Goal: Transaction & Acquisition: Purchase product/service

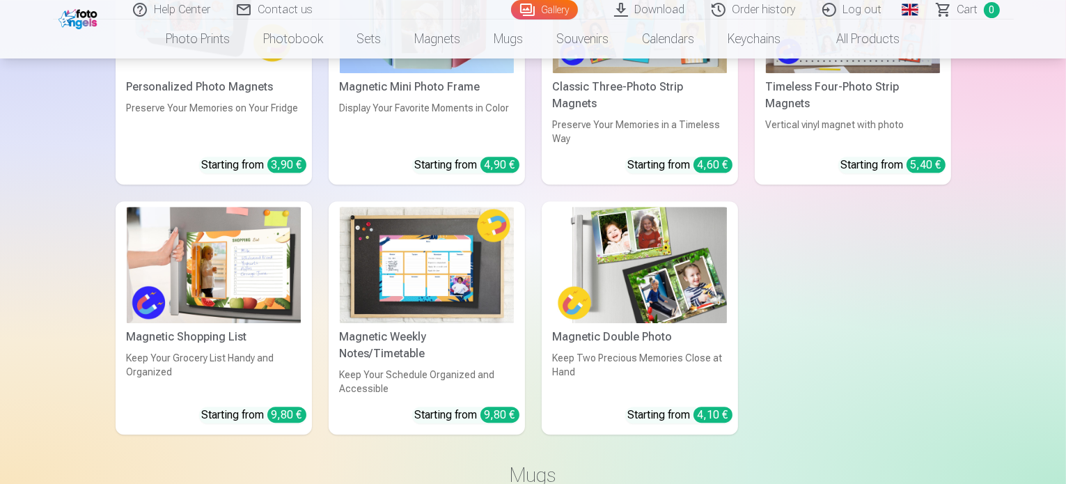
scroll to position [3756, 0]
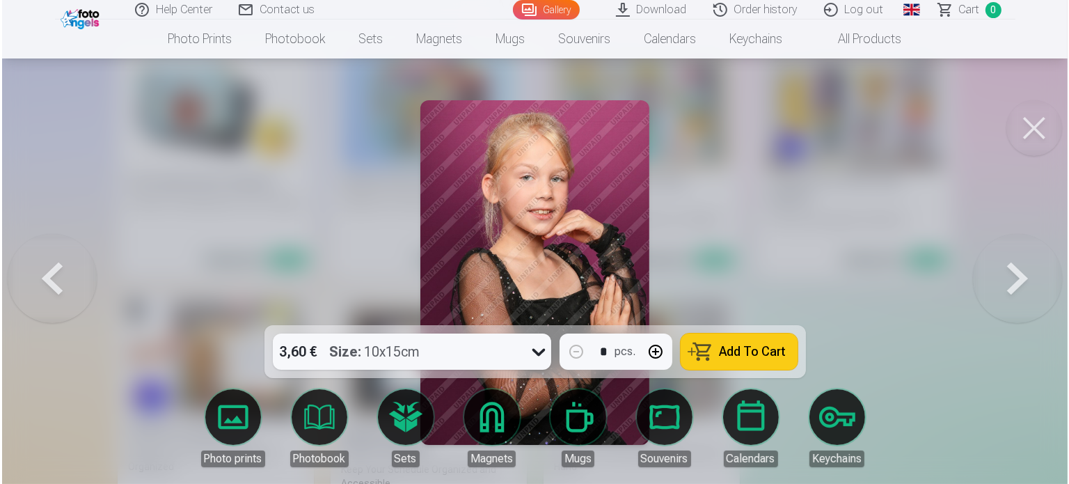
scroll to position [3766, 0]
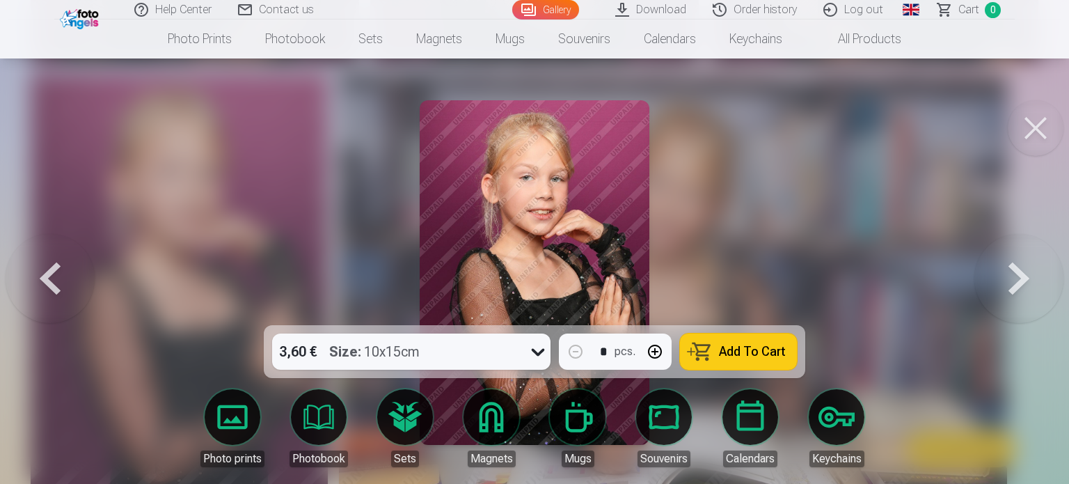
click at [54, 271] on button at bounding box center [50, 272] width 89 height 77
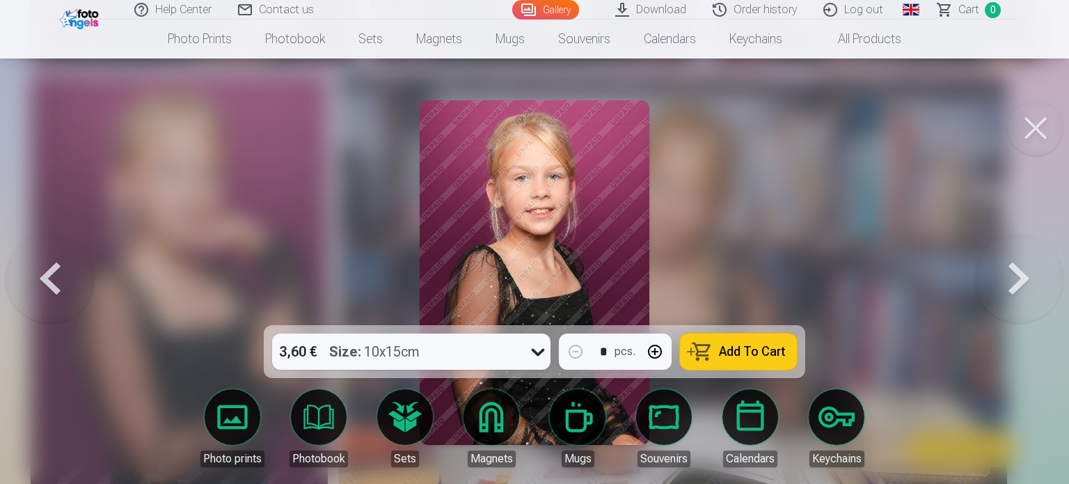
click at [54, 271] on button at bounding box center [50, 272] width 89 height 77
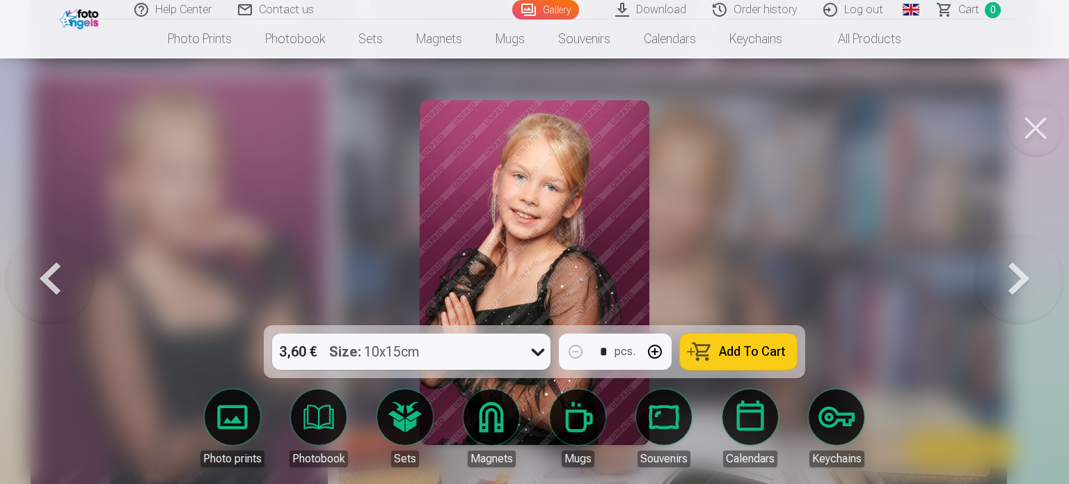
click at [54, 271] on button at bounding box center [50, 272] width 89 height 77
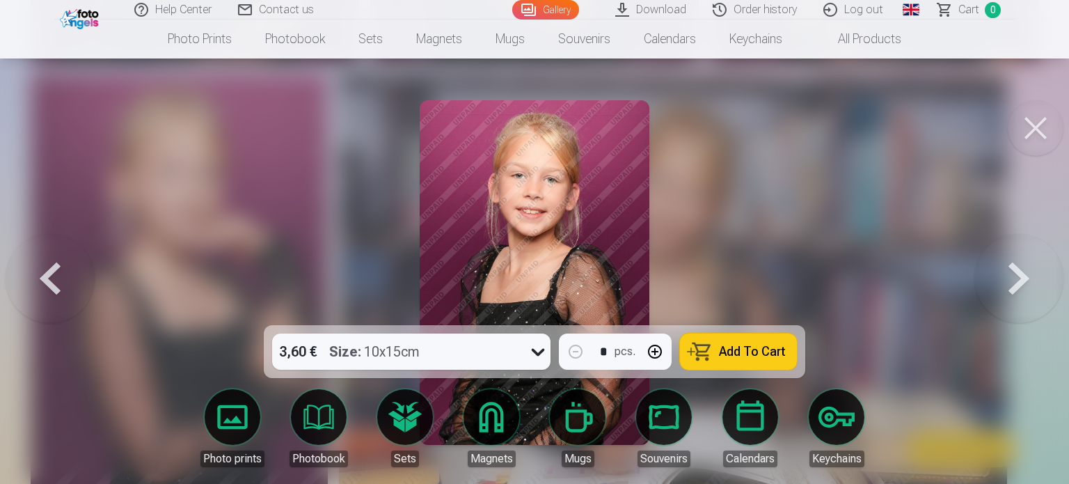
click at [54, 271] on button at bounding box center [50, 272] width 89 height 77
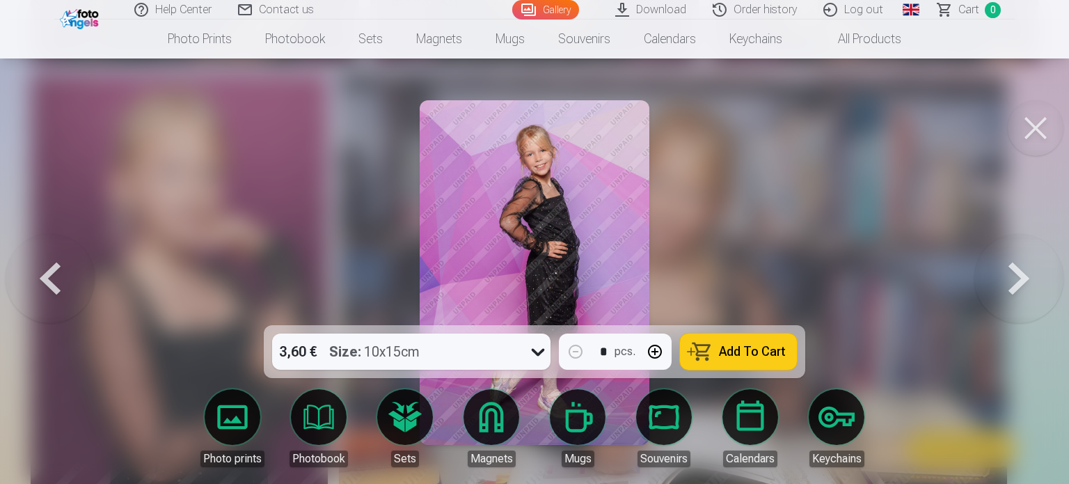
click at [54, 271] on button at bounding box center [50, 272] width 89 height 77
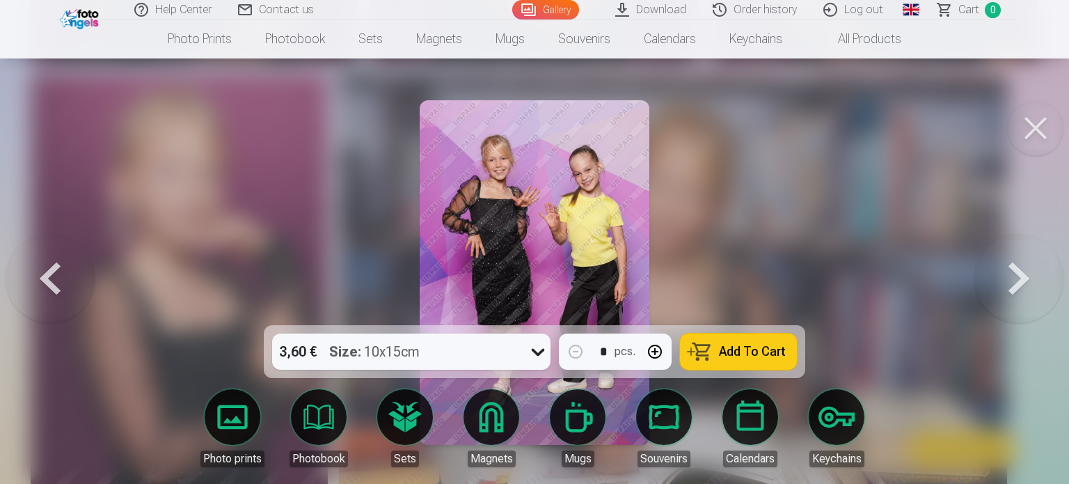
click at [54, 271] on button at bounding box center [50, 272] width 89 height 77
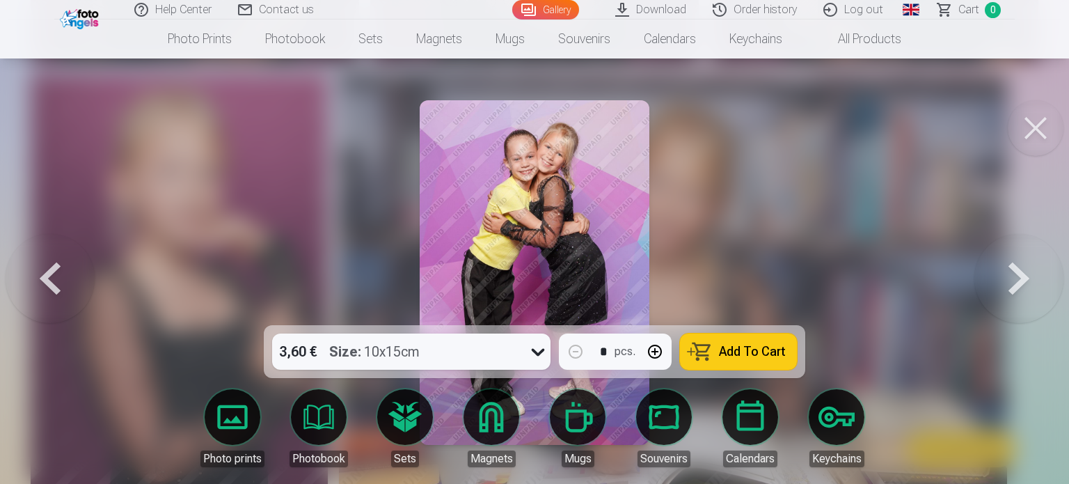
click at [54, 271] on button at bounding box center [50, 272] width 89 height 77
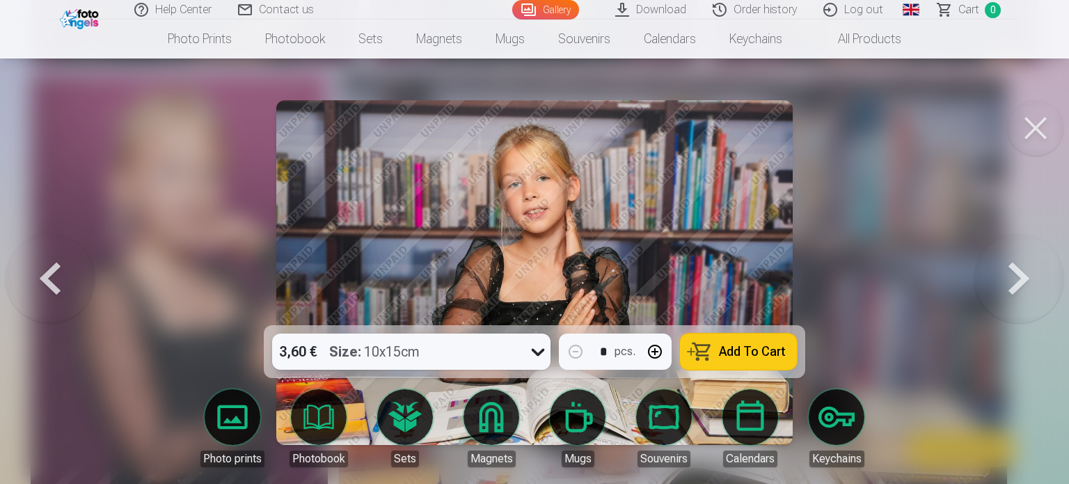
click at [54, 271] on button at bounding box center [50, 272] width 89 height 77
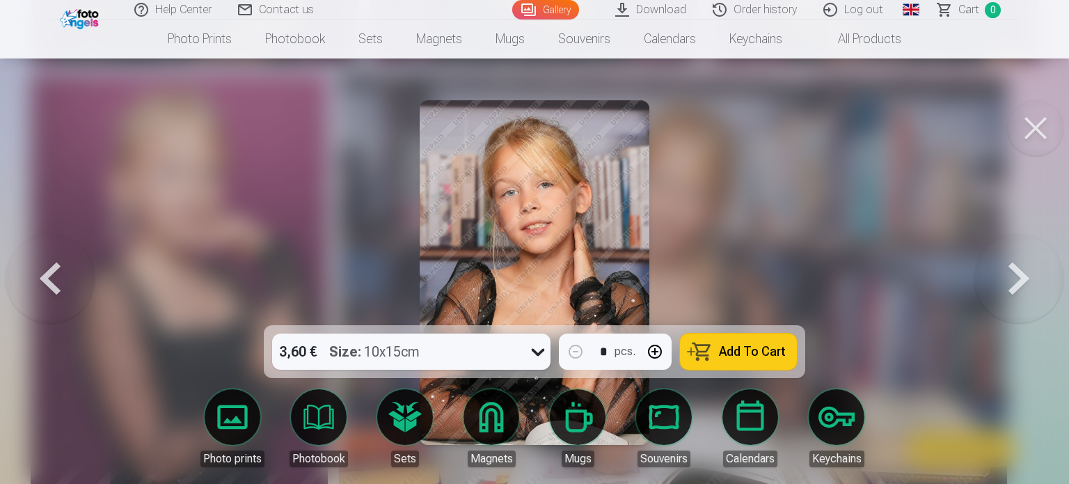
click at [54, 271] on button at bounding box center [50, 272] width 89 height 77
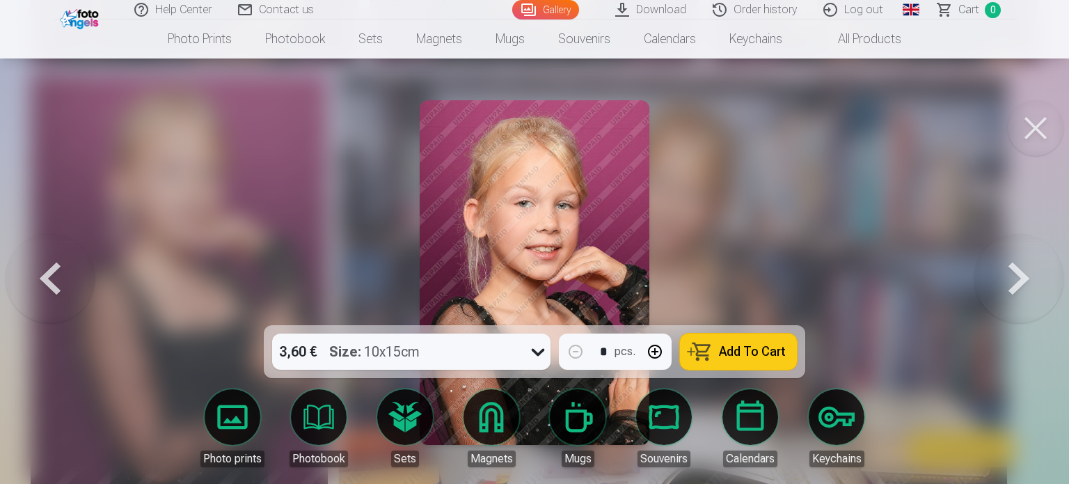
click at [54, 271] on button at bounding box center [50, 272] width 89 height 77
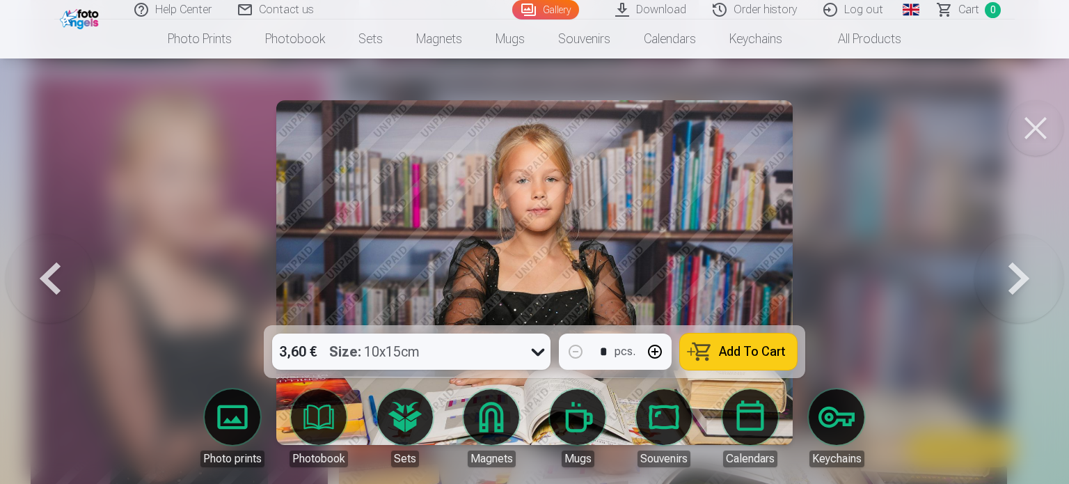
click at [54, 271] on button at bounding box center [50, 272] width 89 height 77
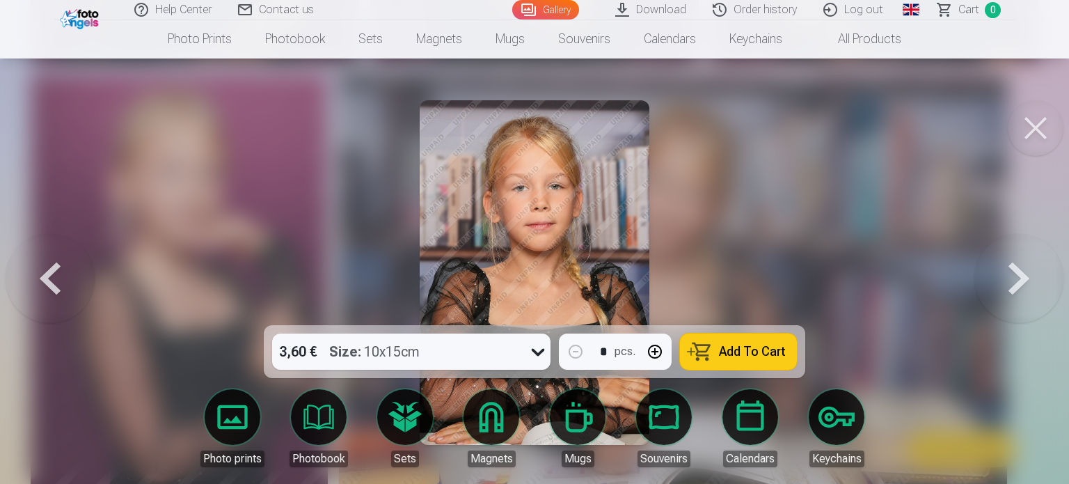
click at [54, 271] on button at bounding box center [50, 272] width 89 height 77
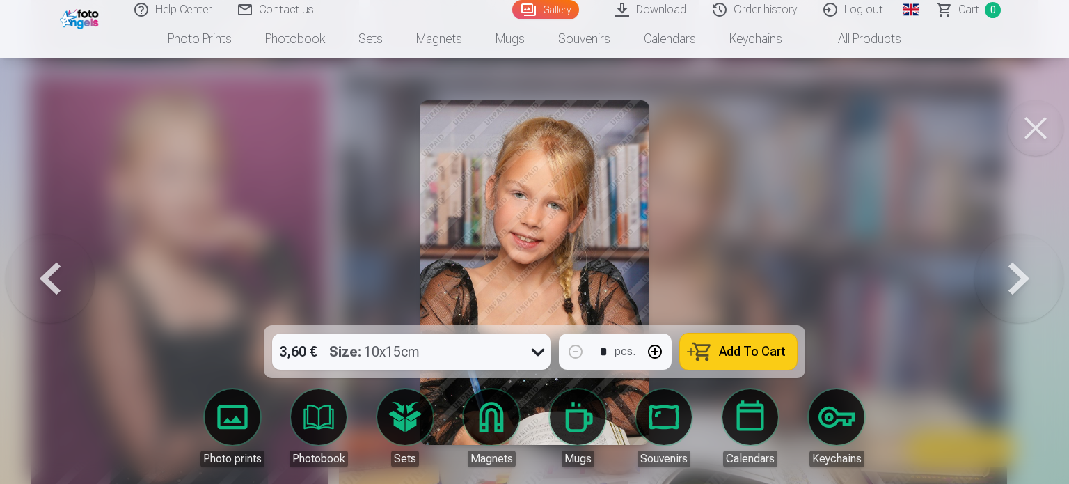
click at [54, 271] on button at bounding box center [50, 272] width 89 height 77
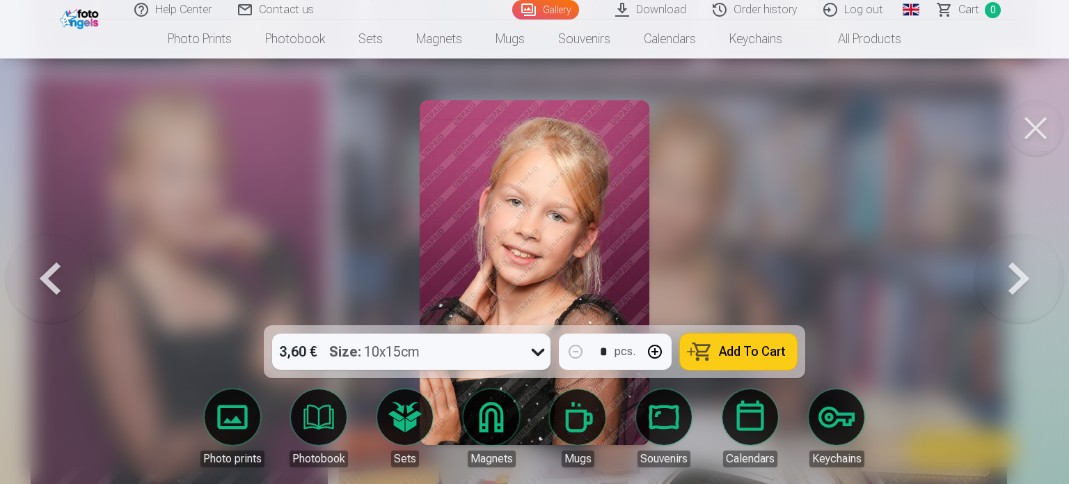
click at [1011, 276] on button at bounding box center [1019, 272] width 89 height 77
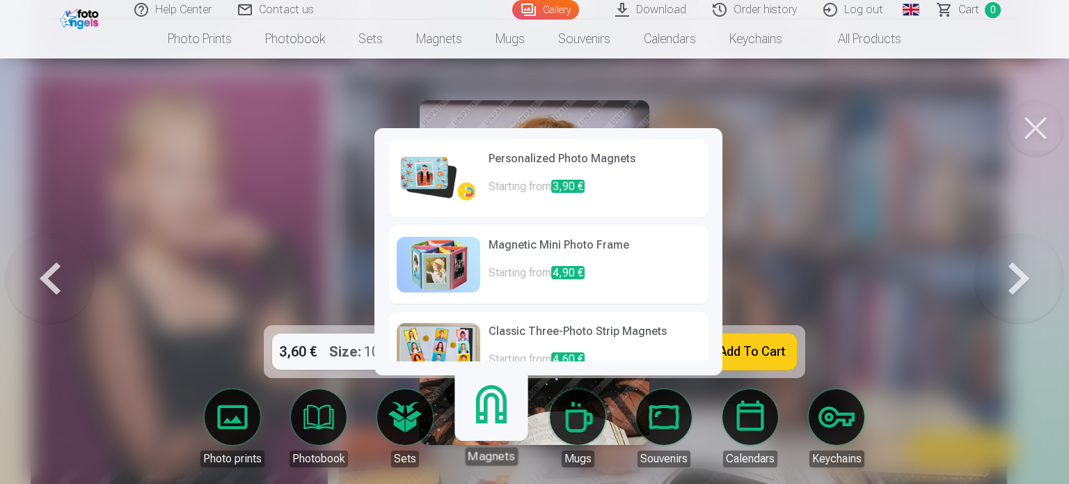
click at [542, 170] on h6 "Personalized Photo Magnets" at bounding box center [595, 164] width 212 height 28
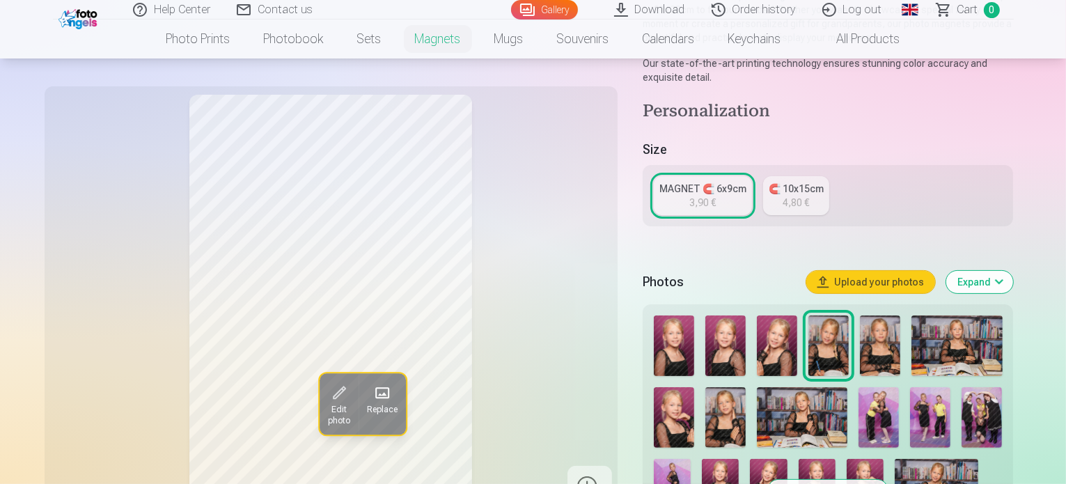
scroll to position [247, 0]
click at [687, 325] on img at bounding box center [674, 345] width 40 height 61
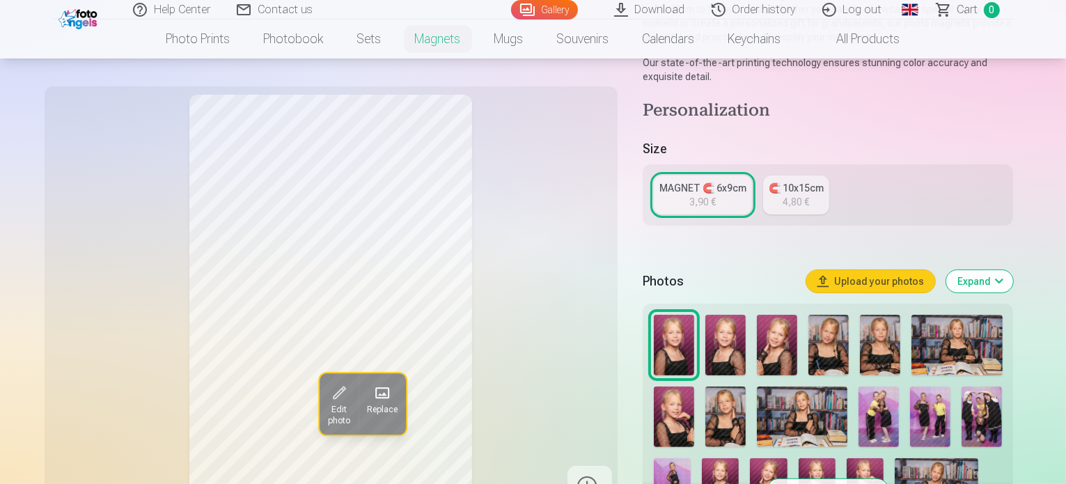
click at [730, 315] on img at bounding box center [725, 345] width 40 height 61
click at [766, 319] on img at bounding box center [777, 345] width 40 height 61
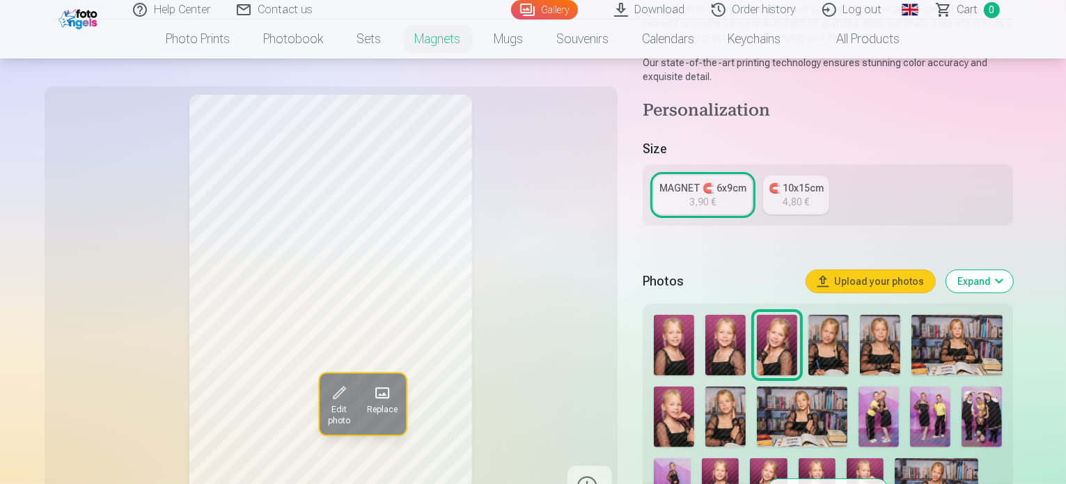
click at [840, 323] on img at bounding box center [828, 345] width 40 height 61
click at [894, 315] on img at bounding box center [880, 345] width 40 height 61
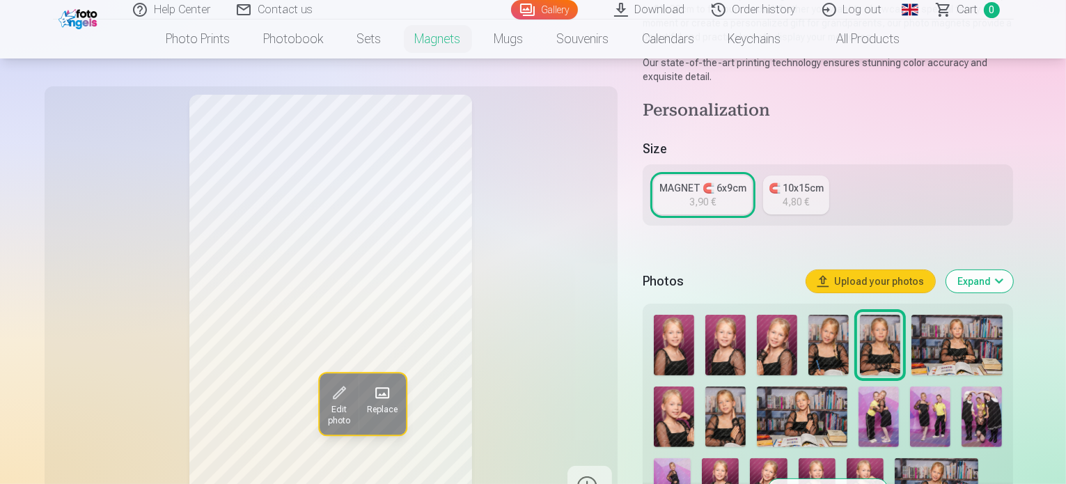
click at [951, 315] on img at bounding box center [956, 345] width 91 height 61
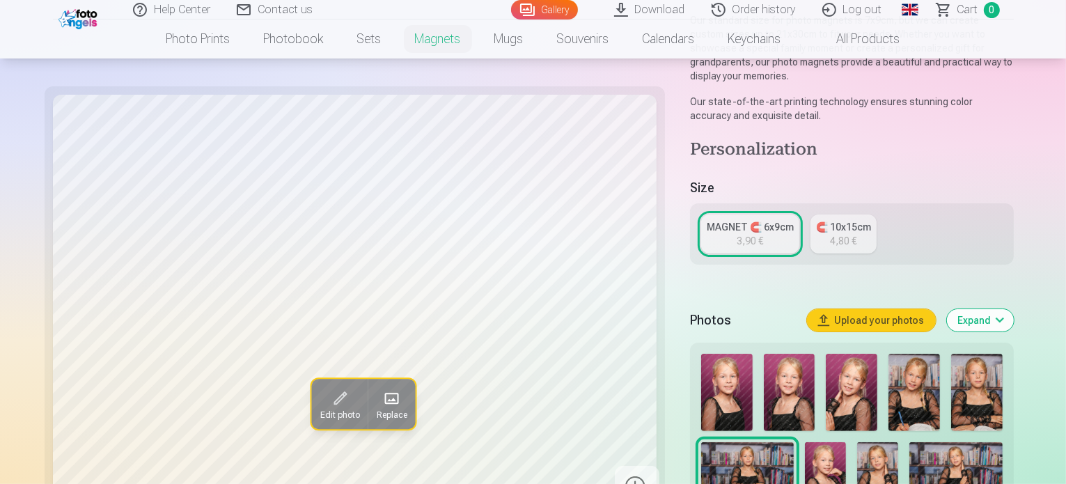
click at [846, 442] on img at bounding box center [825, 473] width 41 height 62
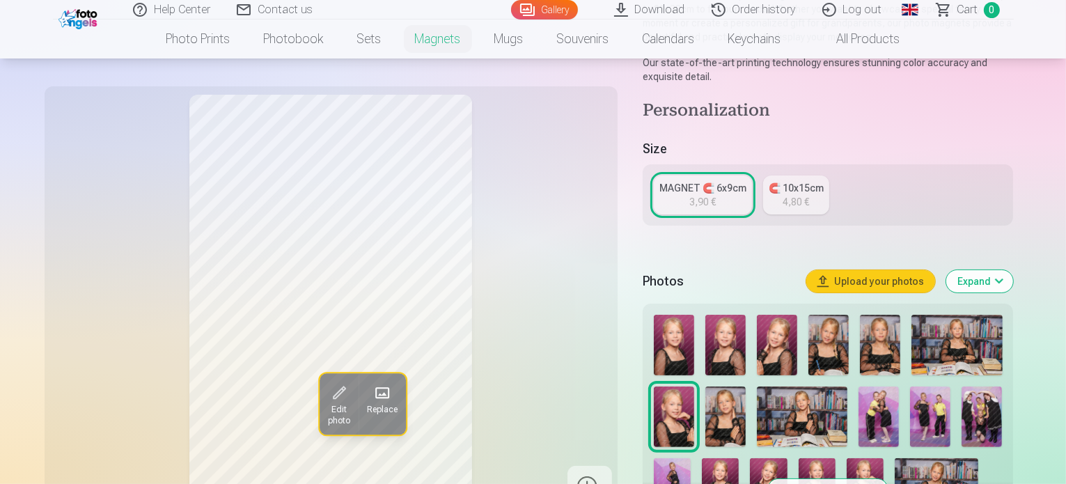
click at [705, 395] on img at bounding box center [725, 416] width 40 height 61
click at [757, 386] on img at bounding box center [802, 416] width 91 height 61
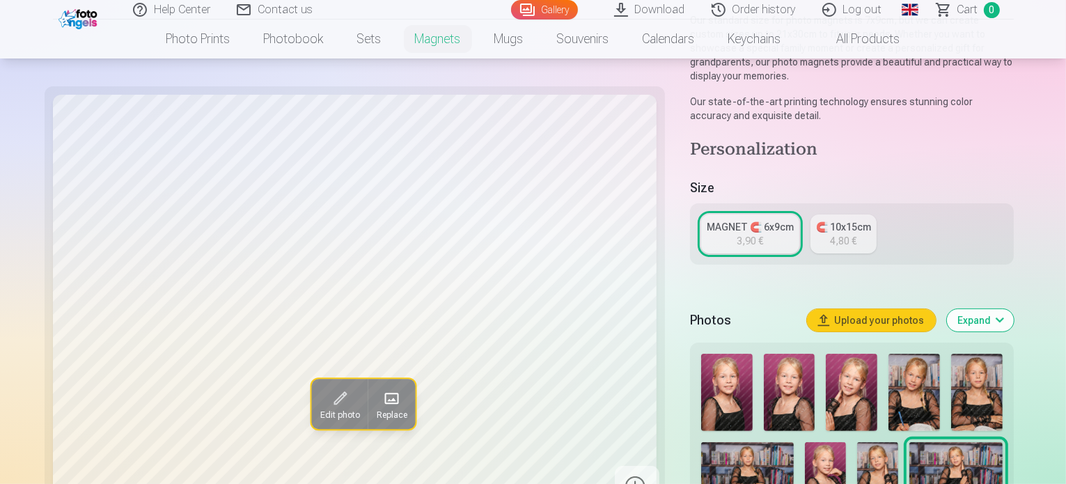
click at [888, 354] on img at bounding box center [914, 392] width 52 height 77
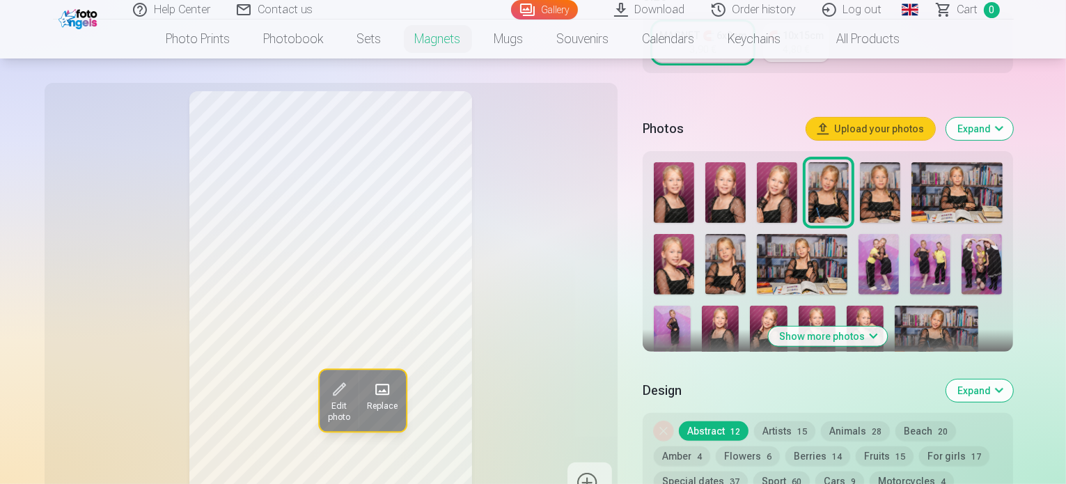
scroll to position [398, 0]
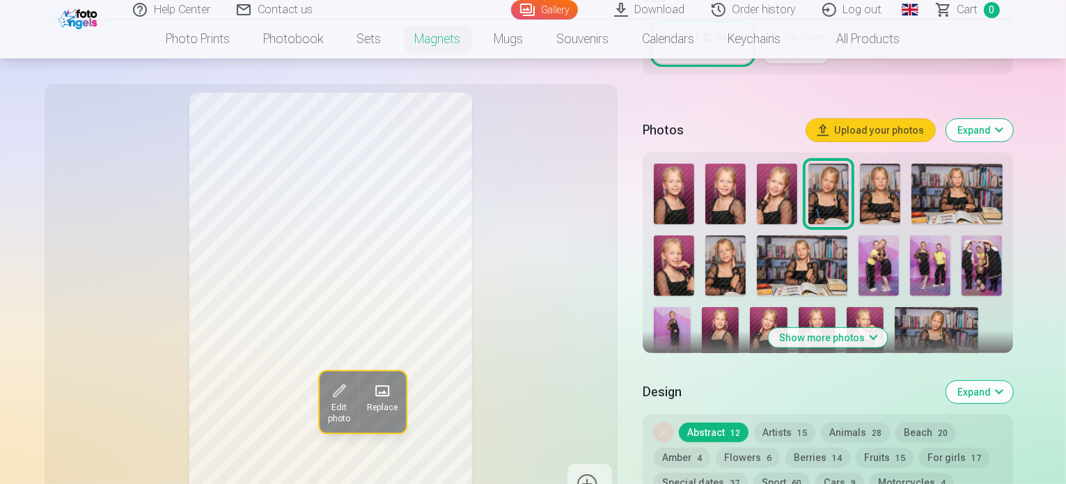
click at [789, 238] on img at bounding box center [802, 265] width 91 height 61
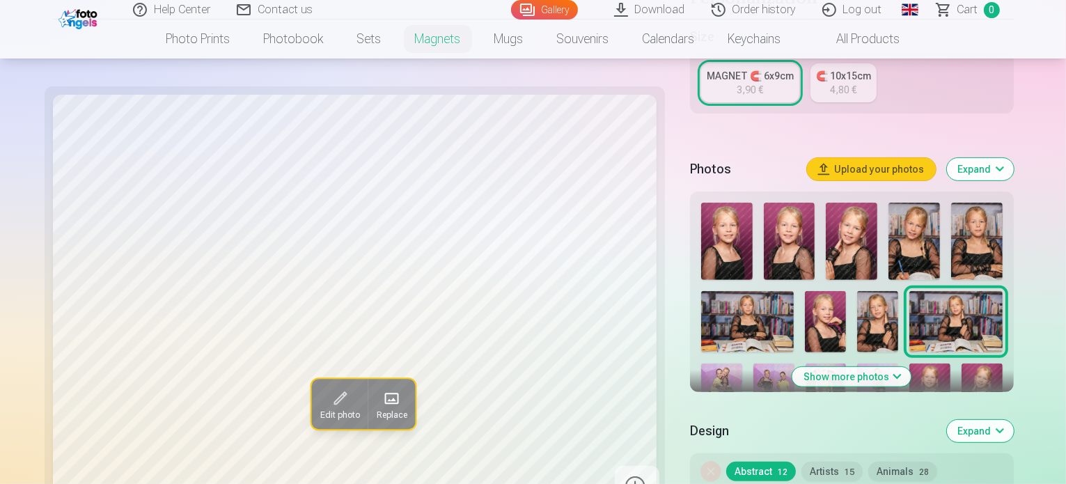
click at [898, 363] on img at bounding box center [877, 393] width 41 height 61
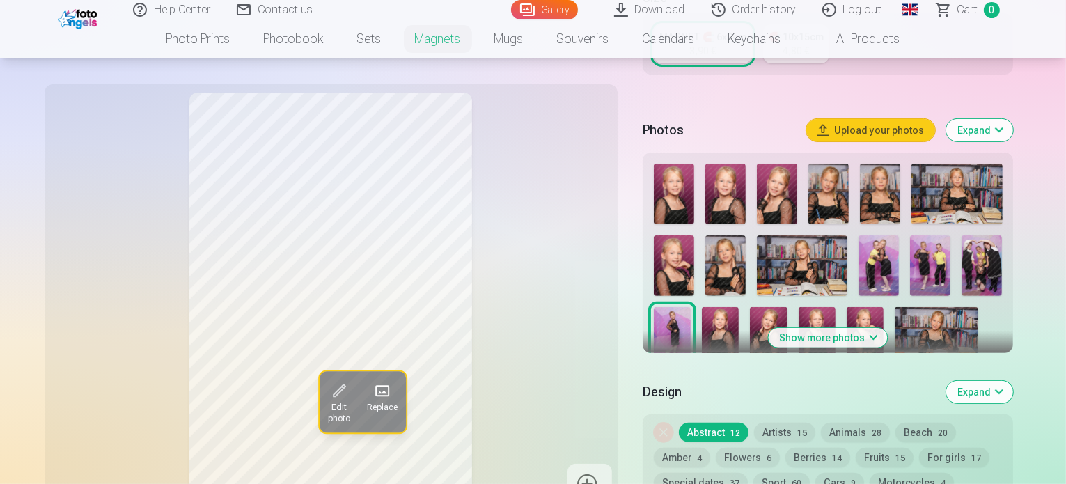
click at [739, 307] on img at bounding box center [720, 335] width 37 height 56
click at [750, 307] on img at bounding box center [768, 335] width 37 height 56
click at [798, 307] on img at bounding box center [816, 335] width 37 height 56
click at [847, 307] on img at bounding box center [865, 335] width 37 height 56
click at [750, 307] on img at bounding box center [768, 335] width 37 height 56
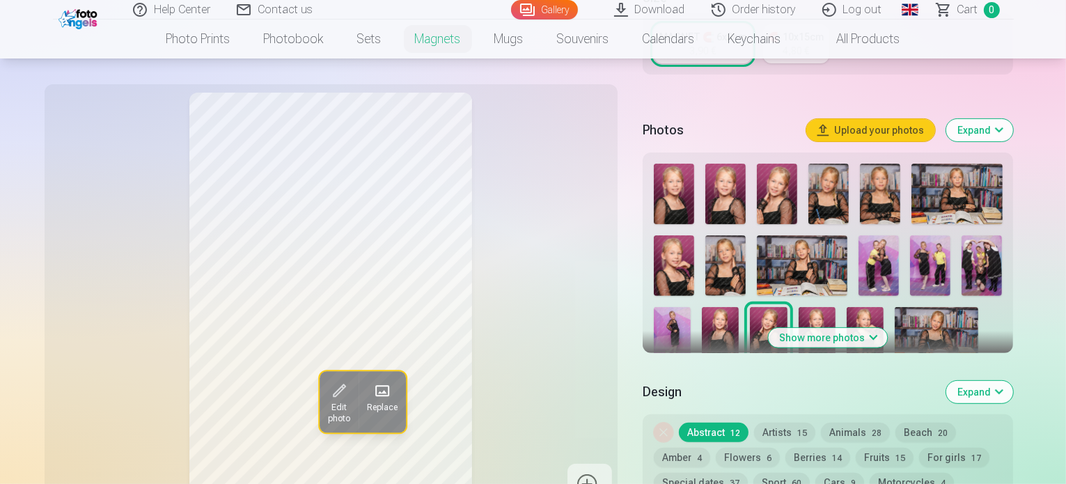
click at [895, 307] on img at bounding box center [937, 335] width 84 height 56
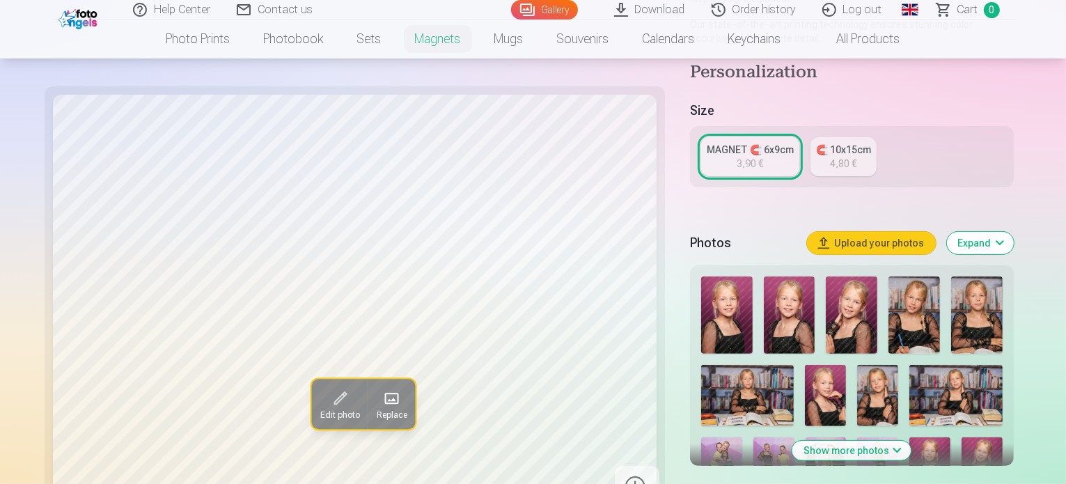
scroll to position [323, 0]
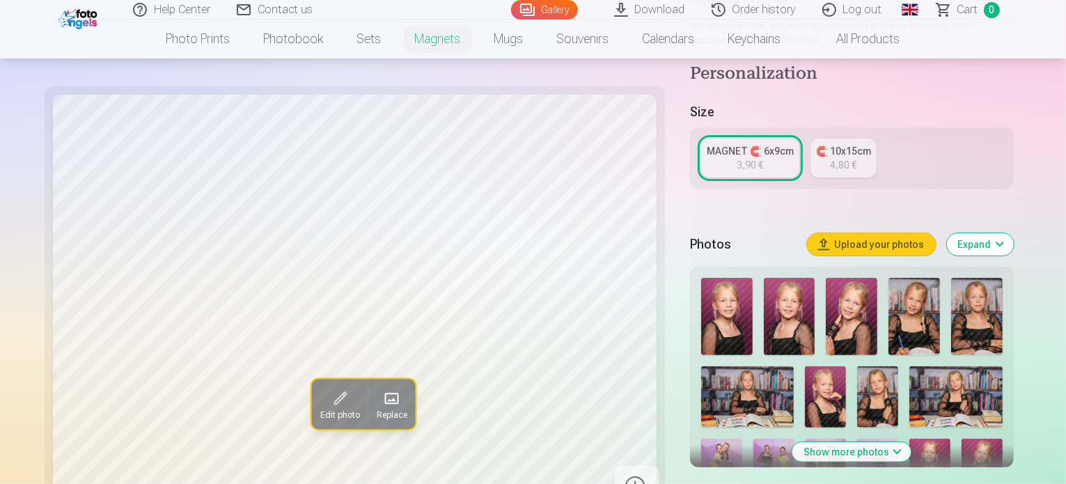
click at [909, 366] on img at bounding box center [955, 397] width 93 height 62
click at [794, 366] on img at bounding box center [747, 397] width 93 height 62
click at [909, 366] on img at bounding box center [955, 397] width 93 height 62
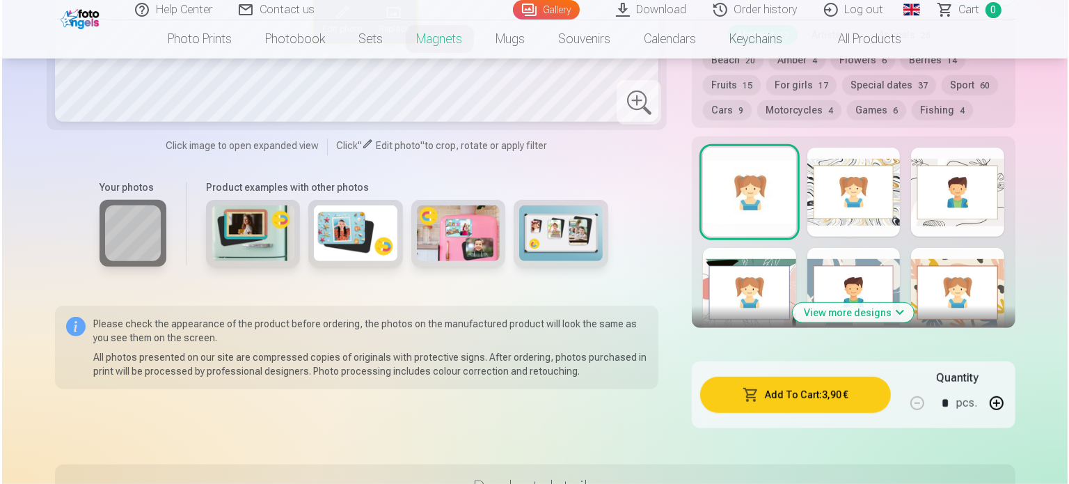
scroll to position [835, 0]
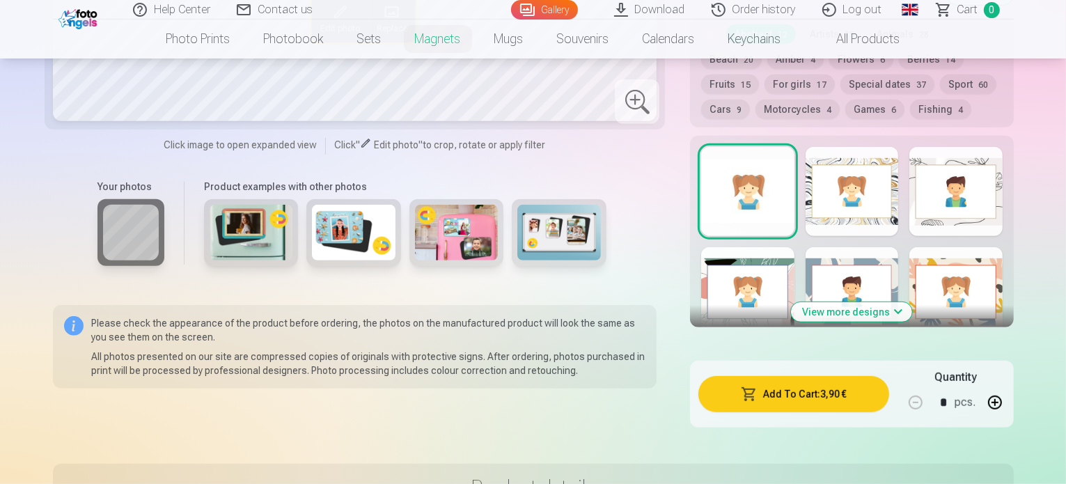
click at [791, 376] on button "Add To Cart : 3,90 €" at bounding box center [793, 394] width 191 height 36
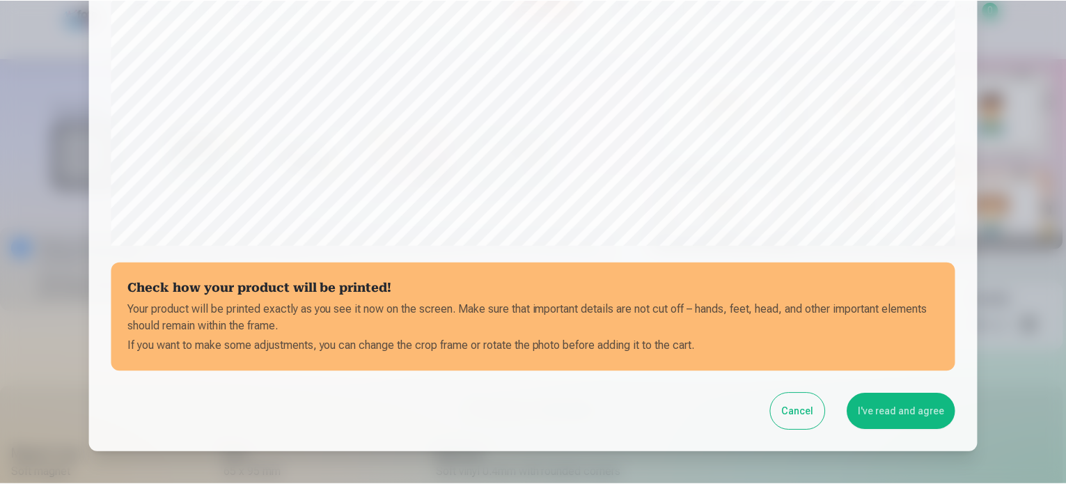
scroll to position [440, 0]
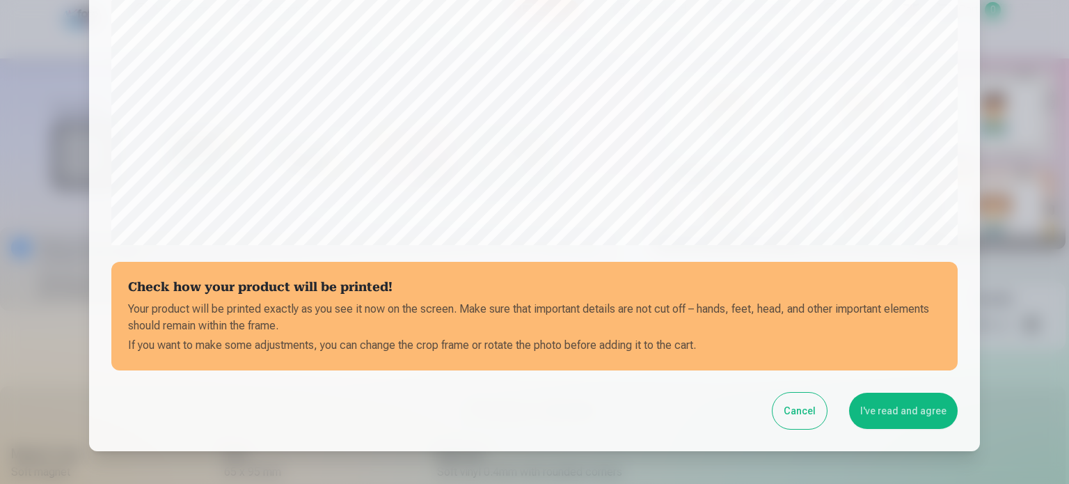
click at [906, 420] on button "I've read and agree" at bounding box center [903, 411] width 109 height 36
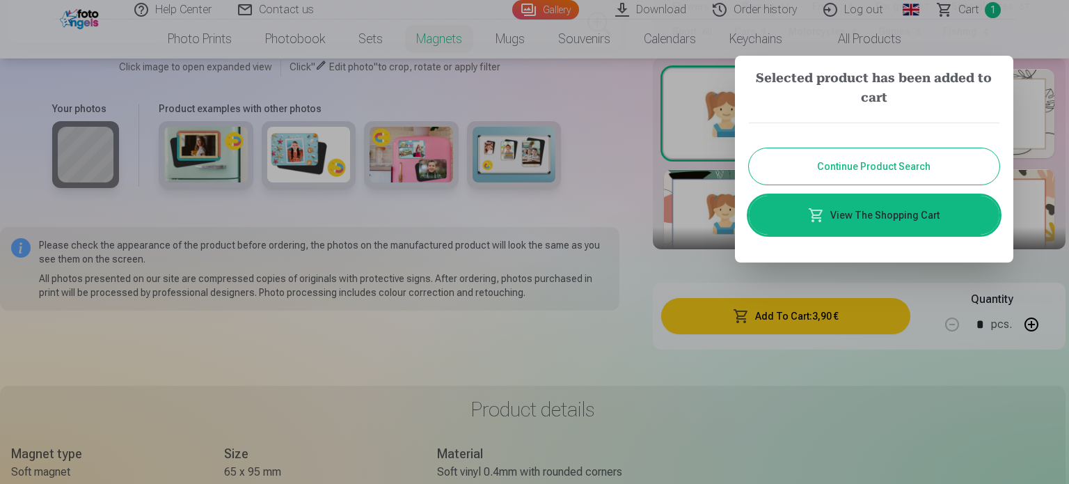
click at [651, 283] on div at bounding box center [534, 242] width 1069 height 484
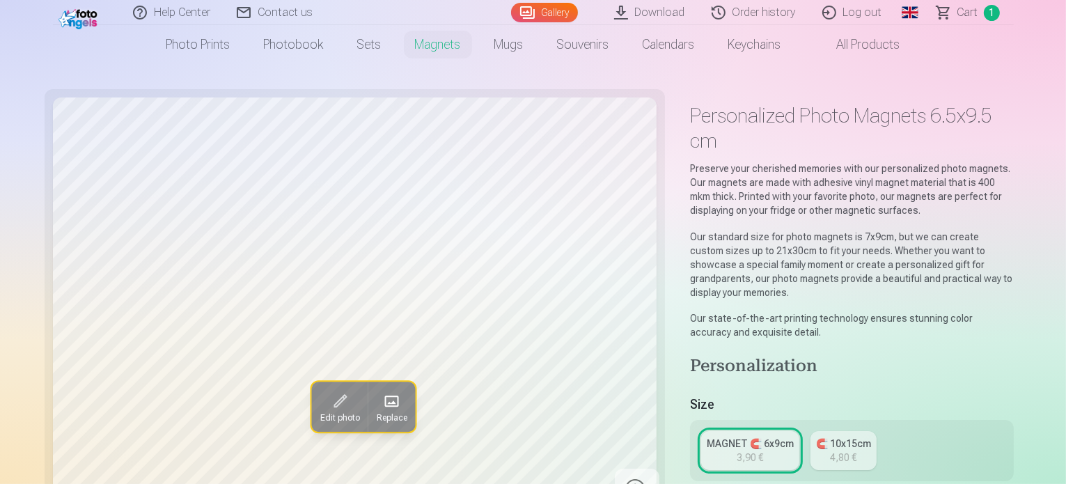
scroll to position [0, 0]
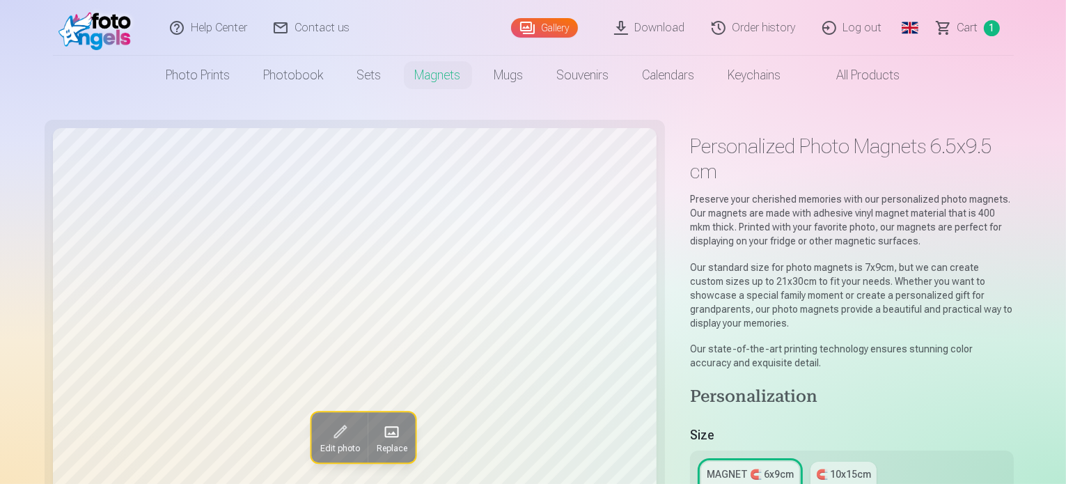
click at [905, 28] on link "Global" at bounding box center [910, 28] width 28 height 56
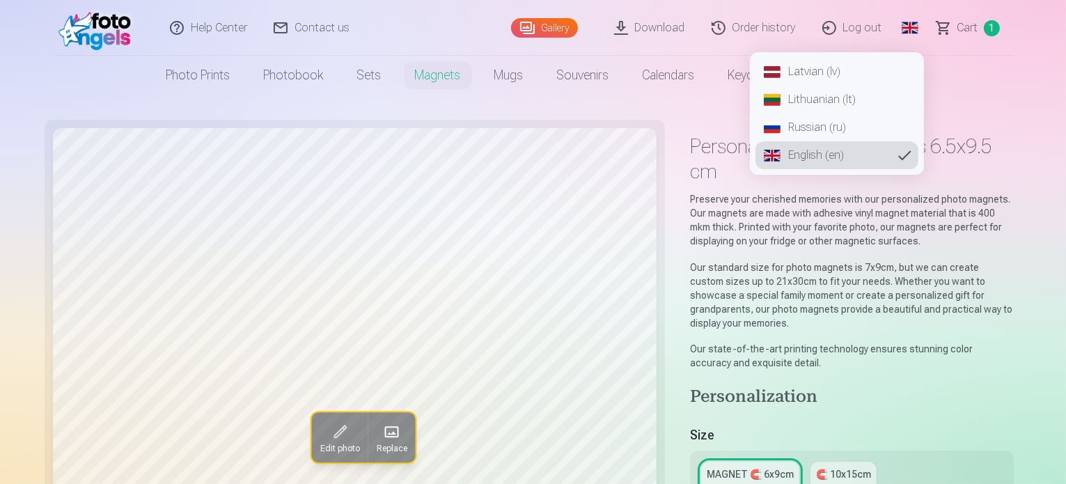
click at [831, 68] on link "Latvian (lv)" at bounding box center [836, 72] width 163 height 28
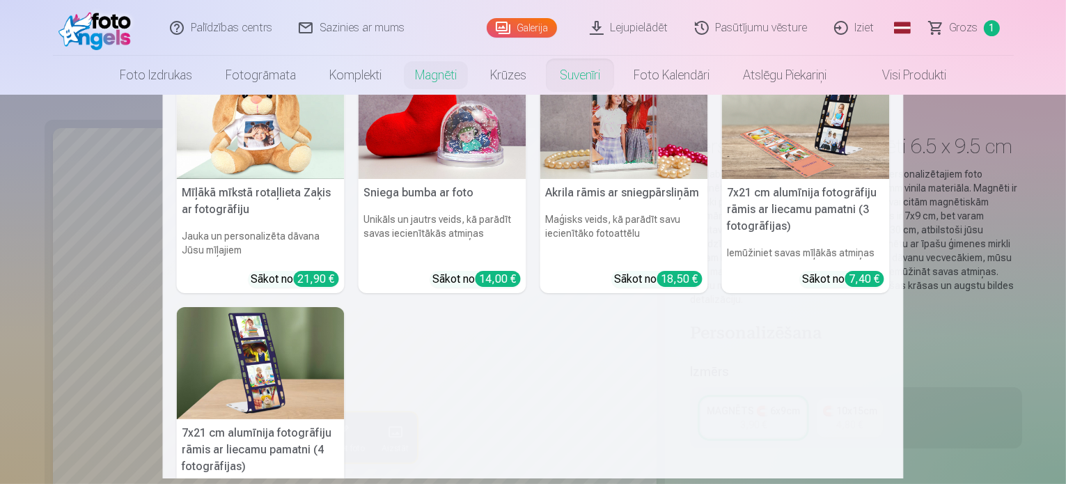
scroll to position [292, 0]
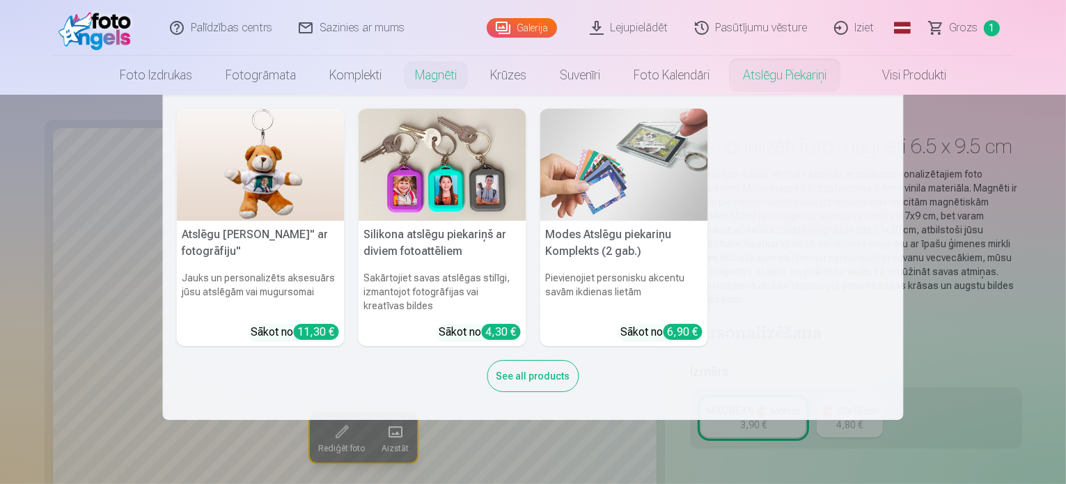
click at [665, 194] on img at bounding box center [624, 165] width 168 height 112
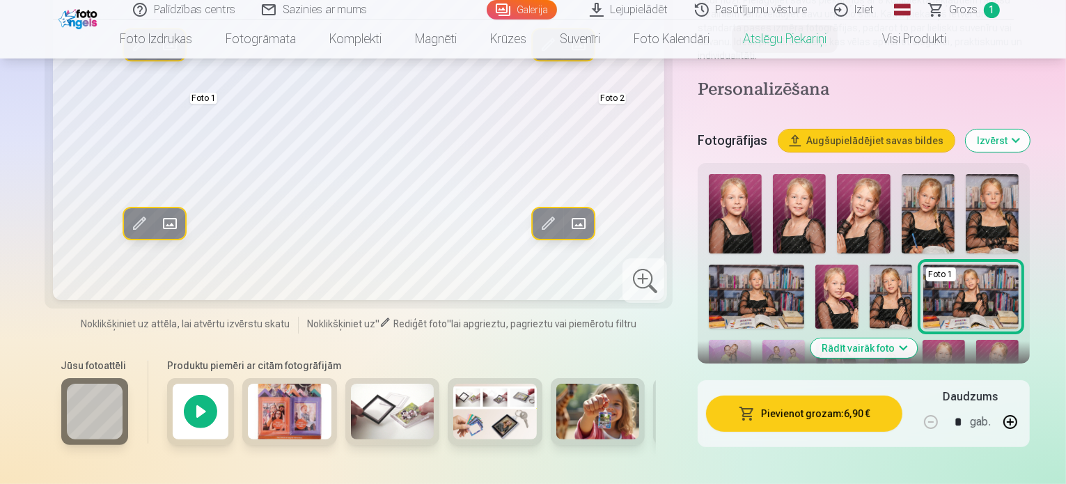
scroll to position [242, 0]
click at [351, 410] on img at bounding box center [393, 411] width 84 height 56
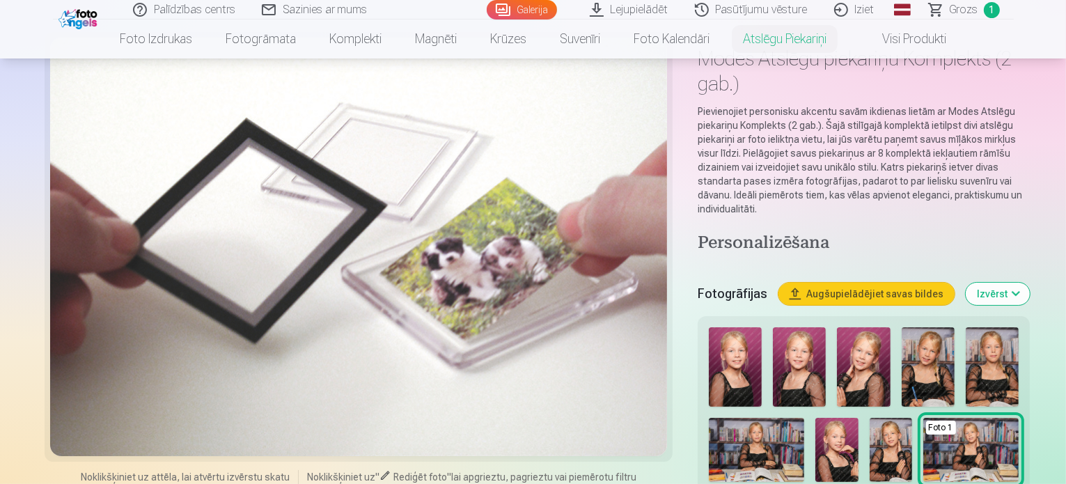
scroll to position [226, 0]
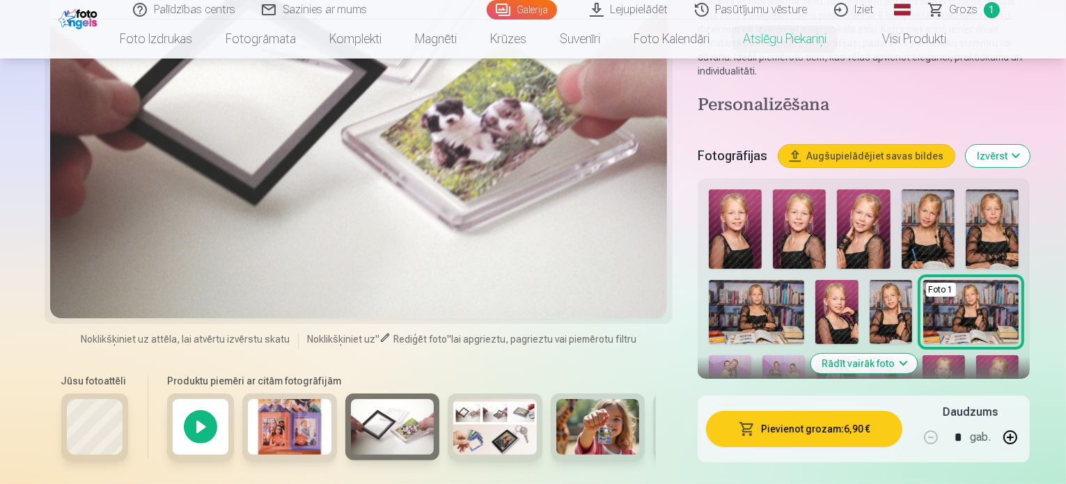
click at [570, 418] on img at bounding box center [598, 427] width 84 height 56
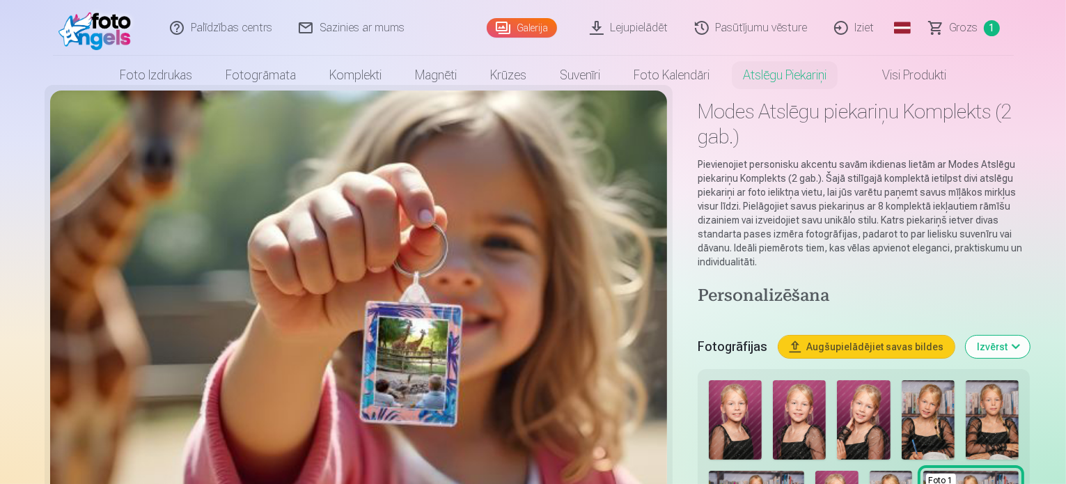
scroll to position [0, 0]
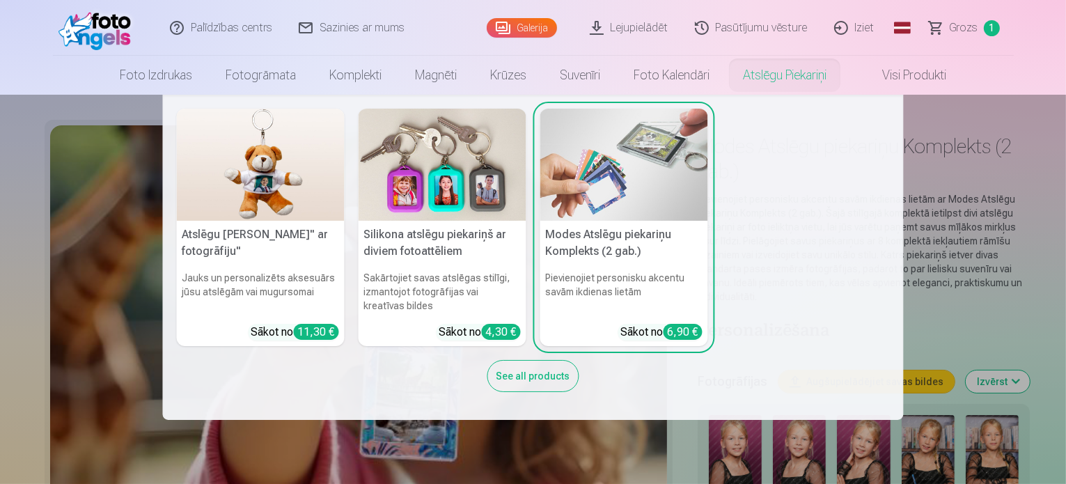
click at [464, 197] on img at bounding box center [443, 165] width 168 height 112
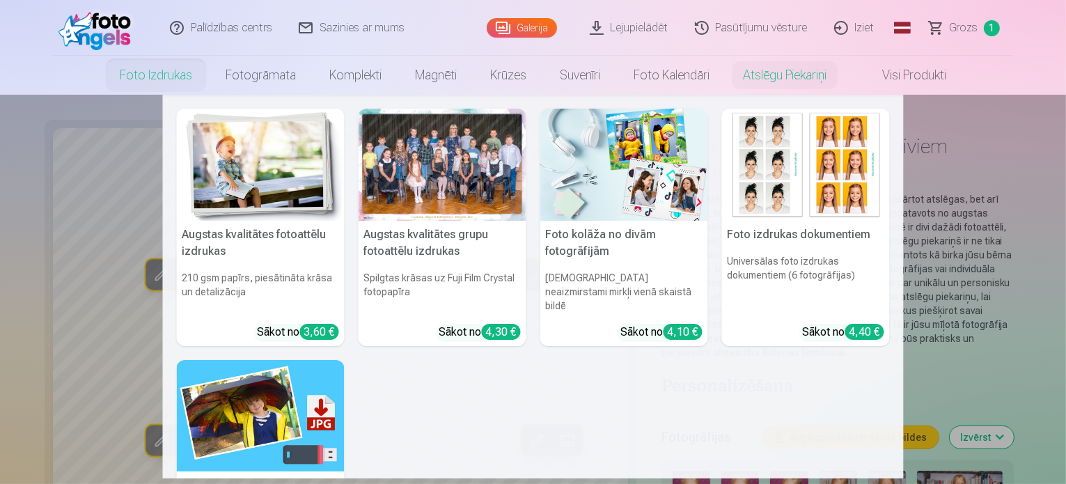
click at [156, 75] on link "Foto izdrukas" at bounding box center [156, 75] width 106 height 39
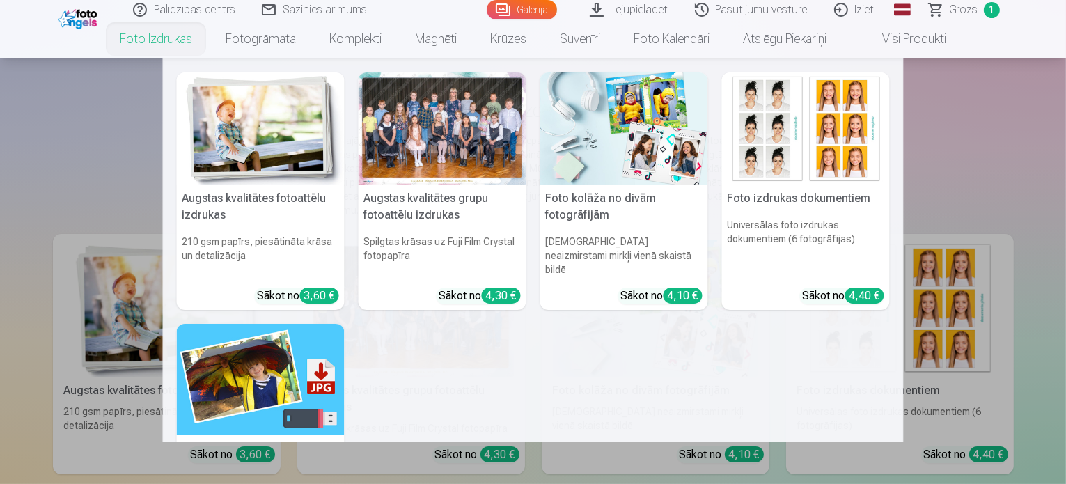
click at [271, 204] on h5 "Augstas kvalitātes fotoattēlu izdrukas" at bounding box center [261, 206] width 168 height 45
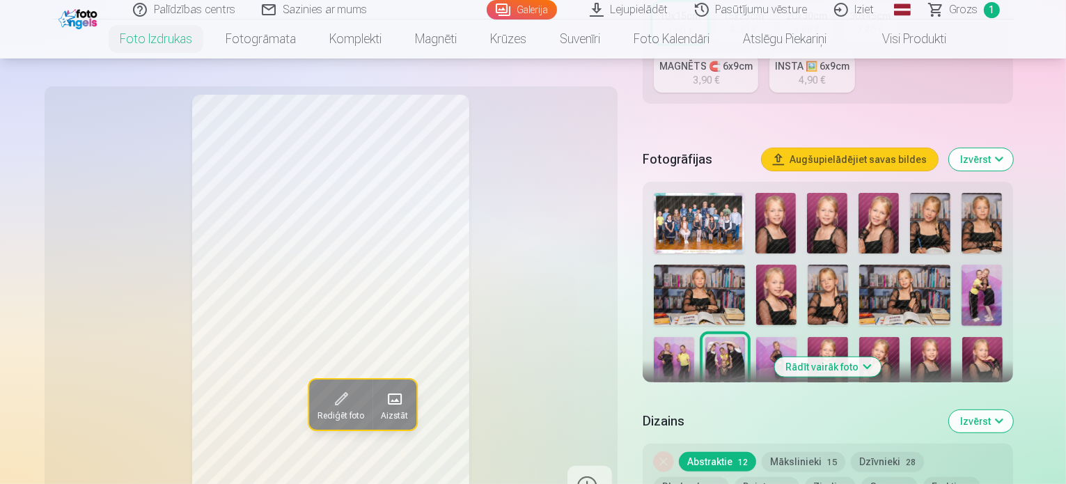
scroll to position [377, 0]
click at [705, 338] on img at bounding box center [725, 368] width 40 height 61
click at [816, 452] on button "Mākslinieki 15" at bounding box center [804, 461] width 84 height 19
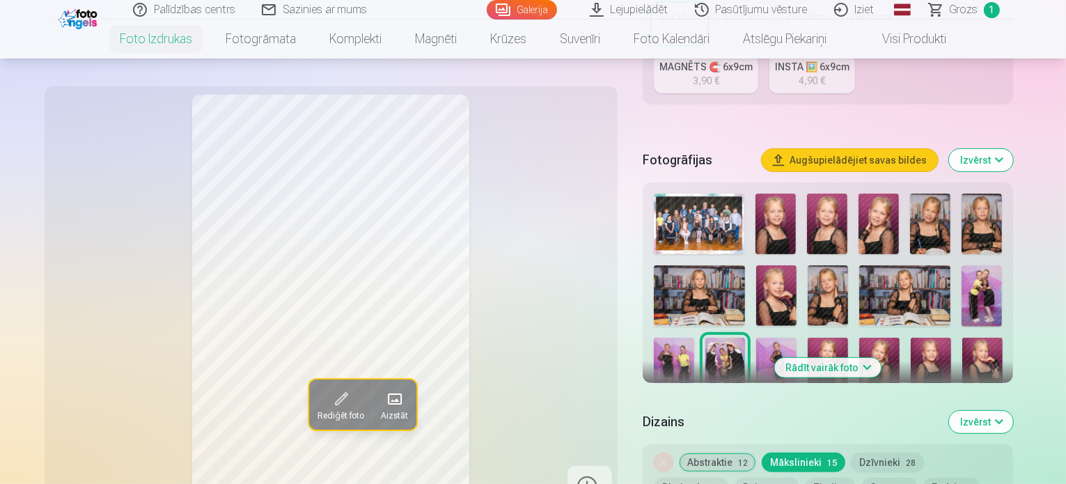
click at [716, 452] on button "Abstraktie 12" at bounding box center [717, 461] width 77 height 19
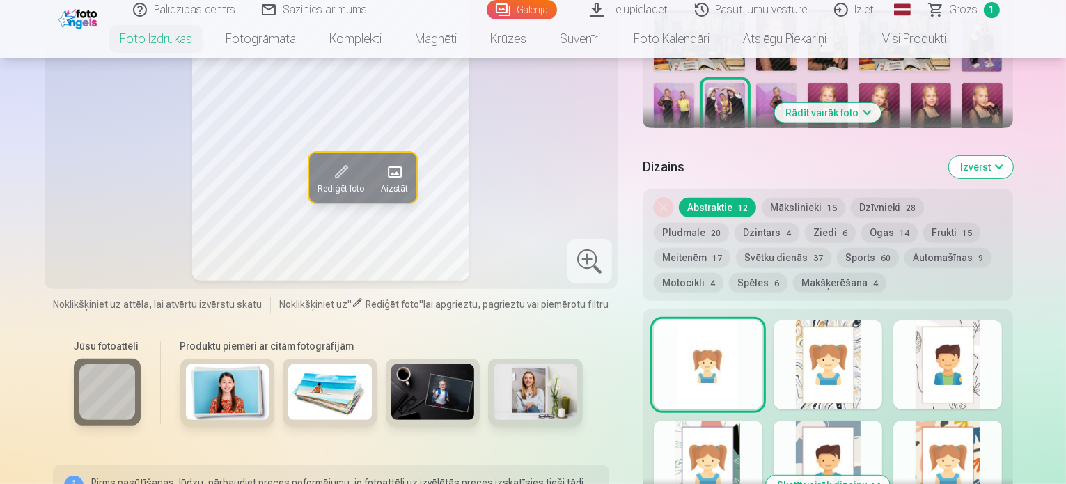
scroll to position [632, 0]
click at [861, 223] on button "Ogas 14" at bounding box center [889, 232] width 56 height 19
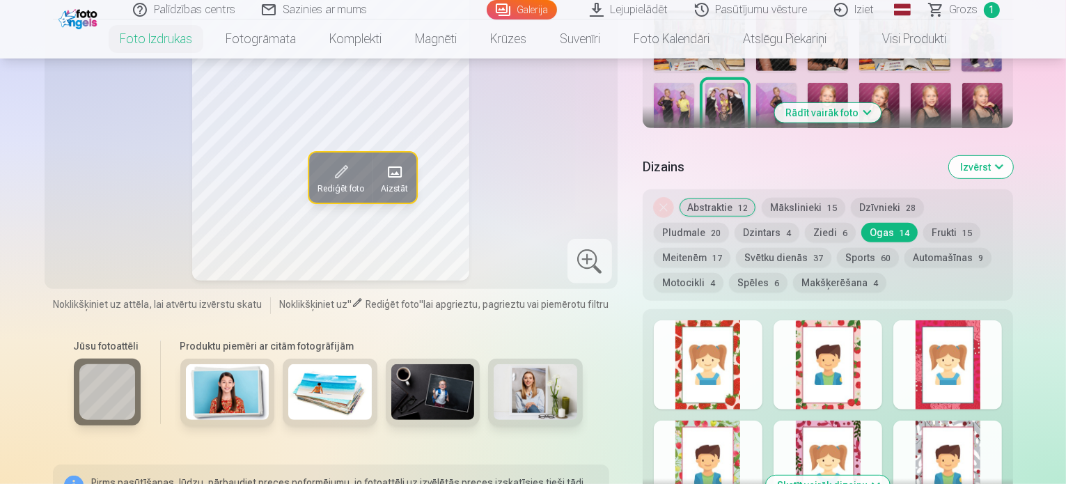
click at [805, 223] on button "Ziedi 6" at bounding box center [830, 232] width 51 height 19
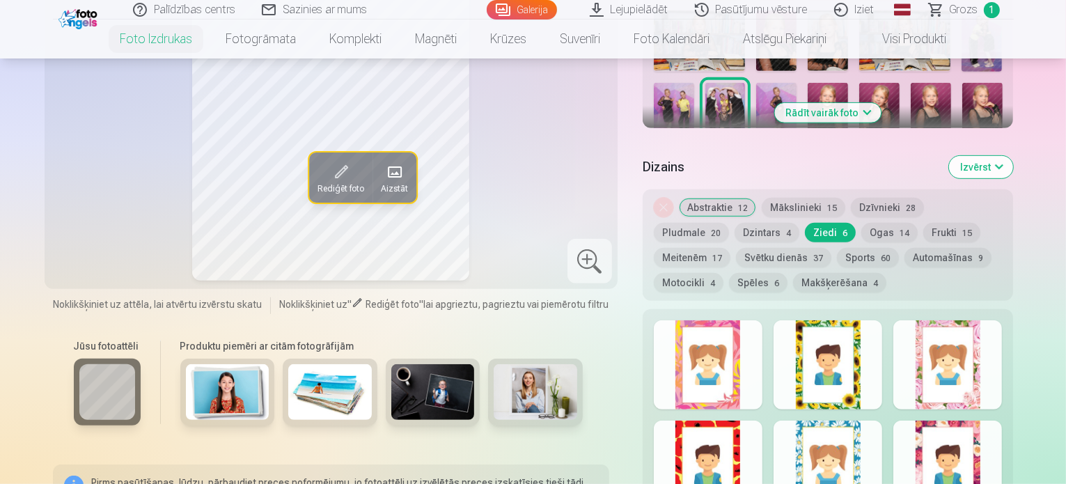
click at [703, 203] on div "Noņemiet dizainu Abstraktie 12 Mākslinieki 15 Dzīvnieki 28 Pludmale 20 Dzintars…" at bounding box center [828, 244] width 371 height 111
click at [726, 198] on button "Abstraktie 12" at bounding box center [717, 207] width 77 height 19
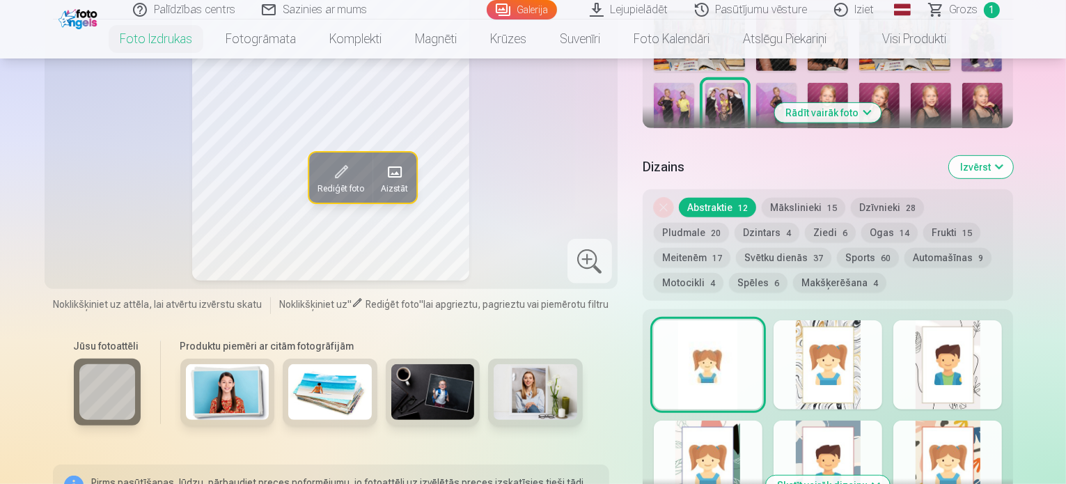
click at [762, 323] on div at bounding box center [708, 364] width 109 height 89
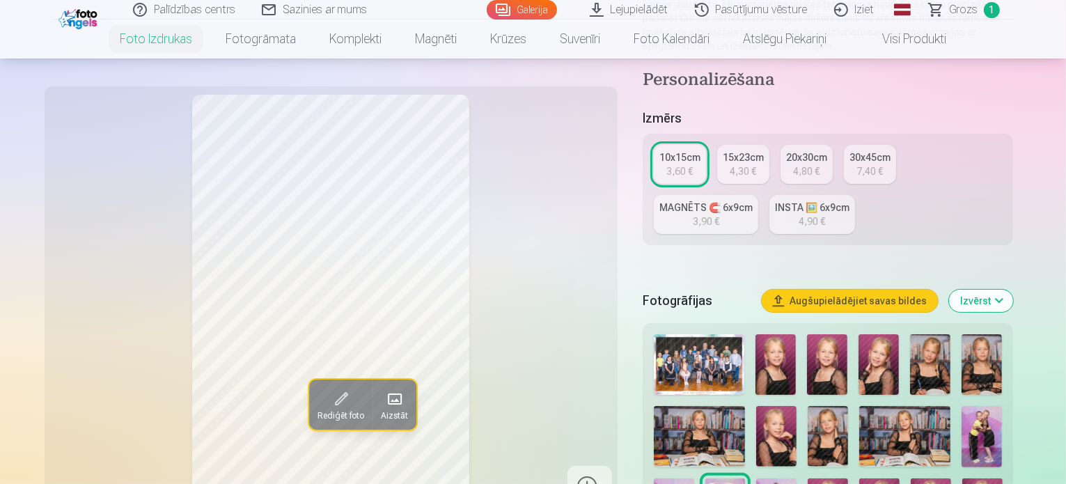
scroll to position [237, 0]
click at [881, 290] on button "Augšupielādējiet savas bildes" at bounding box center [850, 301] width 176 height 22
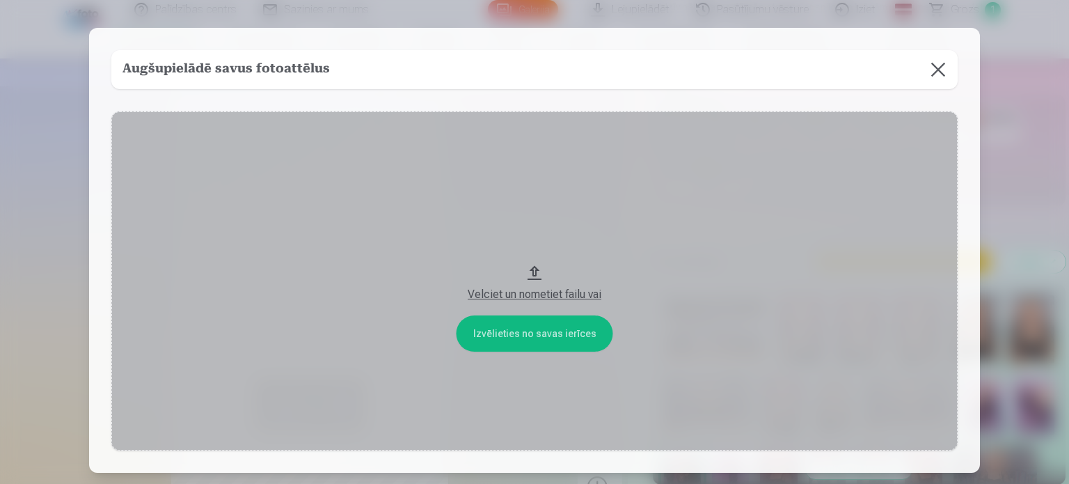
click at [938, 71] on button at bounding box center [938, 69] width 39 height 39
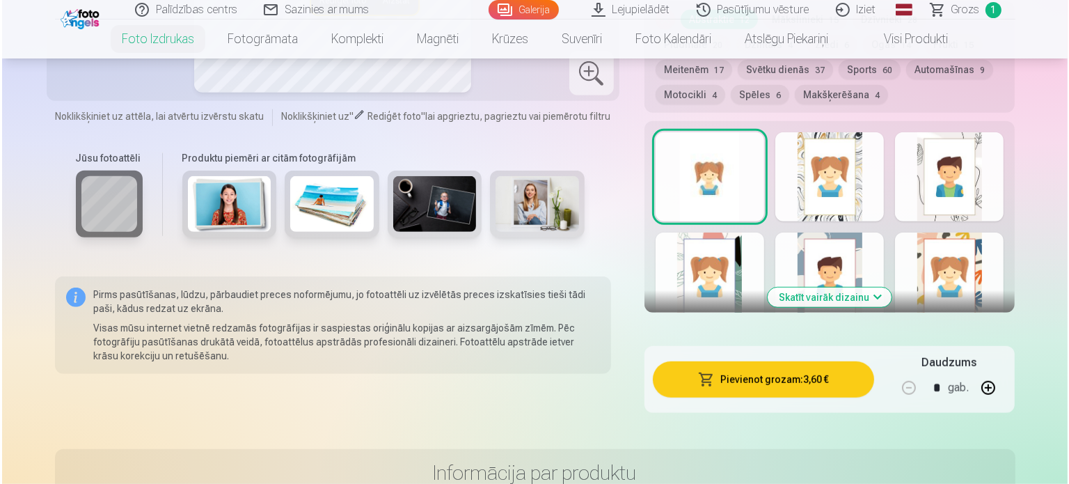
scroll to position [821, 0]
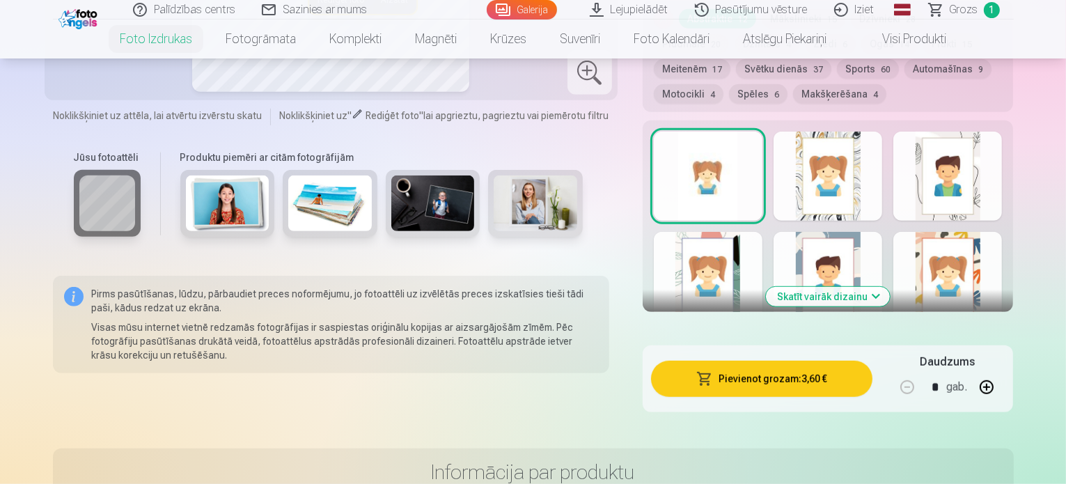
click at [769, 361] on button "Pievienot grozam : 3,60 €" at bounding box center [762, 379] width 222 height 36
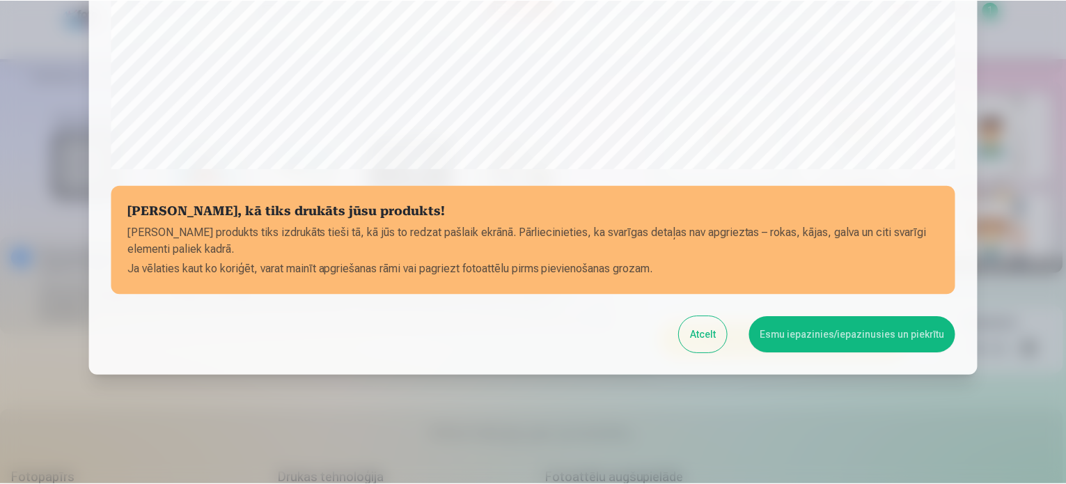
scroll to position [518, 0]
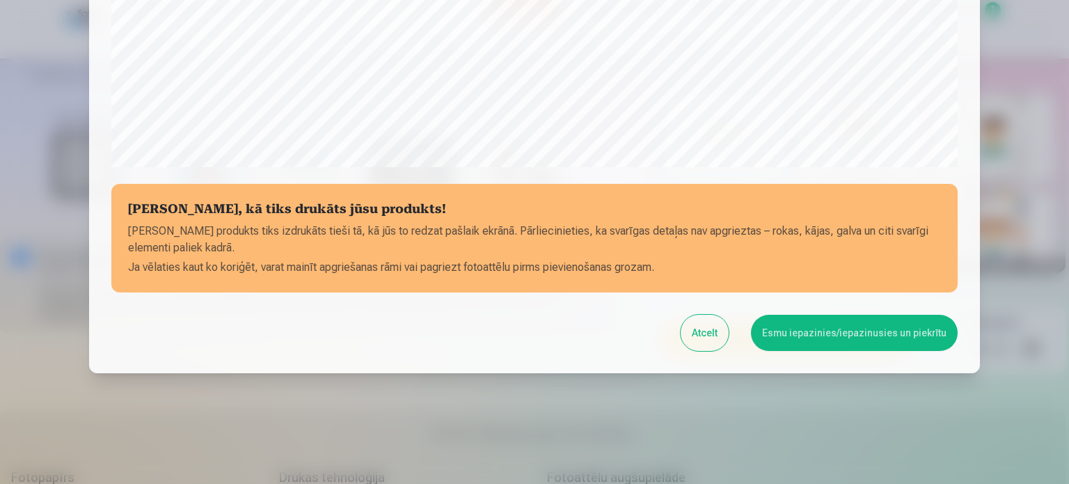
click at [851, 333] on button "Esmu iepazinies/iepazinusies un piekrītu" at bounding box center [854, 333] width 207 height 36
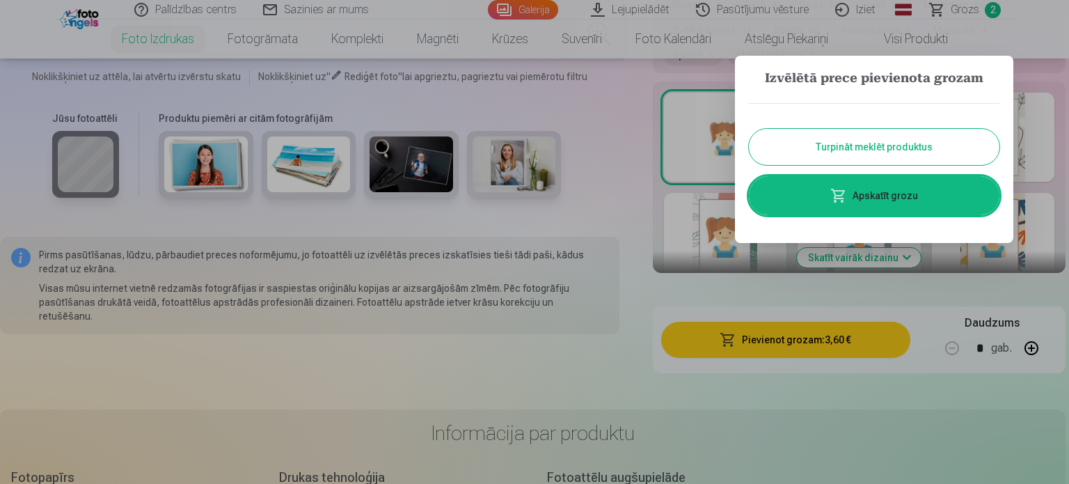
click at [866, 148] on button "Turpināt meklēt produktus" at bounding box center [874, 147] width 251 height 36
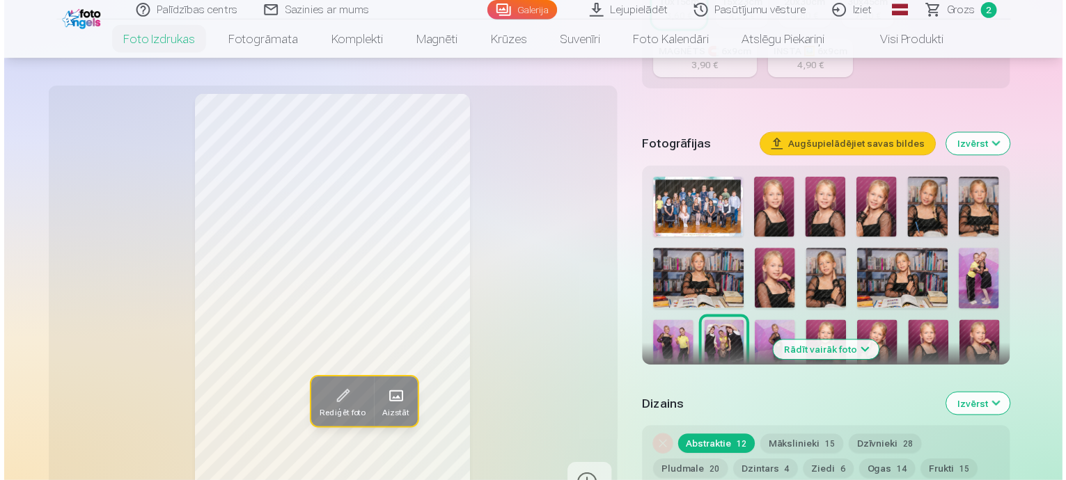
scroll to position [394, 0]
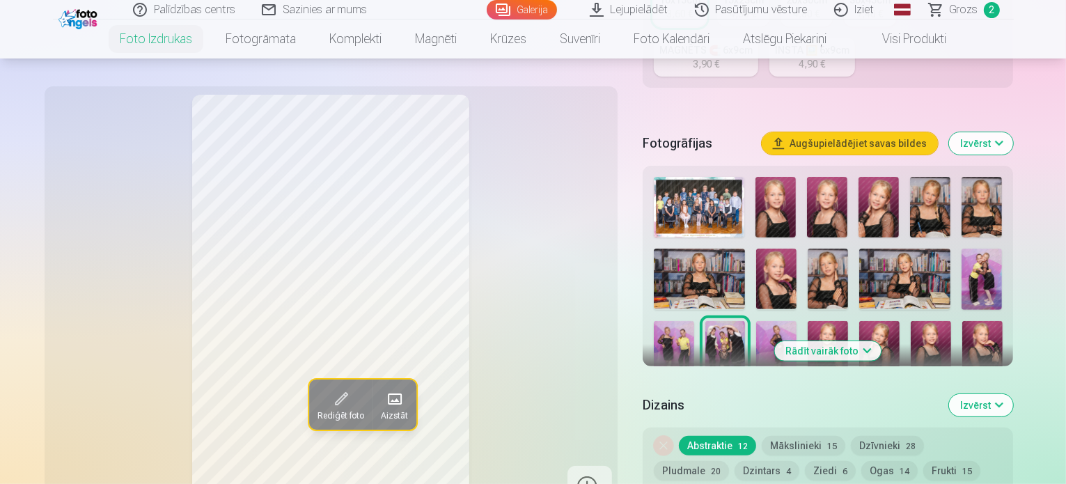
click at [723, 177] on img at bounding box center [699, 207] width 91 height 61
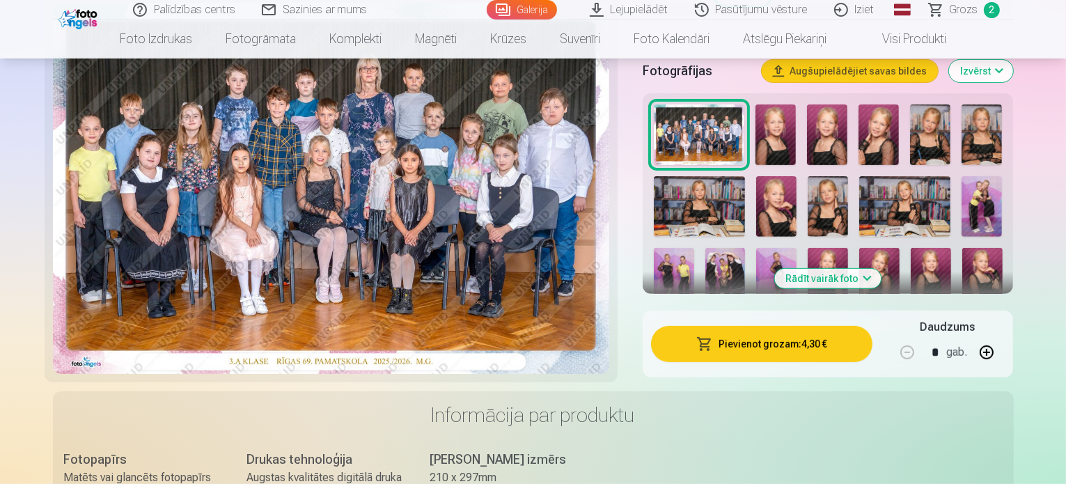
scroll to position [459, 0]
click at [813, 326] on button "Pievienot grozam : 4,30 €" at bounding box center [762, 344] width 222 height 36
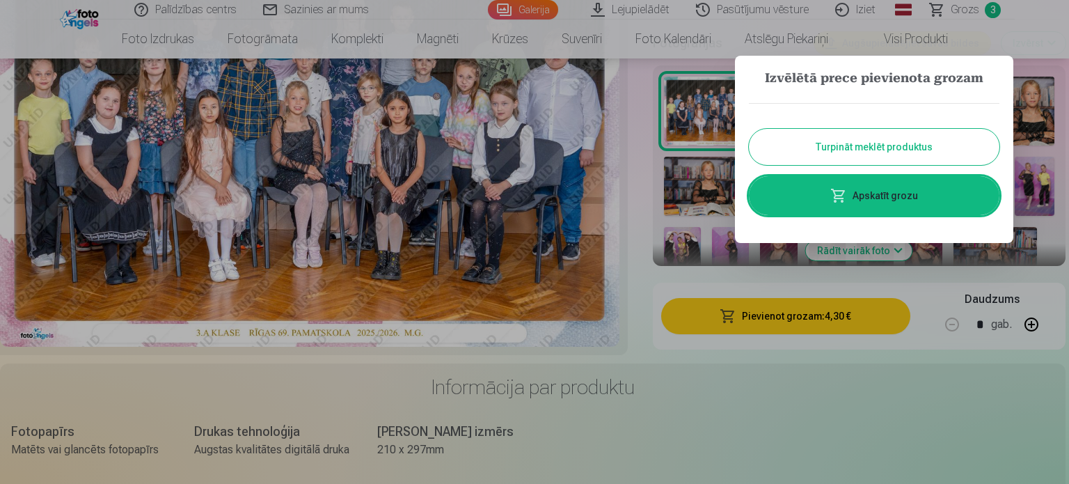
click at [869, 145] on button "Turpināt meklēt produktus" at bounding box center [874, 147] width 251 height 36
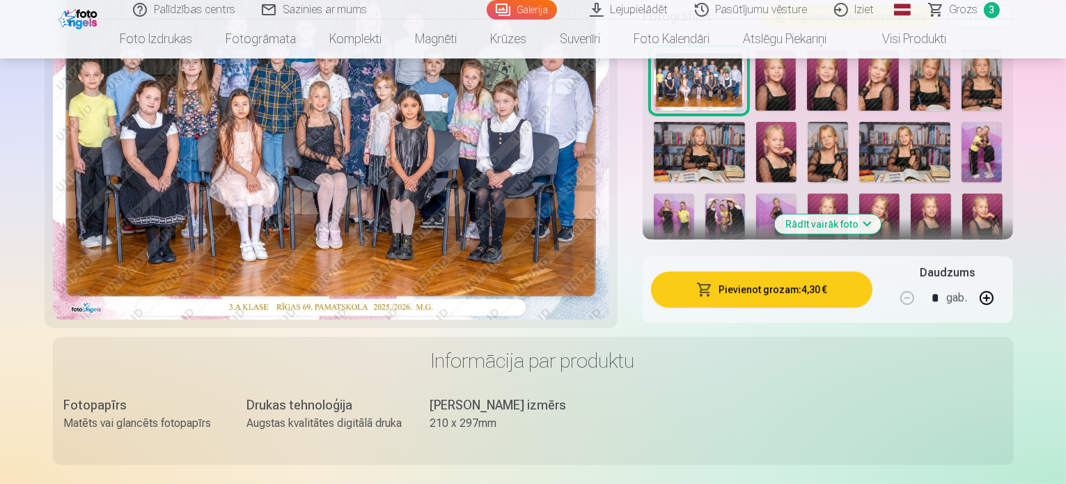
scroll to position [515, 0]
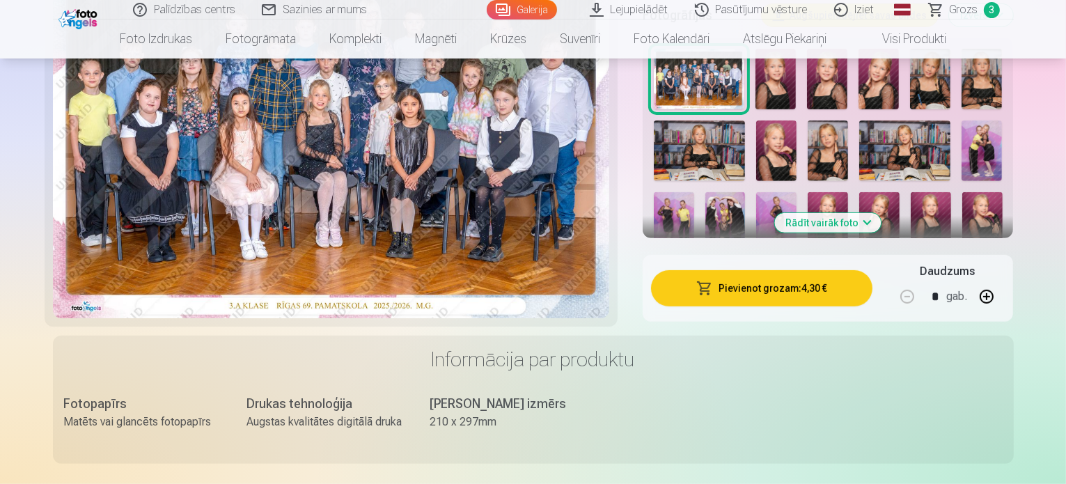
click at [694, 192] on img at bounding box center [674, 222] width 40 height 61
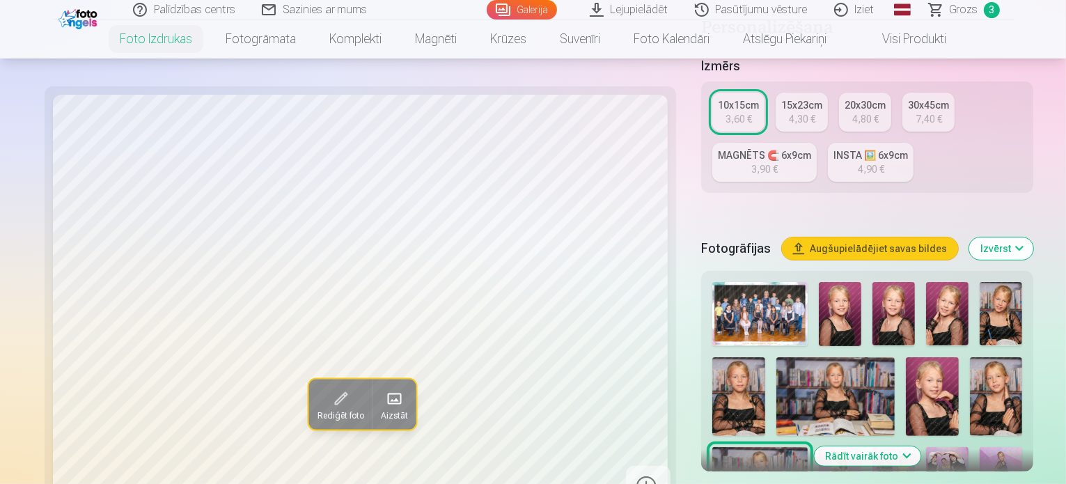
scroll to position [304, 0]
click at [915, 446] on img at bounding box center [893, 477] width 42 height 63
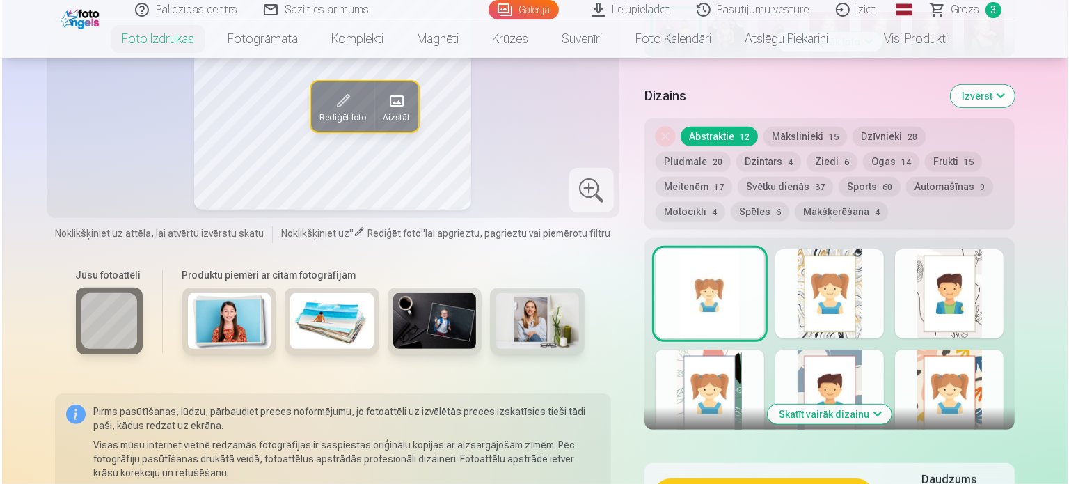
scroll to position [732, 0]
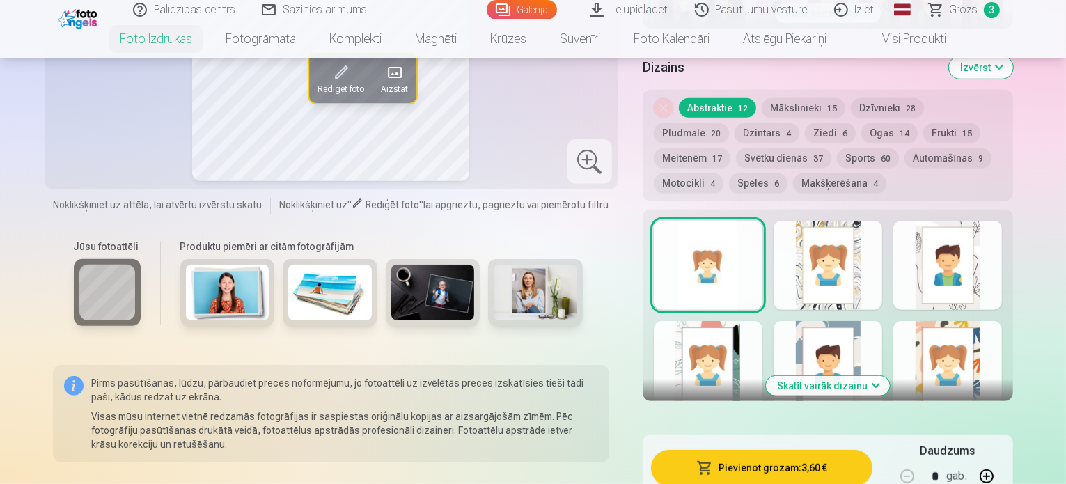
click at [819, 450] on button "Pievienot grozam : 3,60 €" at bounding box center [762, 468] width 222 height 36
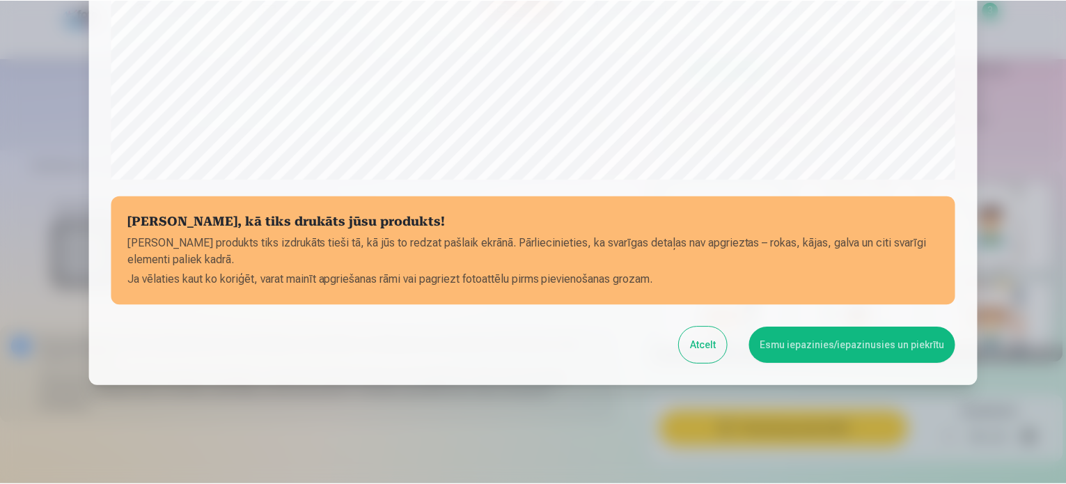
scroll to position [518, 0]
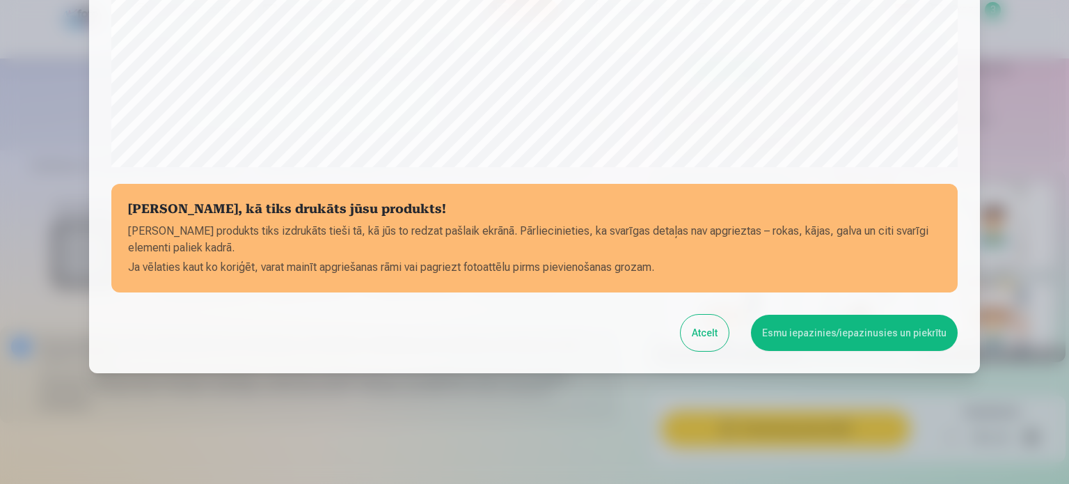
click at [819, 340] on button "Esmu iepazinies/iepazinusies un piekrītu" at bounding box center [854, 333] width 207 height 36
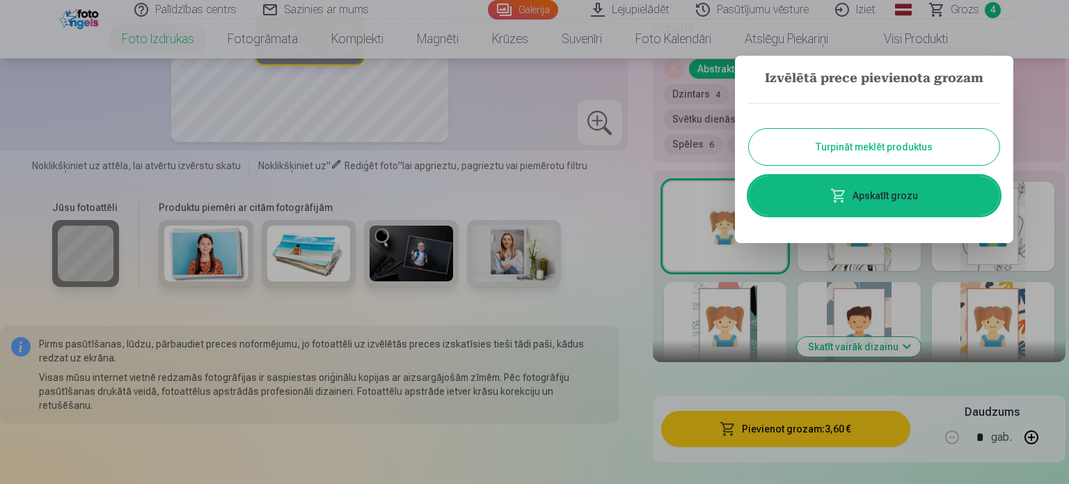
click at [902, 170] on div "Turpināt meklēt produktus Apskatīt grozu" at bounding box center [874, 159] width 251 height 140
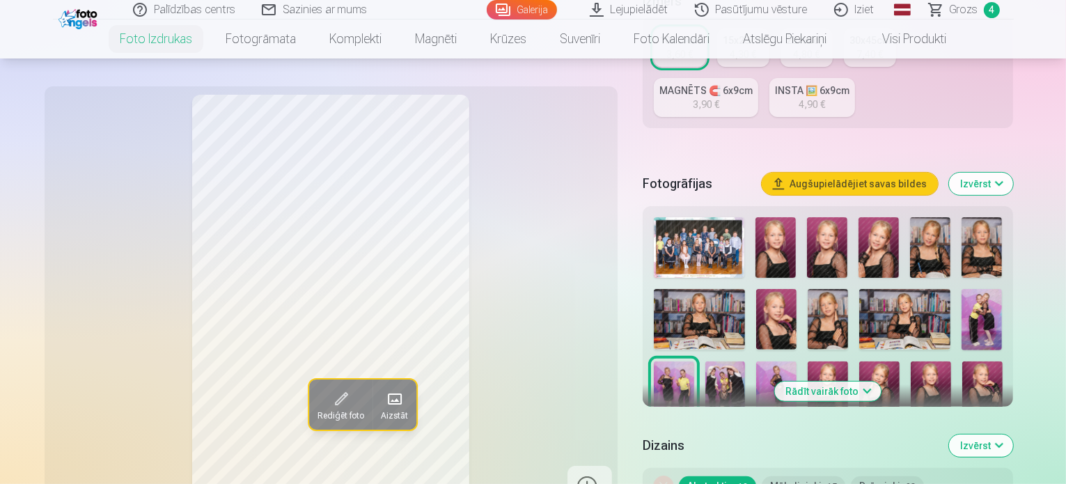
scroll to position [351, 0]
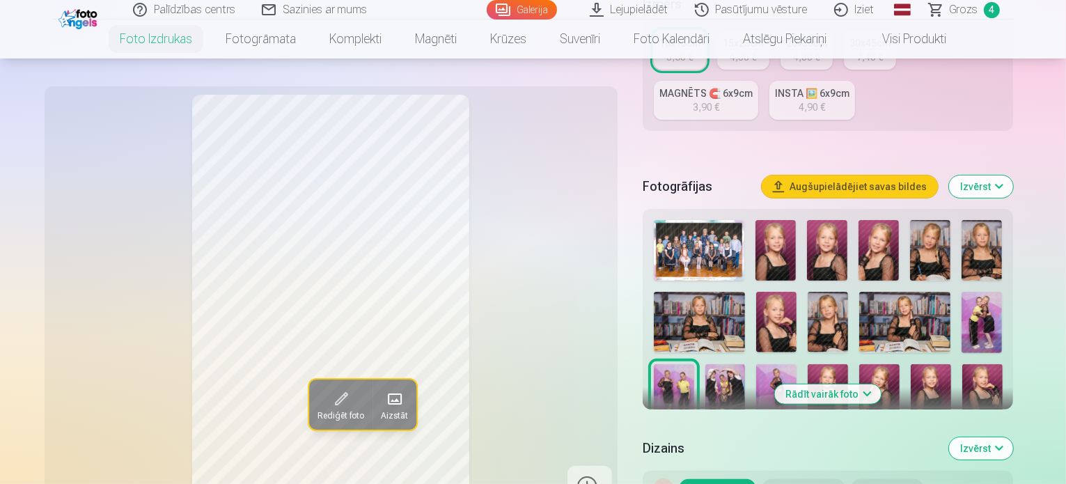
click at [784, 222] on img at bounding box center [775, 250] width 40 height 61
click at [847, 225] on img at bounding box center [827, 250] width 40 height 61
click at [950, 225] on img at bounding box center [930, 250] width 40 height 61
click at [843, 297] on img at bounding box center [828, 322] width 40 height 61
click at [916, 299] on img at bounding box center [904, 322] width 91 height 61
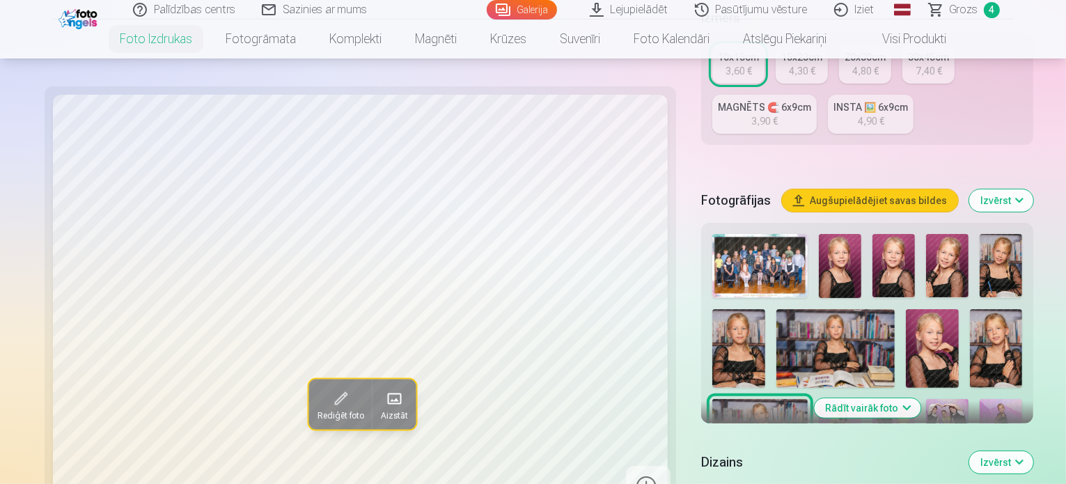
click at [970, 309] on img at bounding box center [996, 348] width 53 height 79
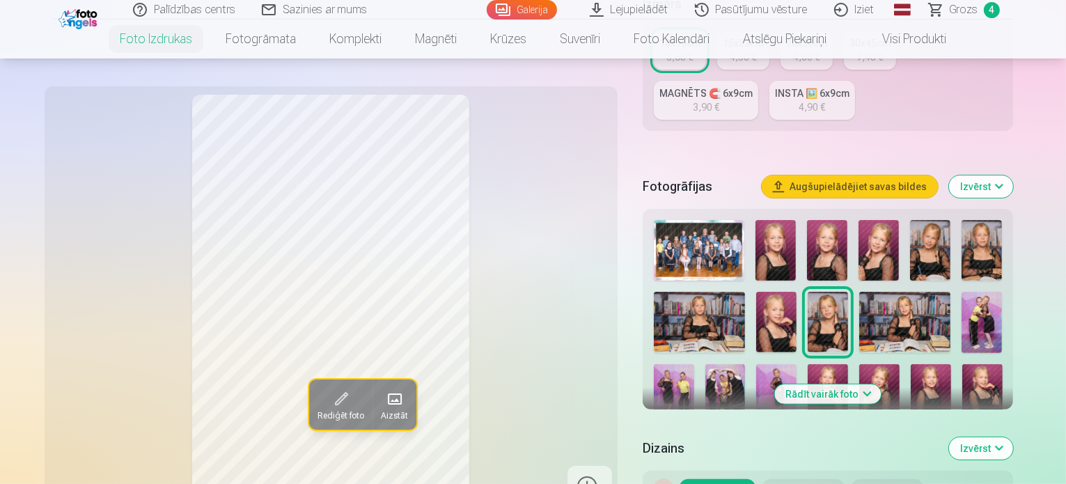
click at [932, 292] on img at bounding box center [904, 322] width 91 height 61
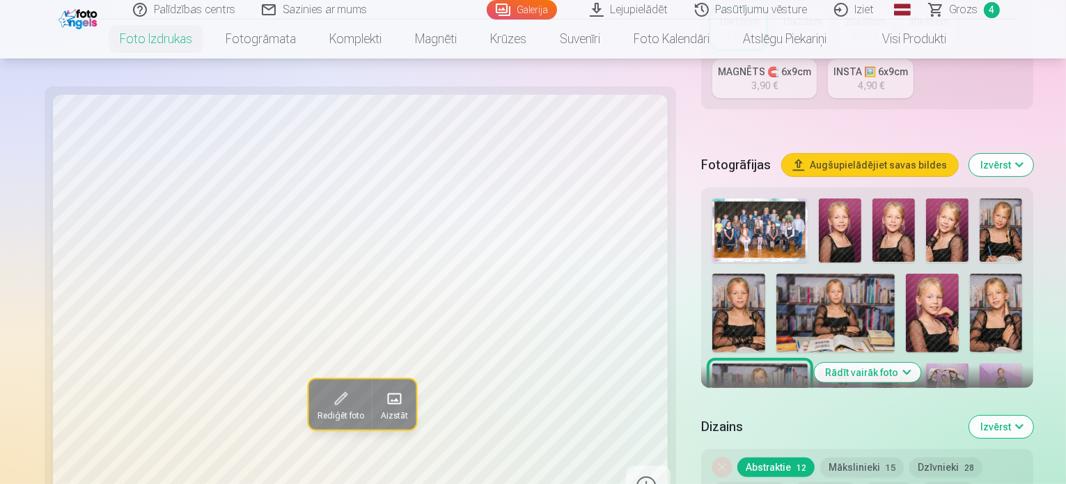
scroll to position [398, 0]
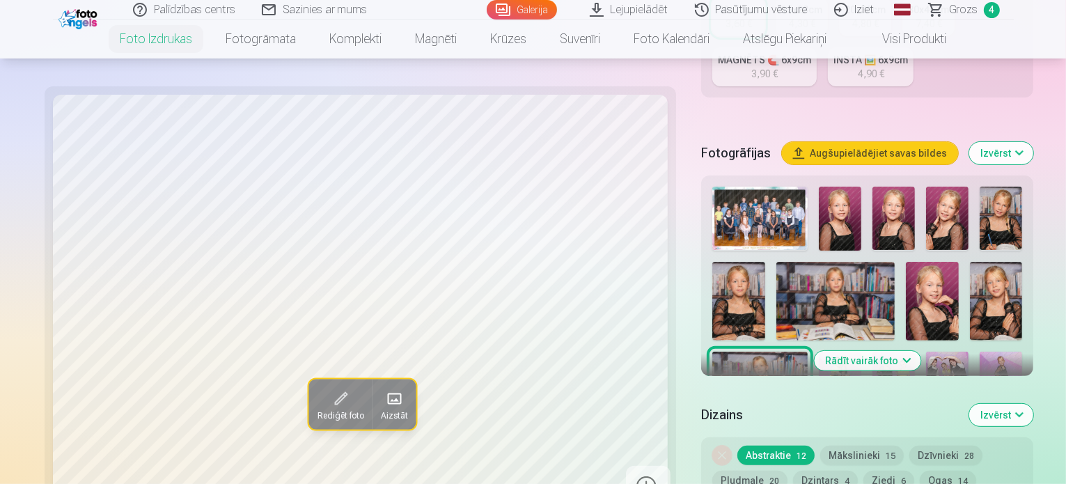
click at [986, 426] on img at bounding box center [947, 454] width 84 height 56
click at [970, 262] on img at bounding box center [996, 301] width 53 height 79
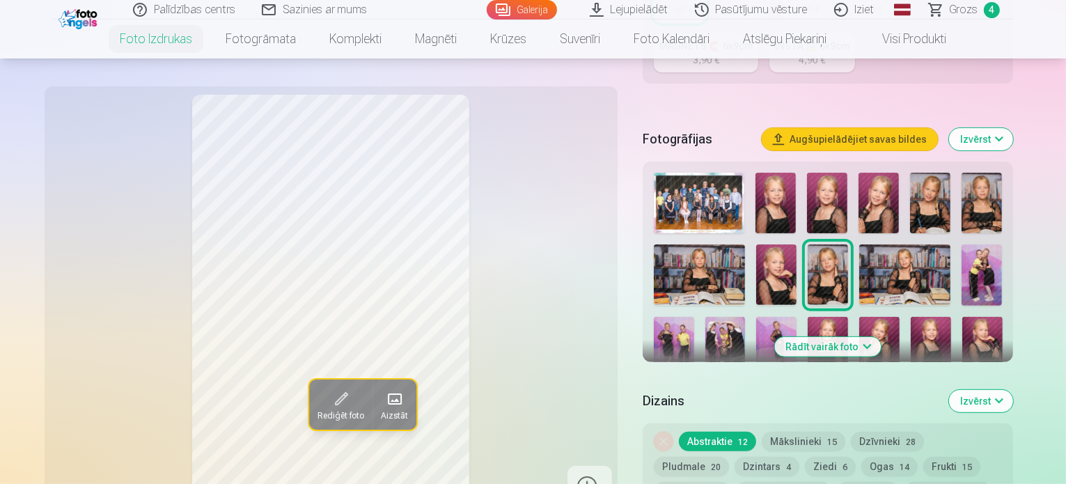
click at [934, 244] on img at bounding box center [904, 274] width 91 height 61
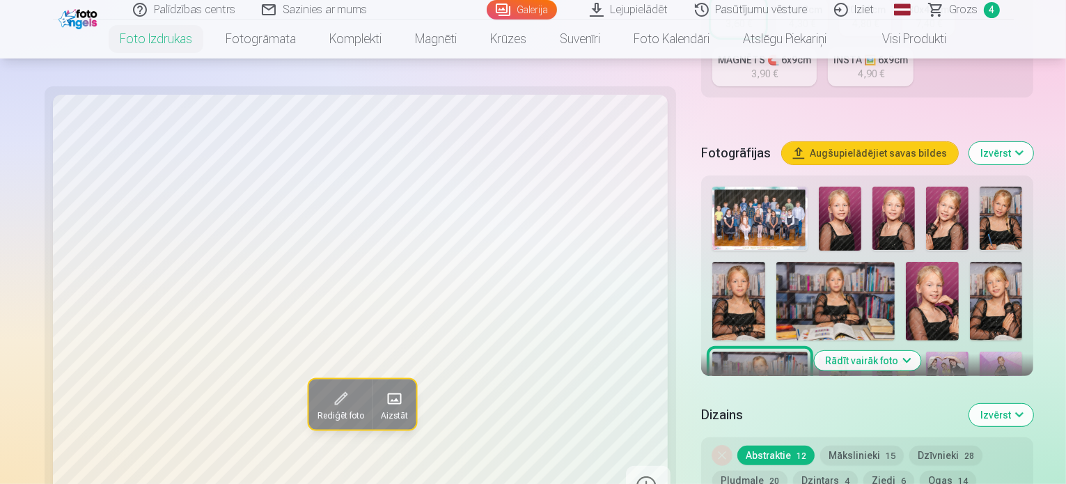
click at [970, 262] on img at bounding box center [996, 301] width 53 height 79
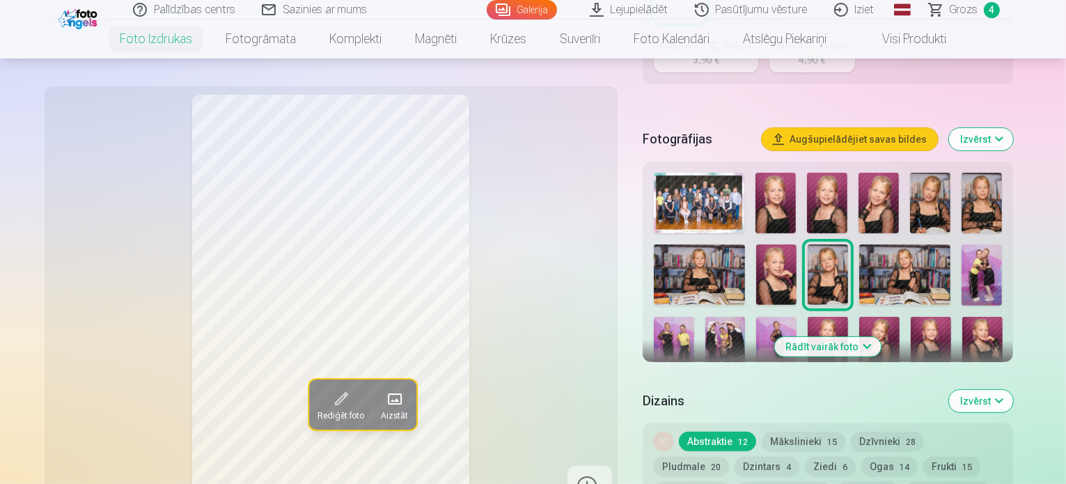
click at [932, 244] on img at bounding box center [904, 274] width 91 height 61
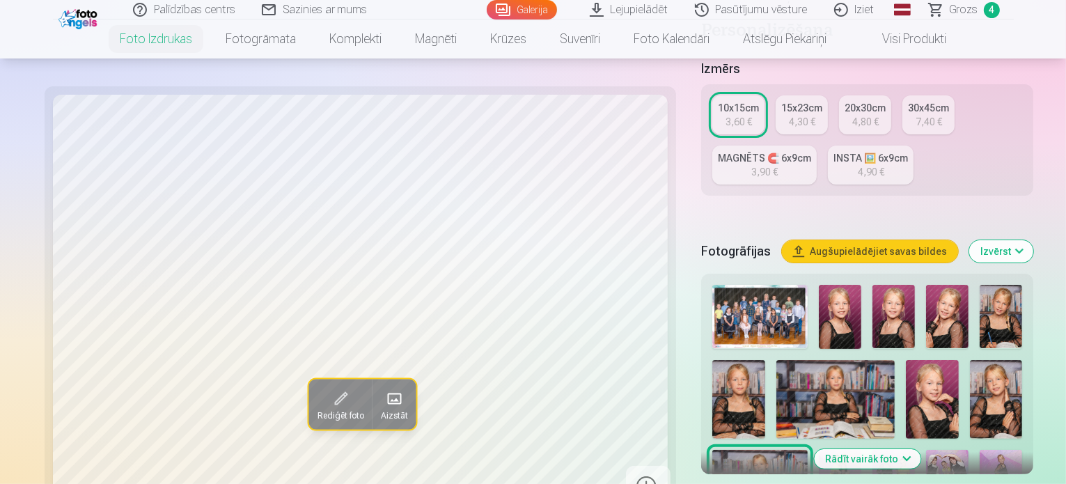
scroll to position [298, 0]
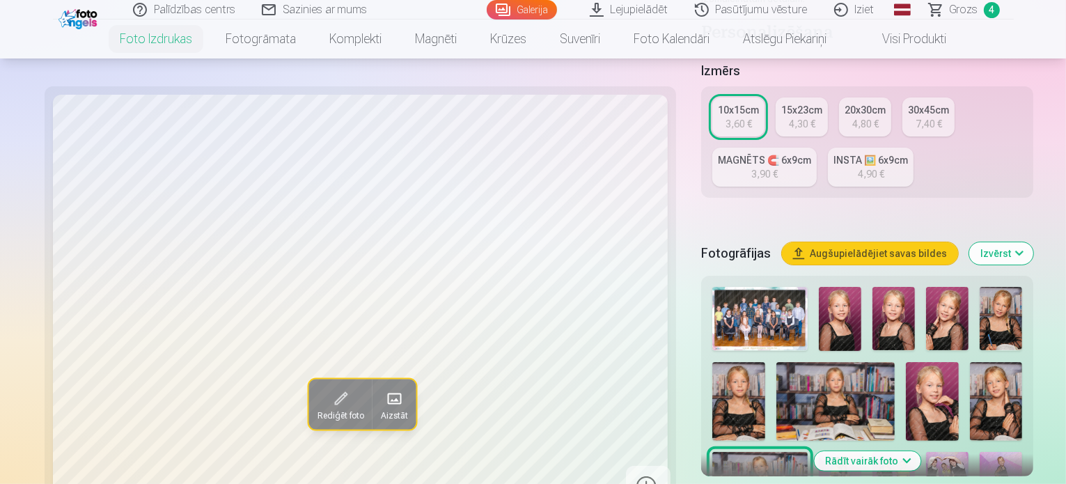
click at [966, 9] on span "Grozs" at bounding box center [964, 9] width 29 height 17
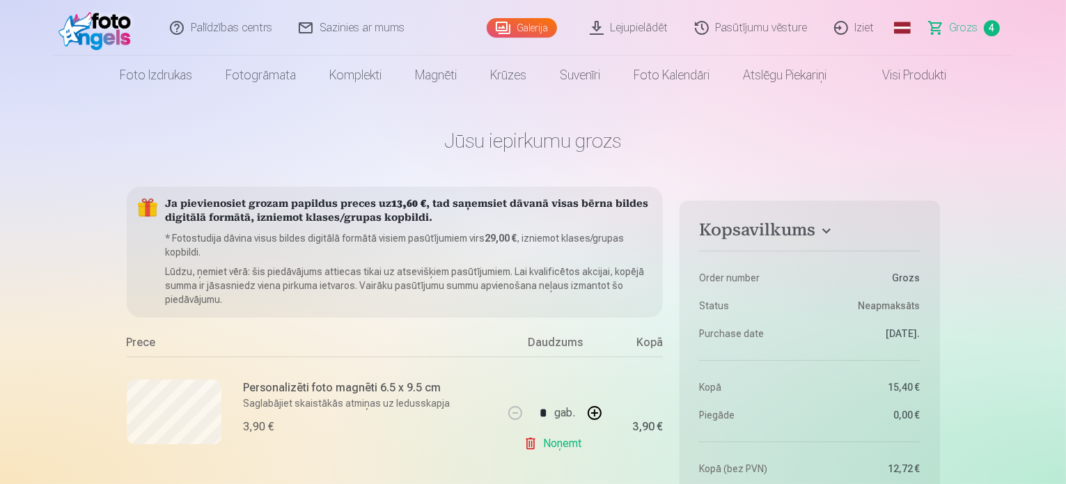
click at [940, 71] on link "Visi produkti" at bounding box center [903, 75] width 120 height 39
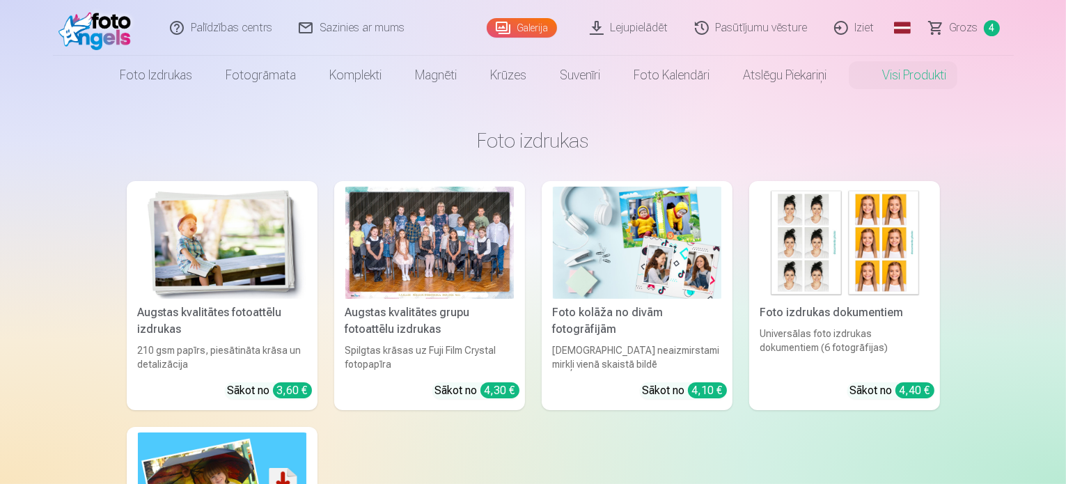
click at [541, 29] on link "Galerija" at bounding box center [522, 27] width 70 height 19
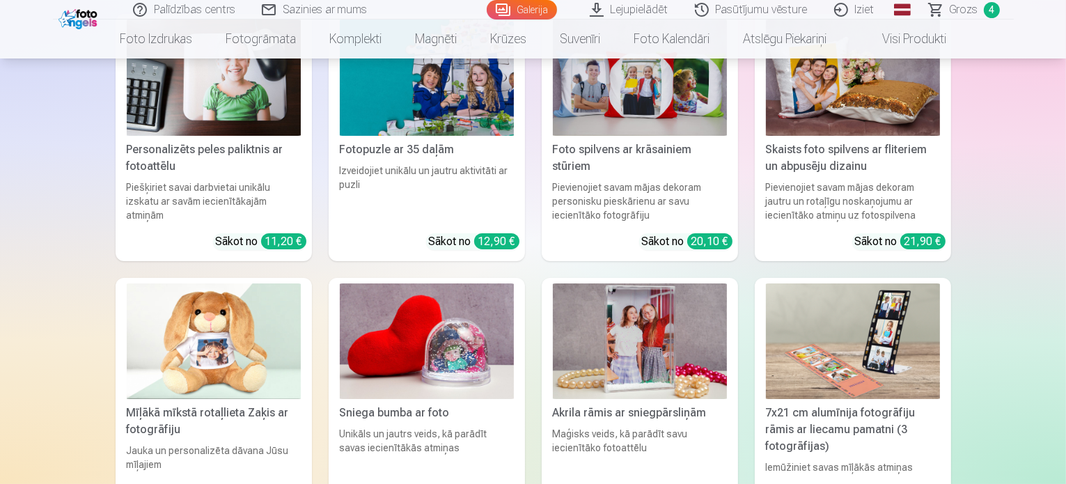
scroll to position [5152, 0]
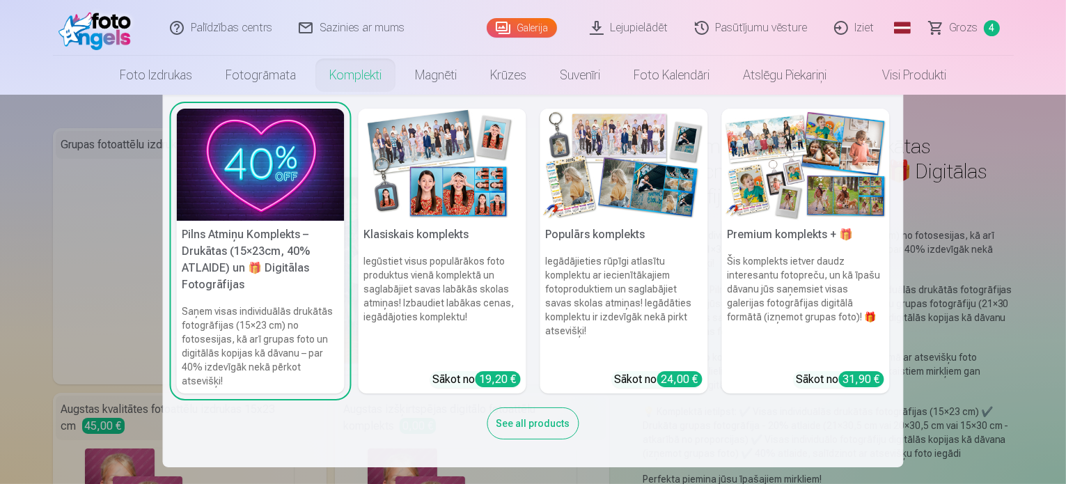
click at [347, 76] on link "Komplekti" at bounding box center [356, 75] width 86 height 39
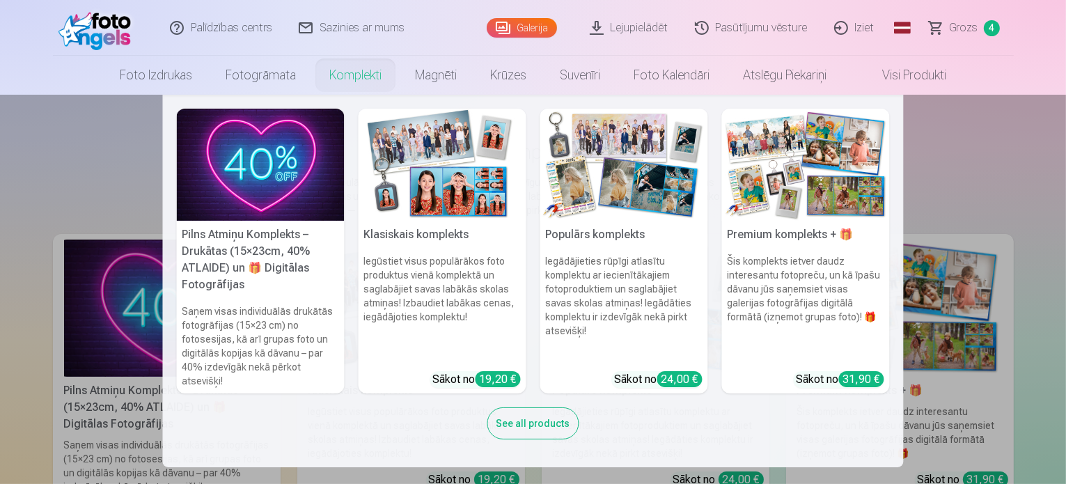
click at [450, 212] on img at bounding box center [443, 165] width 168 height 112
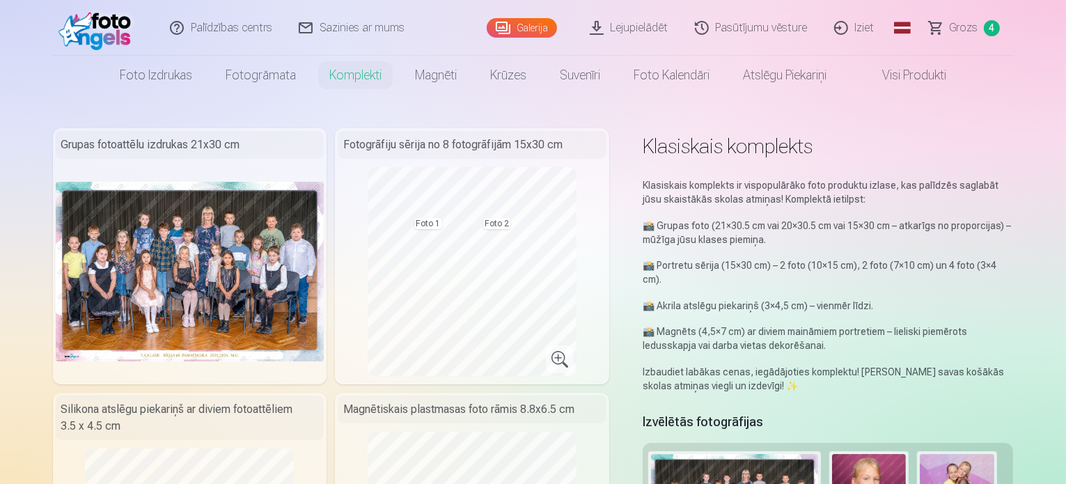
scroll to position [1, 0]
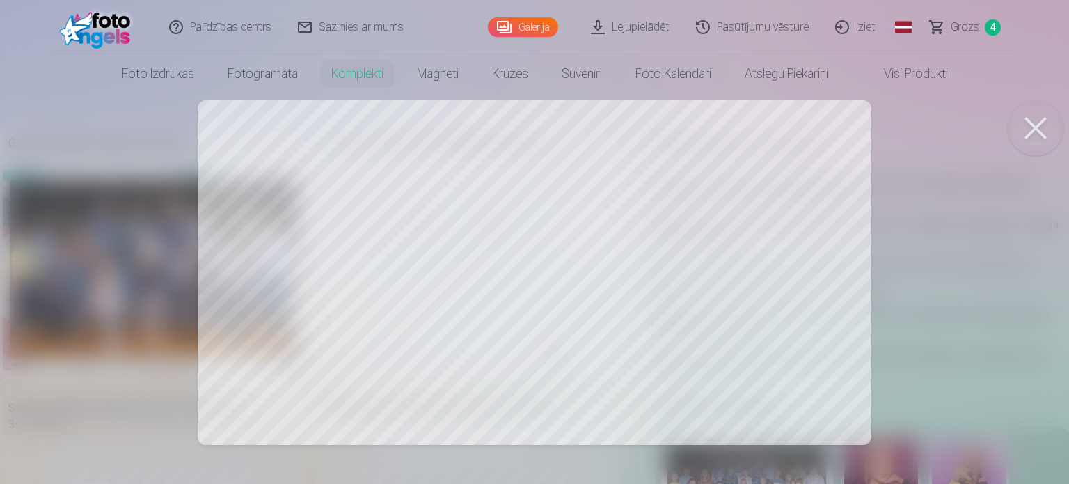
click at [301, 312] on div at bounding box center [534, 242] width 1069 height 484
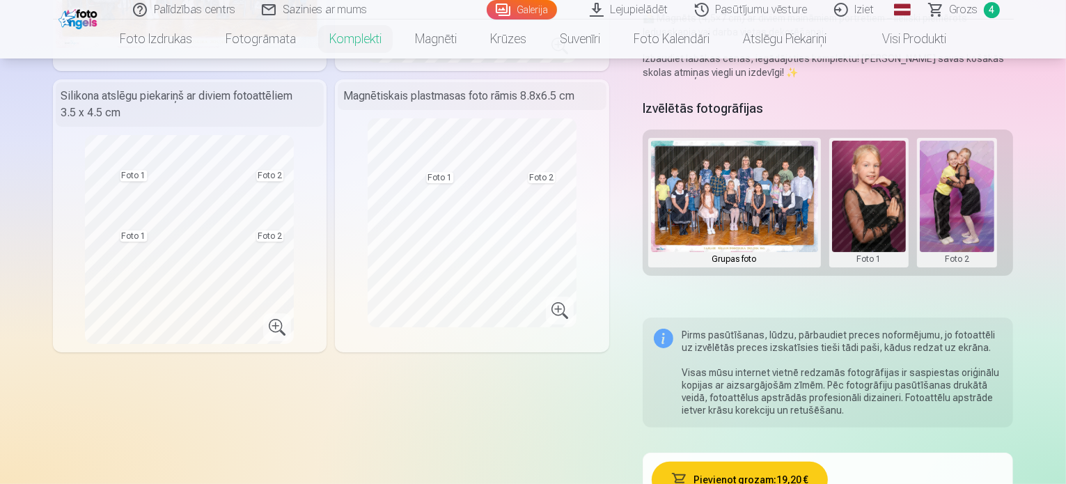
scroll to position [219, 0]
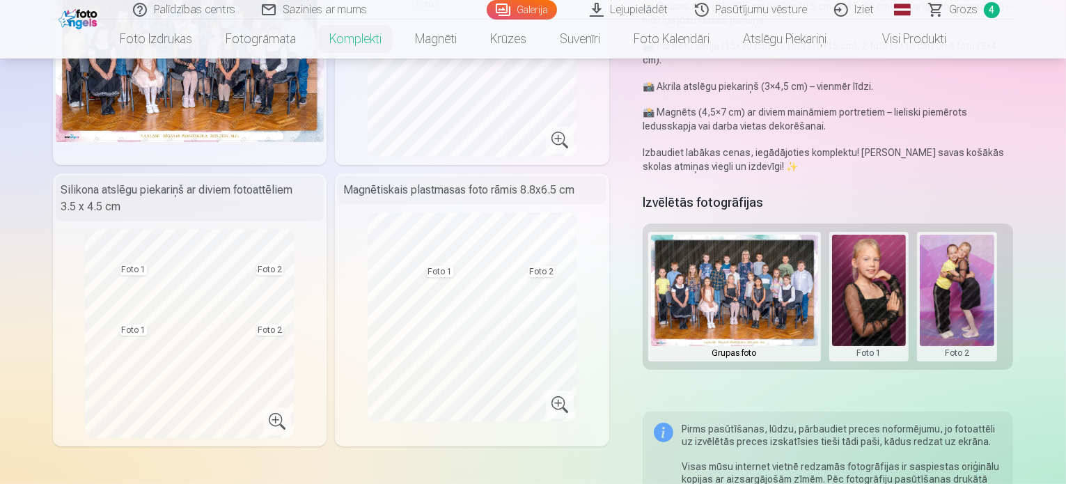
click at [964, 295] on button at bounding box center [957, 297] width 74 height 124
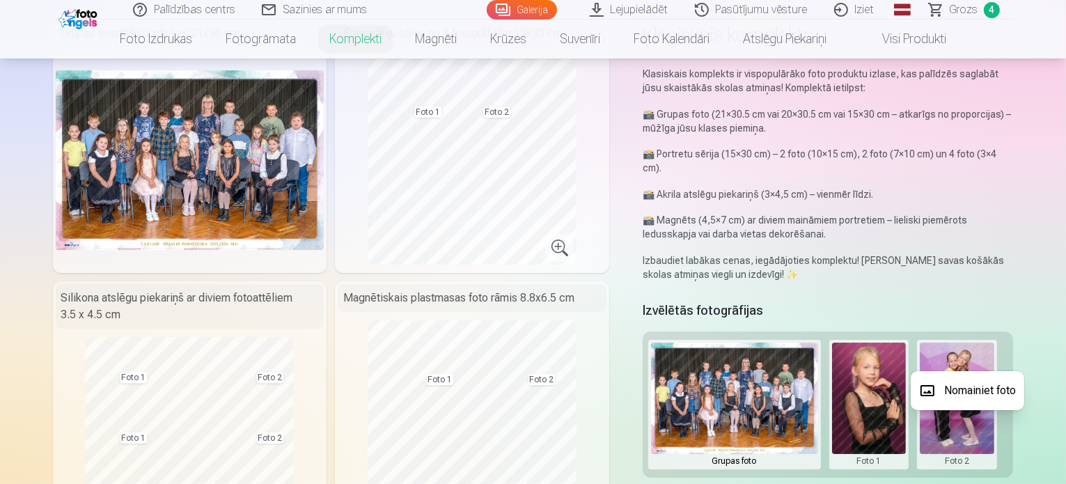
scroll to position [111, 0]
click at [883, 406] on div at bounding box center [533, 242] width 1066 height 484
click at [959, 391] on button at bounding box center [957, 405] width 74 height 124
click at [958, 388] on button "Nomainiet foto" at bounding box center [967, 390] width 113 height 39
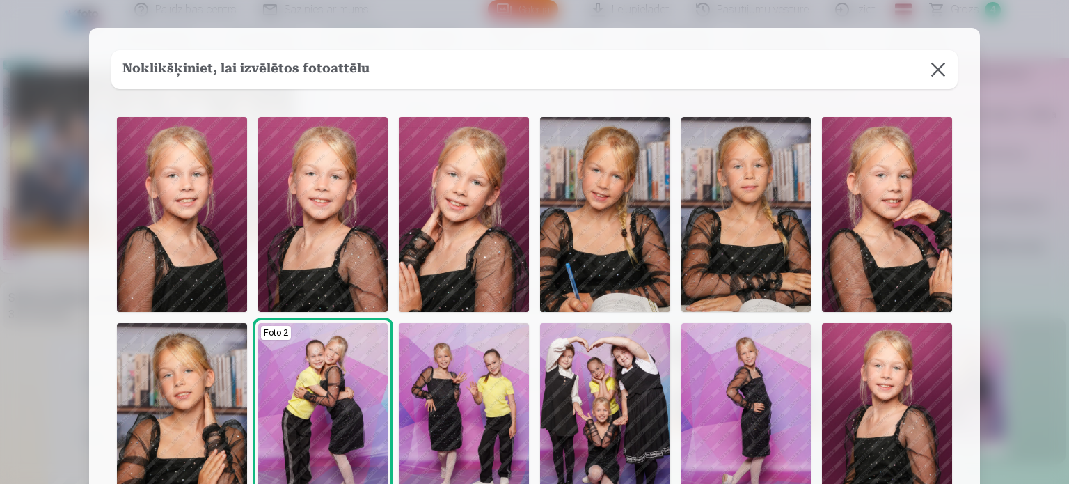
click at [434, 379] on img at bounding box center [464, 420] width 130 height 195
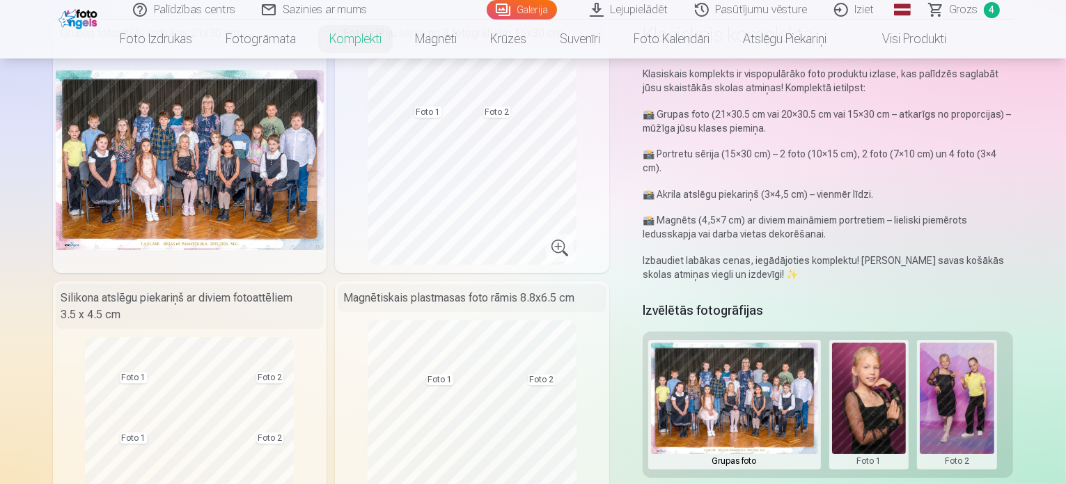
click at [881, 395] on button at bounding box center [869, 405] width 74 height 124
click at [880, 393] on button "Nomainiet foto" at bounding box center [878, 390] width 113 height 39
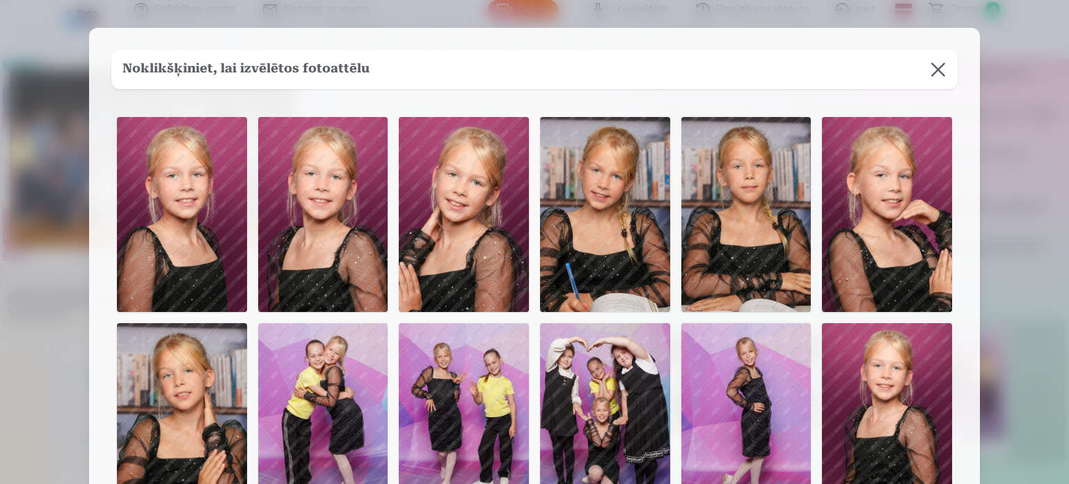
click at [618, 432] on img at bounding box center [605, 420] width 130 height 195
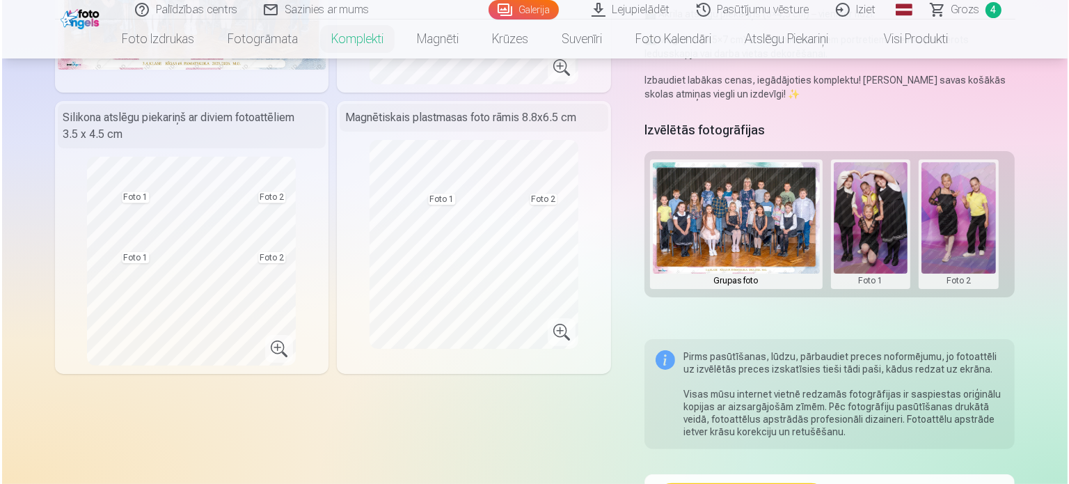
scroll to position [292, 0]
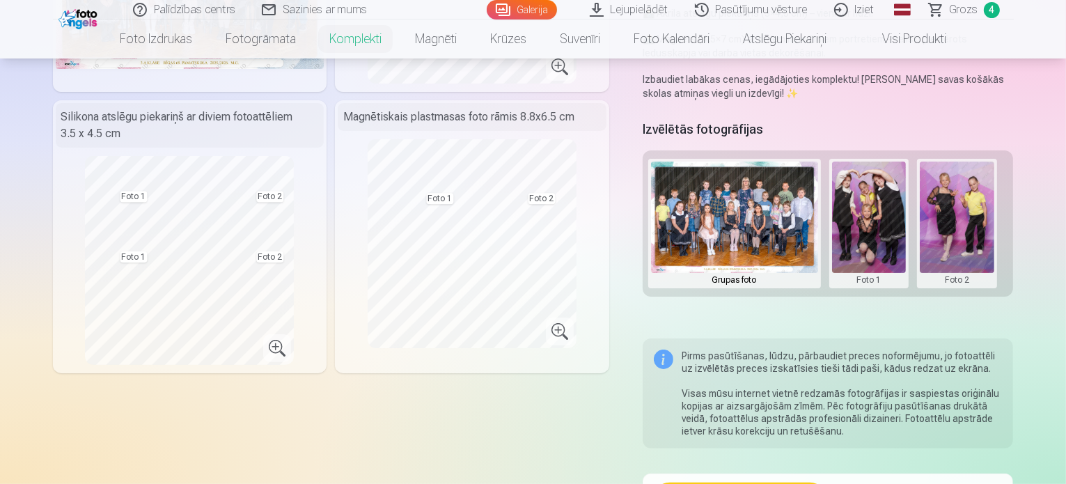
click at [891, 217] on button at bounding box center [869, 224] width 74 height 124
click at [891, 217] on button "Nomainiet foto" at bounding box center [878, 209] width 113 height 39
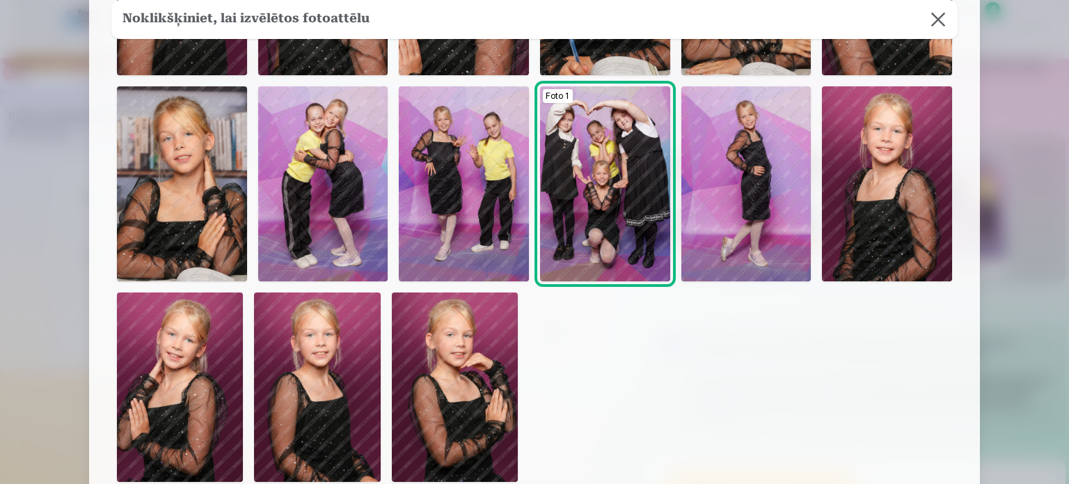
scroll to position [235, 0]
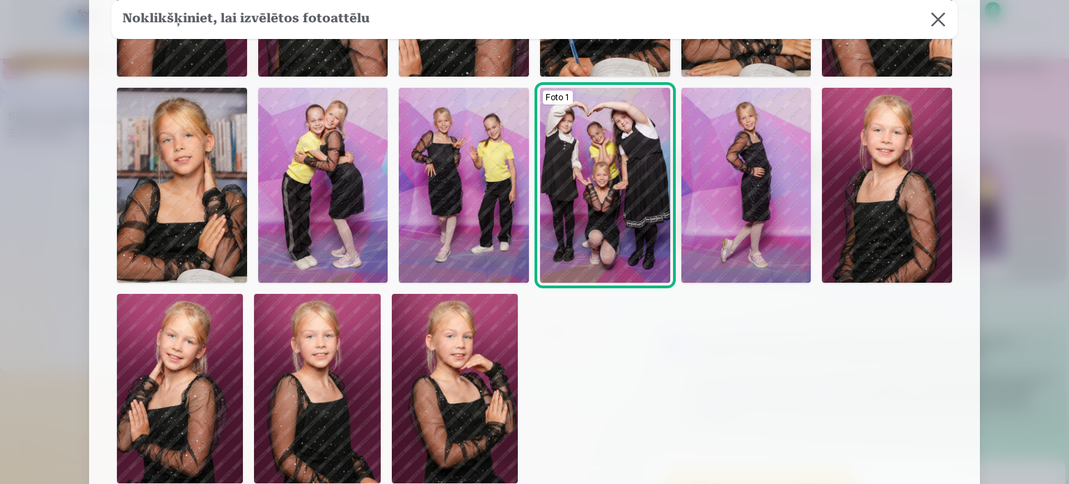
click at [202, 414] on img at bounding box center [180, 388] width 126 height 189
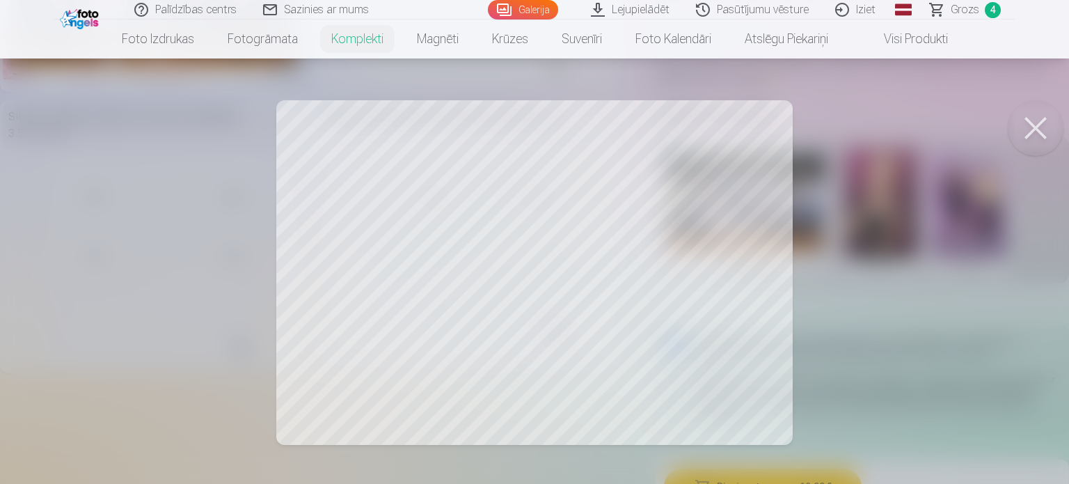
click at [736, 257] on div at bounding box center [534, 242] width 1069 height 484
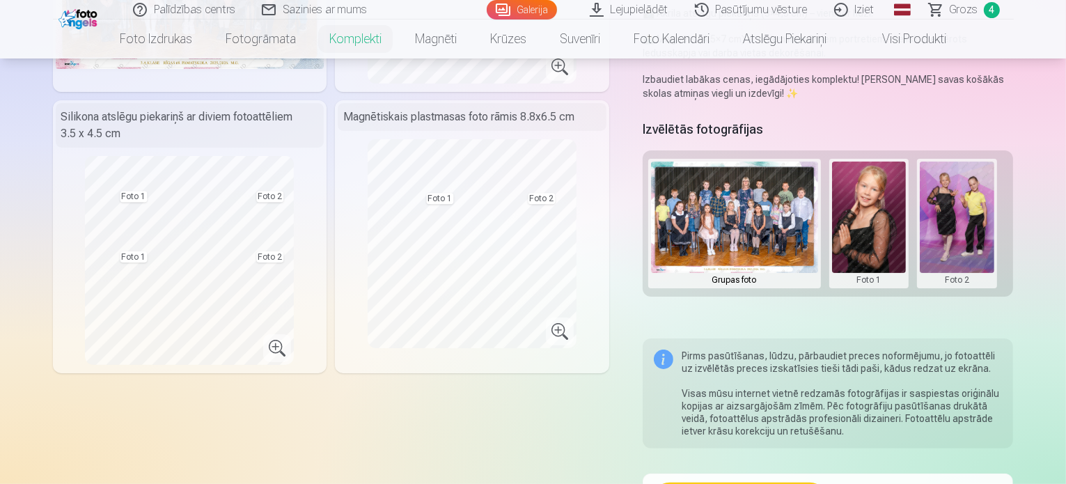
click at [955, 217] on button at bounding box center [957, 224] width 74 height 124
click at [979, 207] on button "Nomainiet foto" at bounding box center [967, 209] width 113 height 39
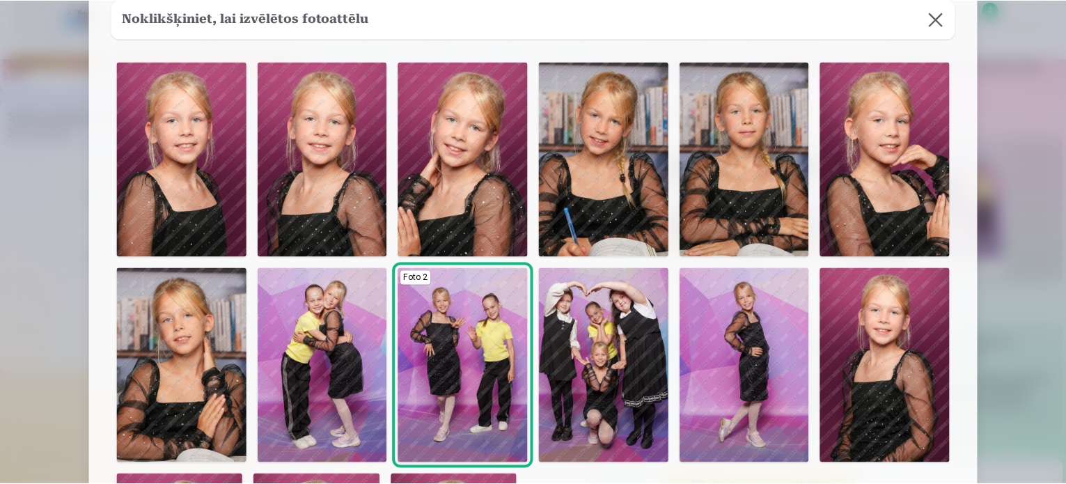
scroll to position [56, 0]
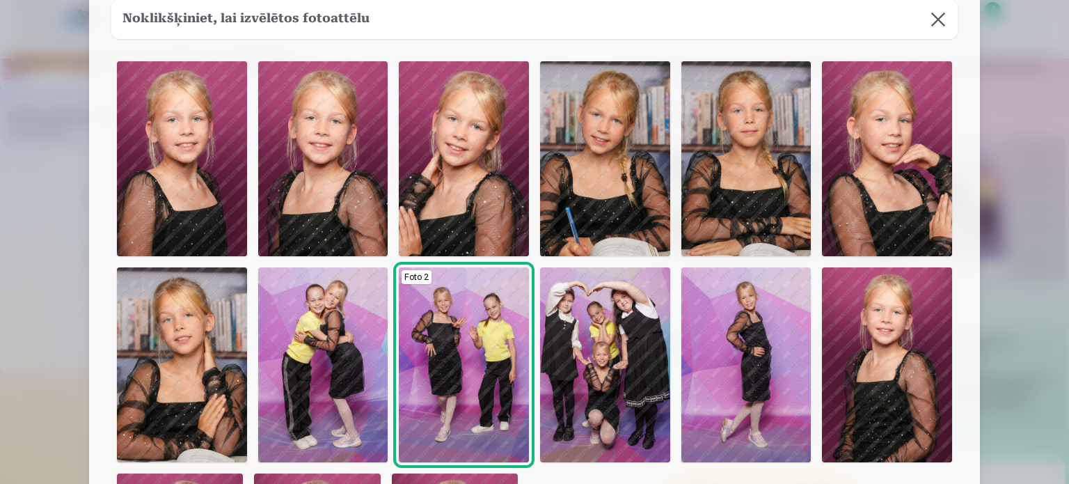
click at [620, 173] on img at bounding box center [605, 158] width 130 height 195
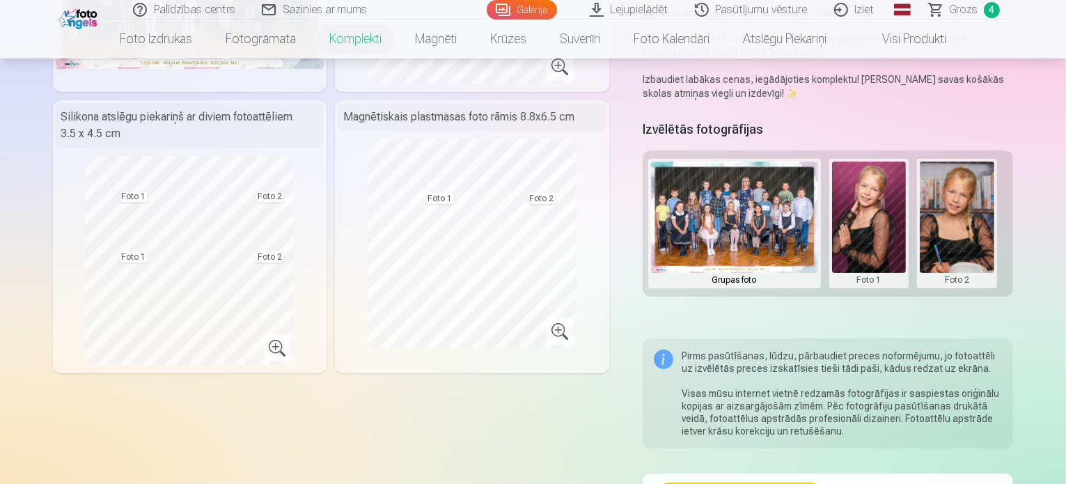
click at [507, 427] on div "Komplekta saturs Grupas fotoattēlu izdrukas 21x30 cm Fotogrāfiju sērija no 8 fo…" at bounding box center [331, 190] width 556 height 709
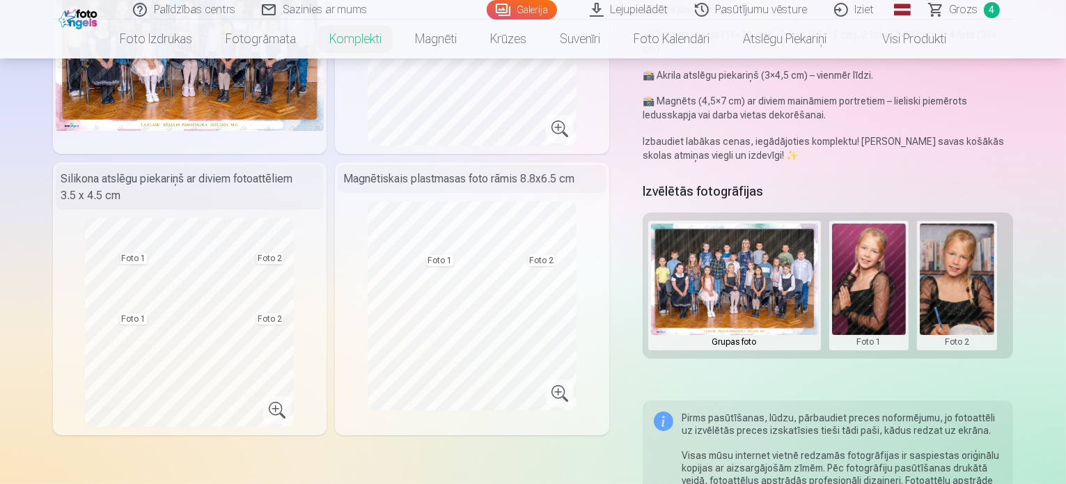
scroll to position [230, 0]
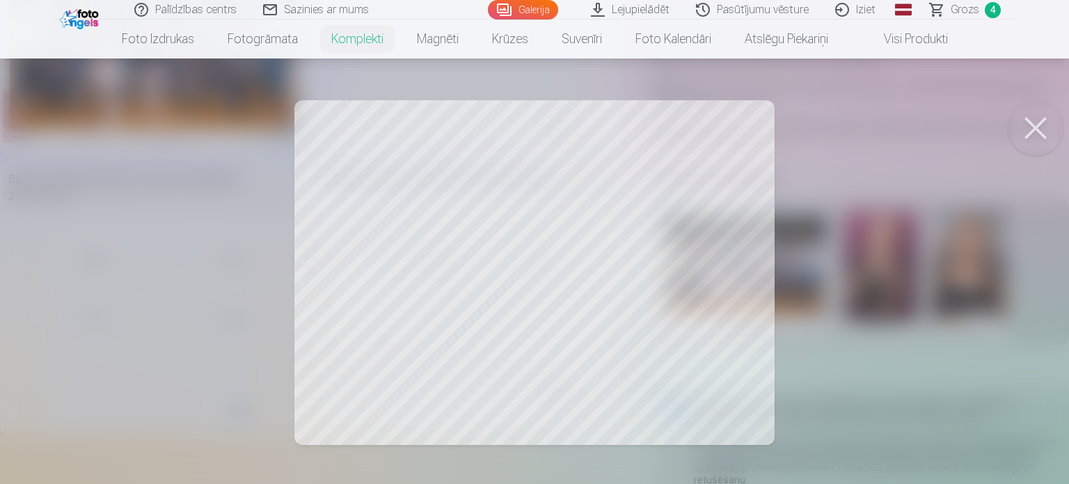
click at [251, 346] on div at bounding box center [534, 242] width 1069 height 484
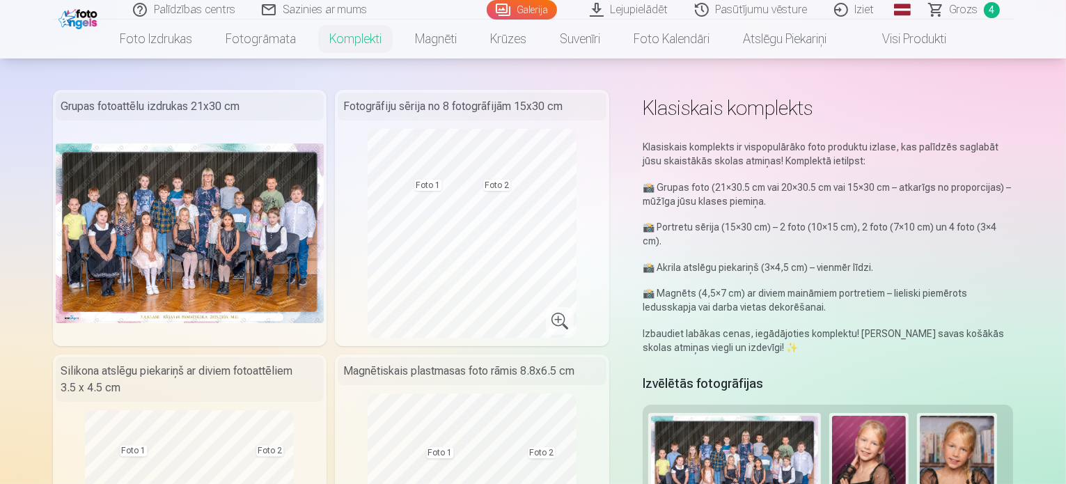
scroll to position [28, 0]
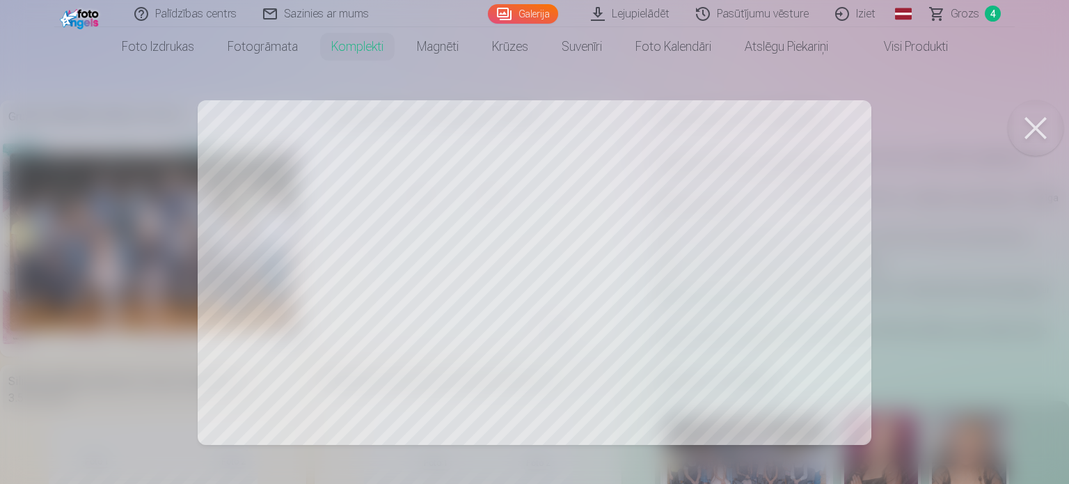
click at [506, 213] on div at bounding box center [534, 242] width 1069 height 484
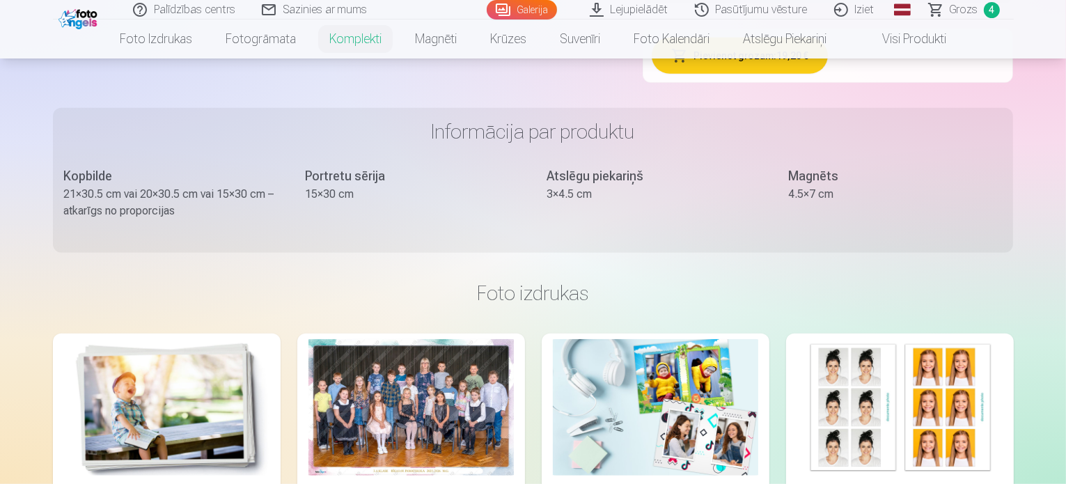
scroll to position [727, 0]
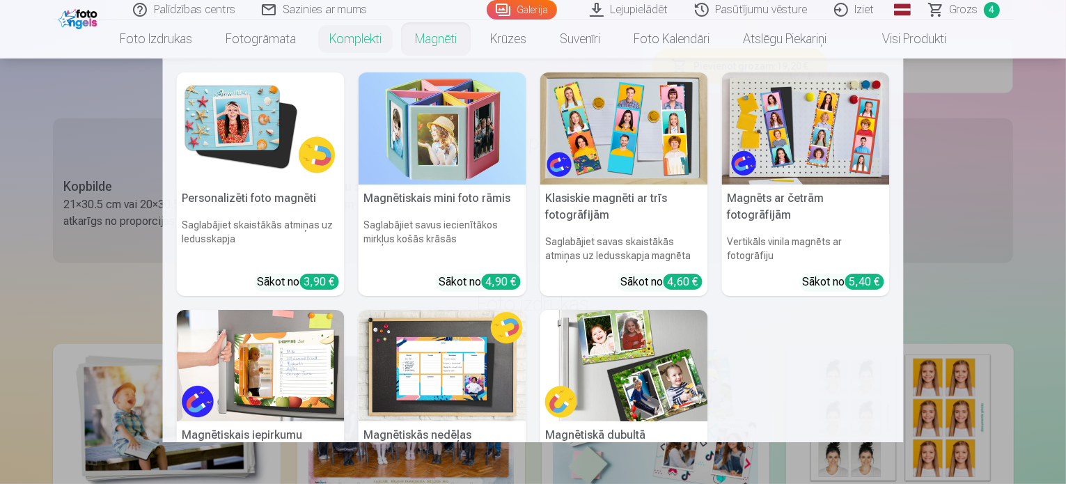
click at [79, 295] on nav "Personalizēti foto magnēti Saglabājiet skaistākās atmiņas uz ledusskapja Sākot …" at bounding box center [533, 250] width 1066 height 384
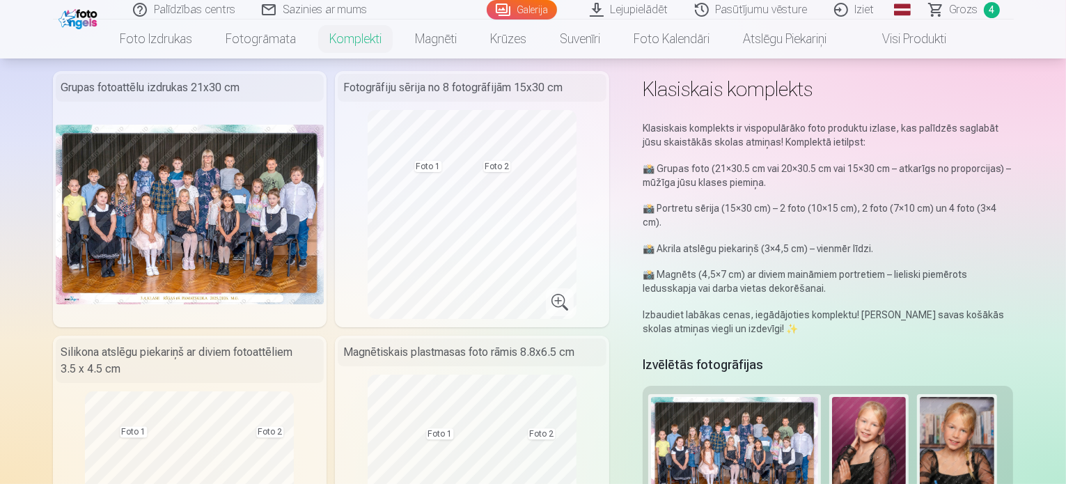
scroll to position [56, 0]
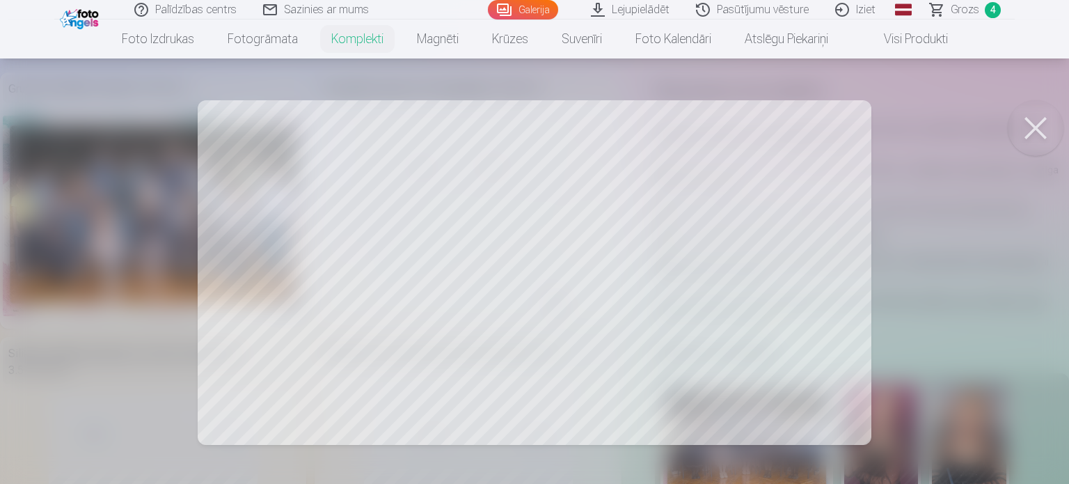
click at [1040, 127] on button at bounding box center [1036, 128] width 56 height 56
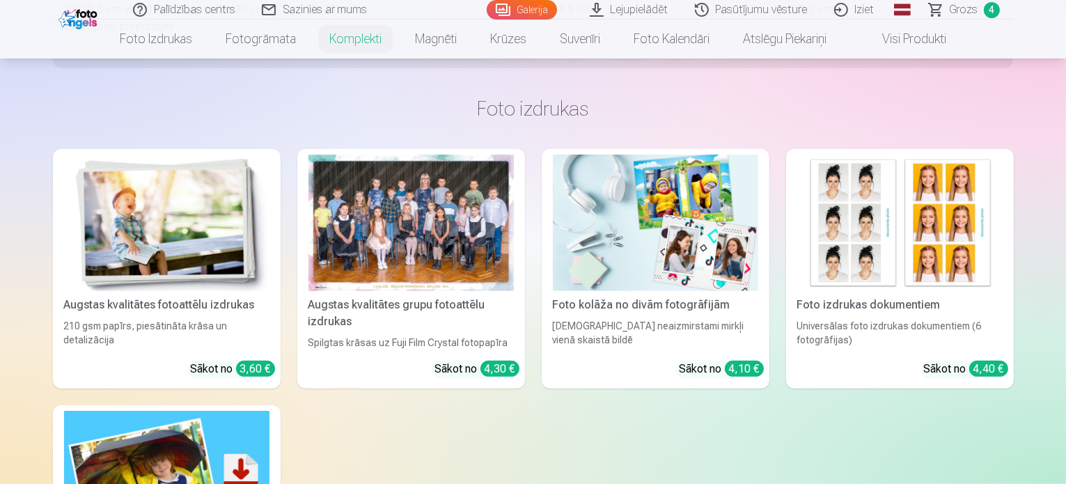
scroll to position [922, 0]
click at [675, 200] on img at bounding box center [655, 223] width 205 height 137
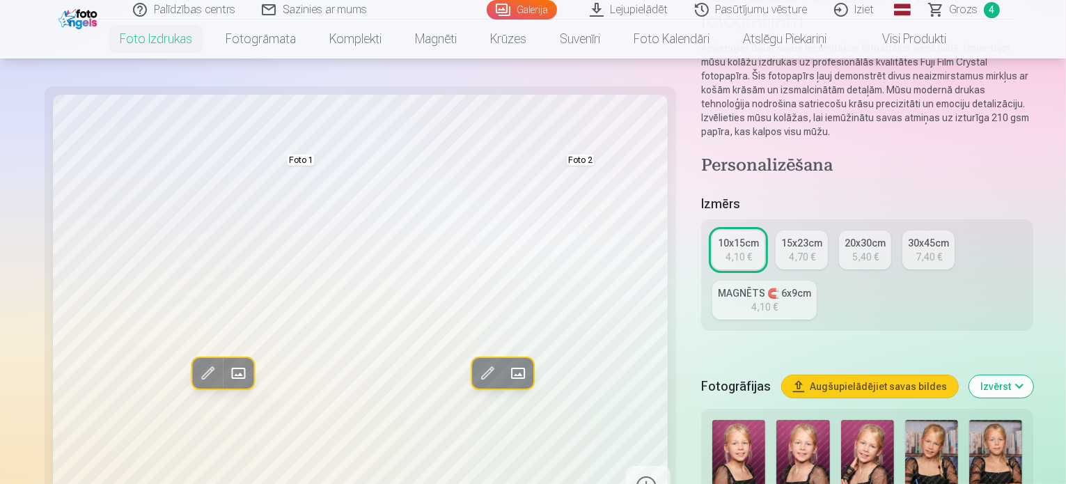
scroll to position [150, 0]
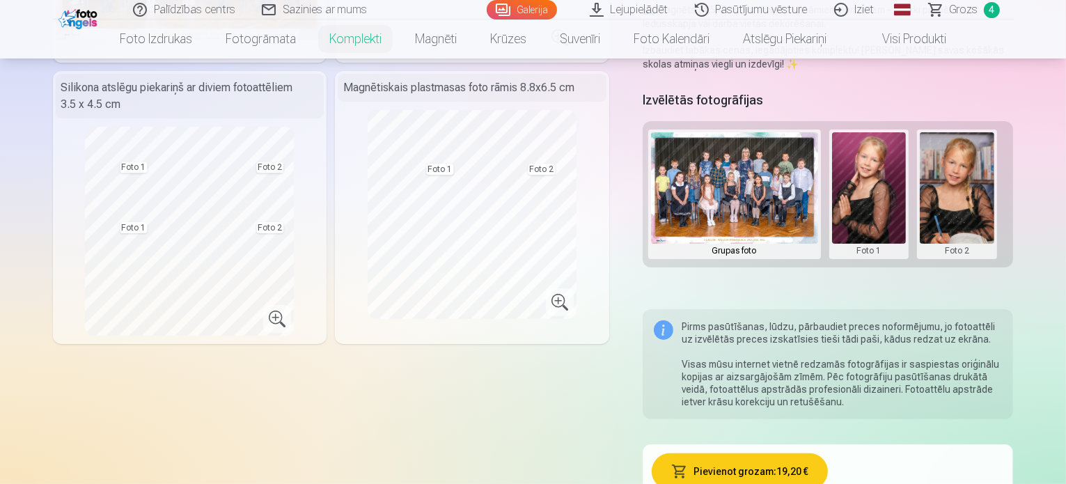
scroll to position [325, 0]
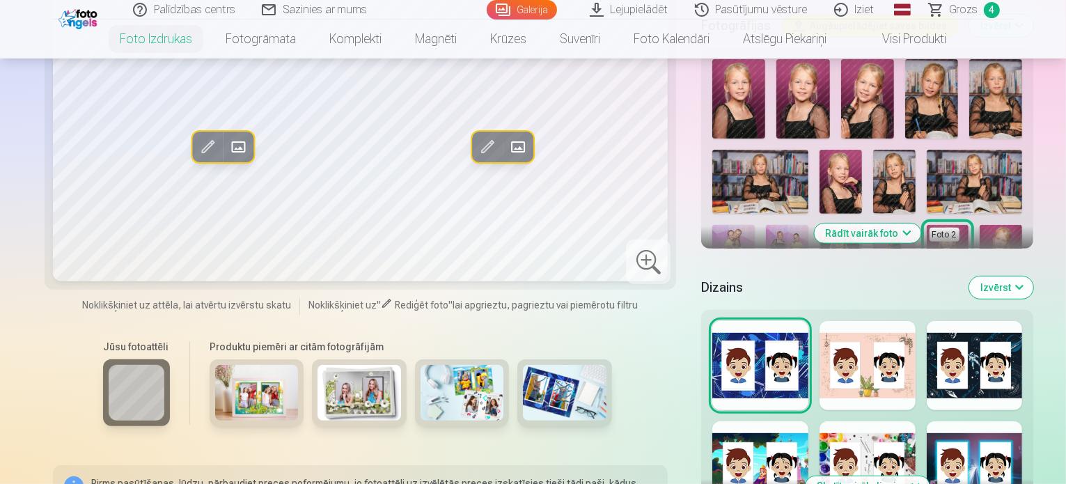
scroll to position [510, 0]
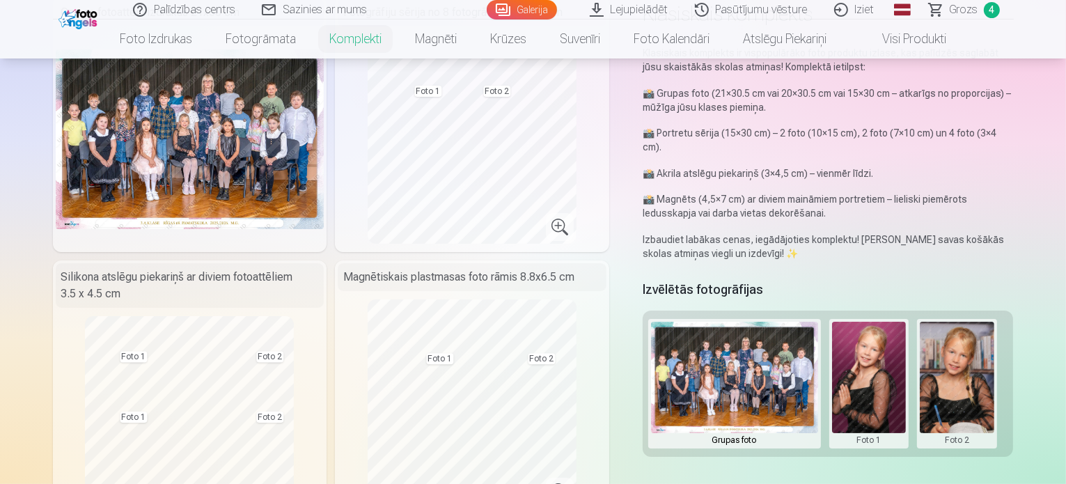
scroll to position [131, 0]
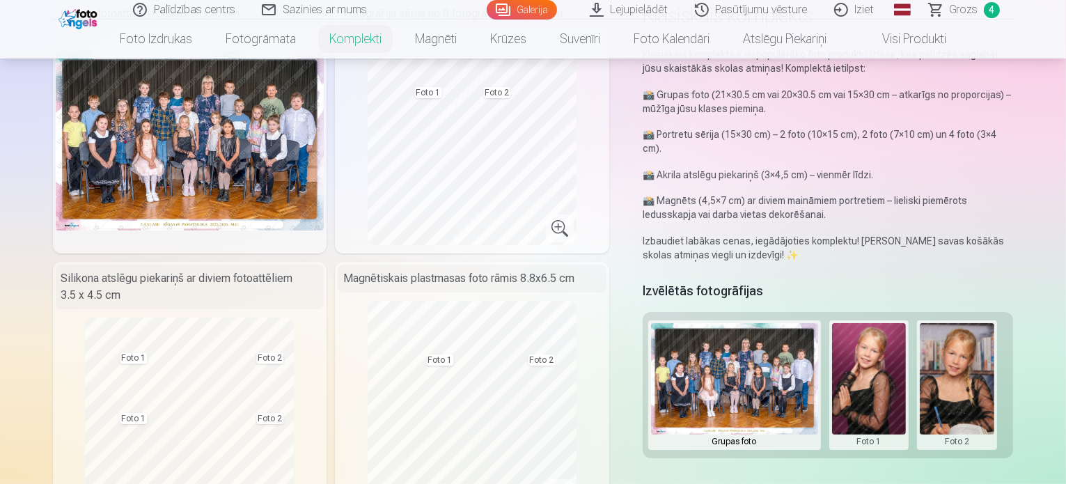
click at [1014, 359] on div "Grupas foto Foto 1 Foto 2" at bounding box center [828, 385] width 371 height 146
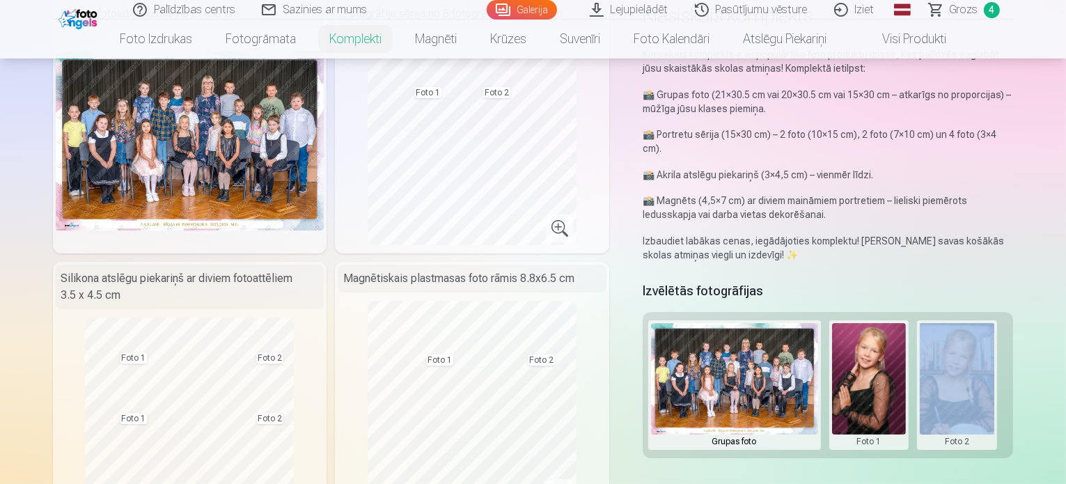
click at [1014, 359] on div "Grupas foto Foto 1 Foto 2" at bounding box center [828, 385] width 371 height 146
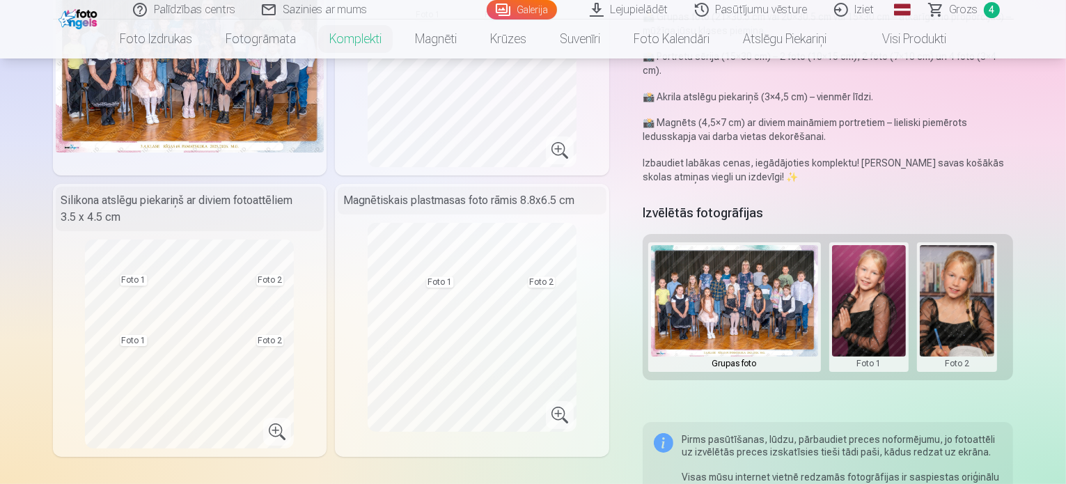
scroll to position [235, 0]
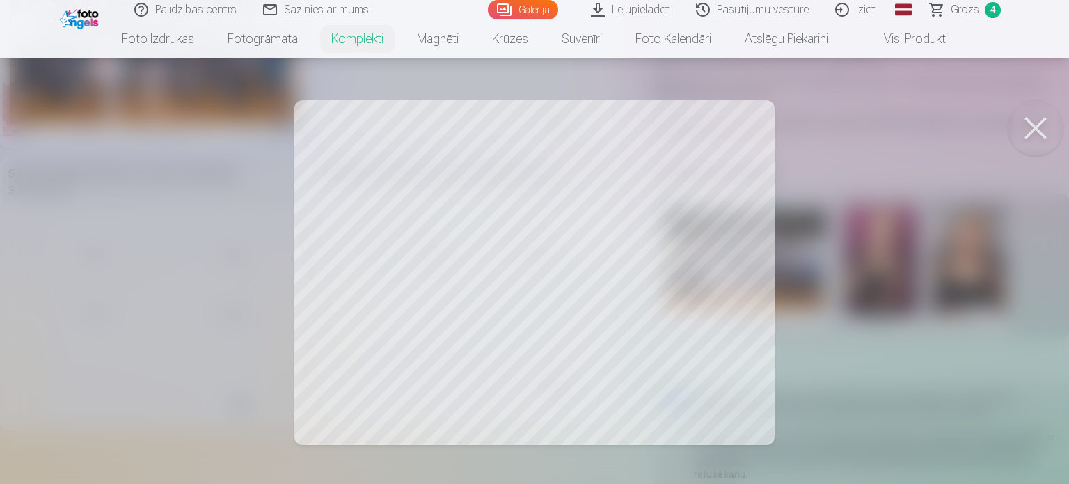
click at [699, 210] on div at bounding box center [534, 242] width 1069 height 484
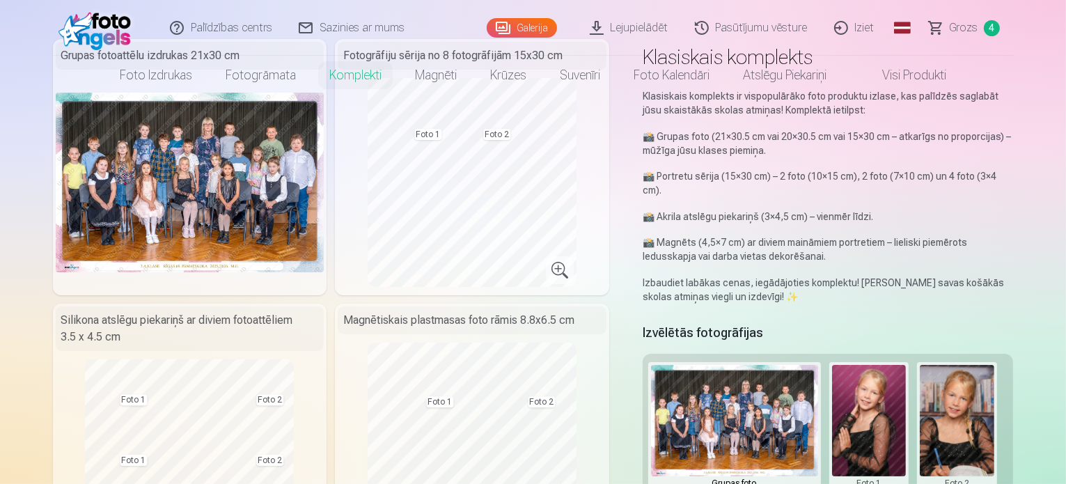
scroll to position [0, 0]
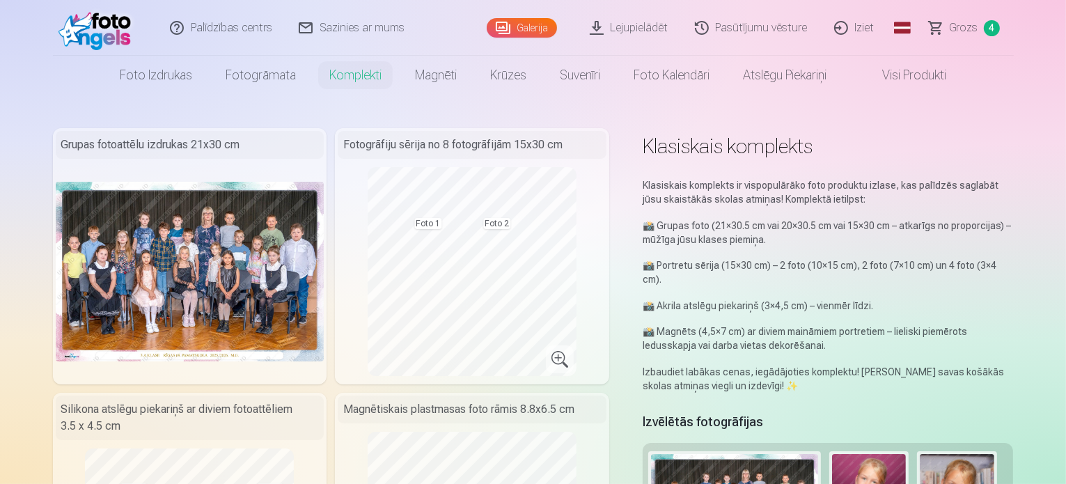
click at [968, 26] on span "Grozs" at bounding box center [964, 27] width 29 height 17
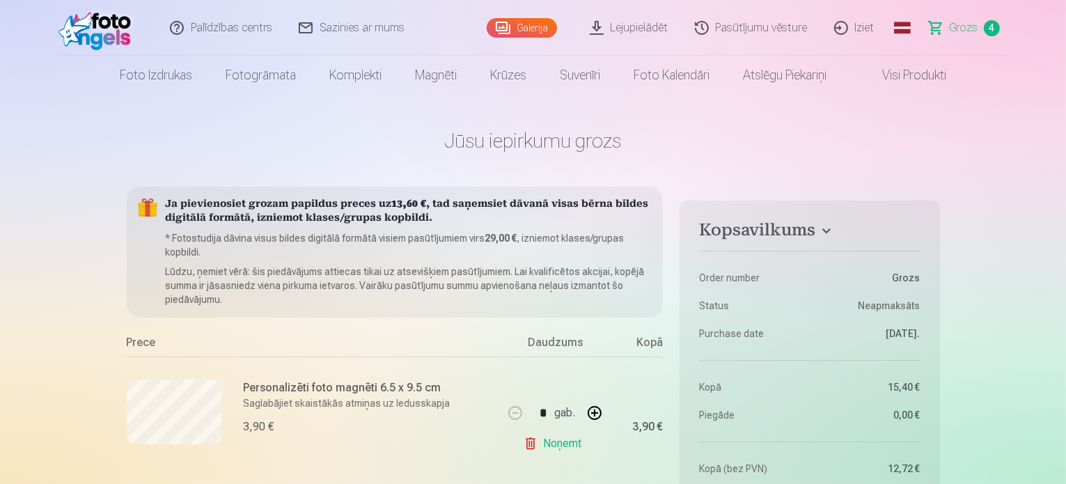
click at [865, 29] on link "Iziet" at bounding box center [854, 28] width 67 height 56
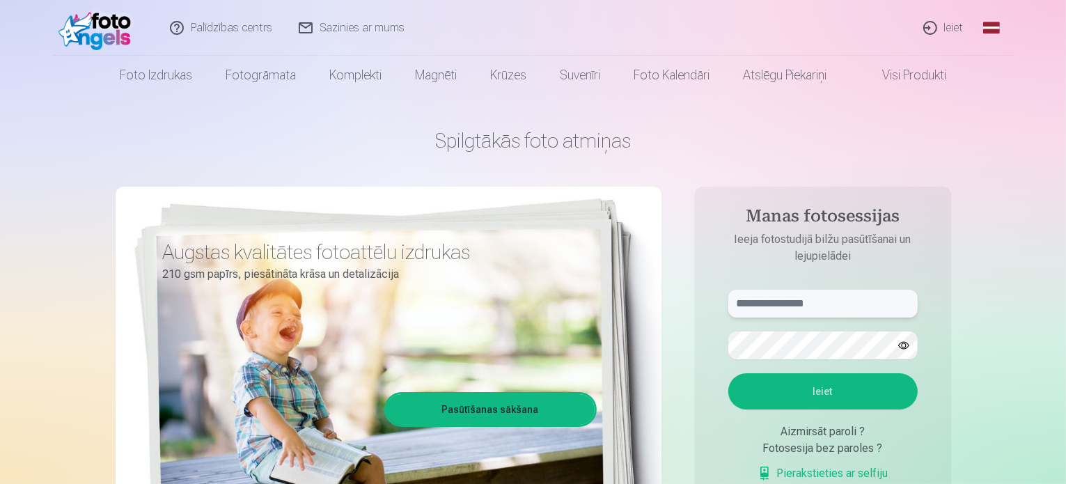
click at [849, 306] on input "text" at bounding box center [822, 304] width 189 height 28
type input "**********"
click at [728, 373] on button "Ieiet" at bounding box center [822, 391] width 189 height 36
